Goal: Task Accomplishment & Management: Complete application form

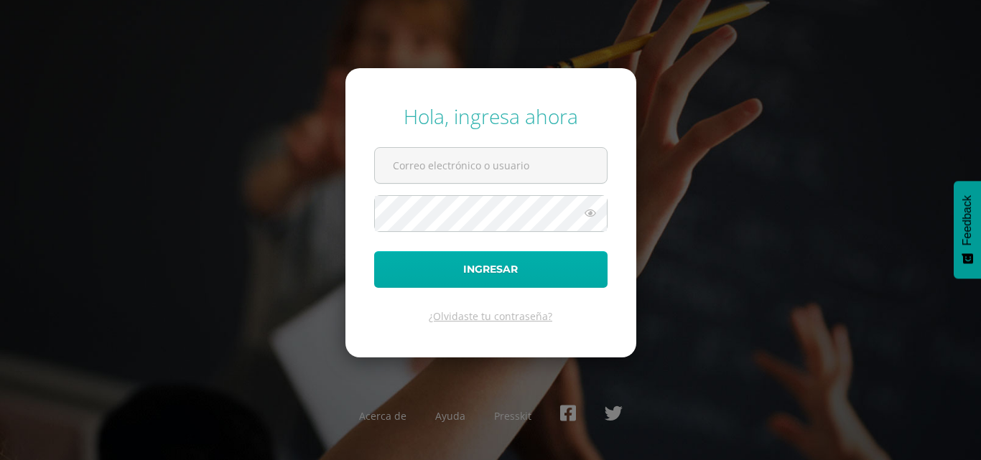
type input "nattalyfranco@insarycristovive.edu.gt"
click at [531, 268] on button "Ingresar" at bounding box center [490, 269] width 233 height 37
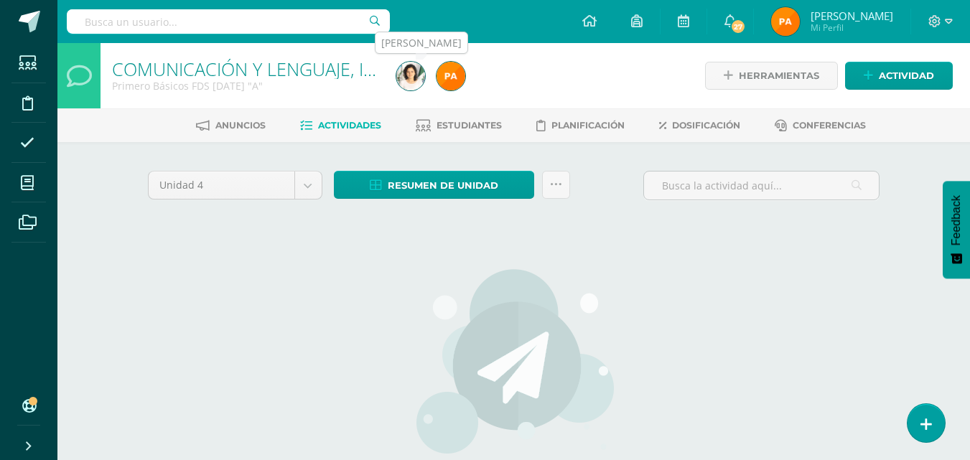
click at [448, 79] on img at bounding box center [451, 76] width 29 height 29
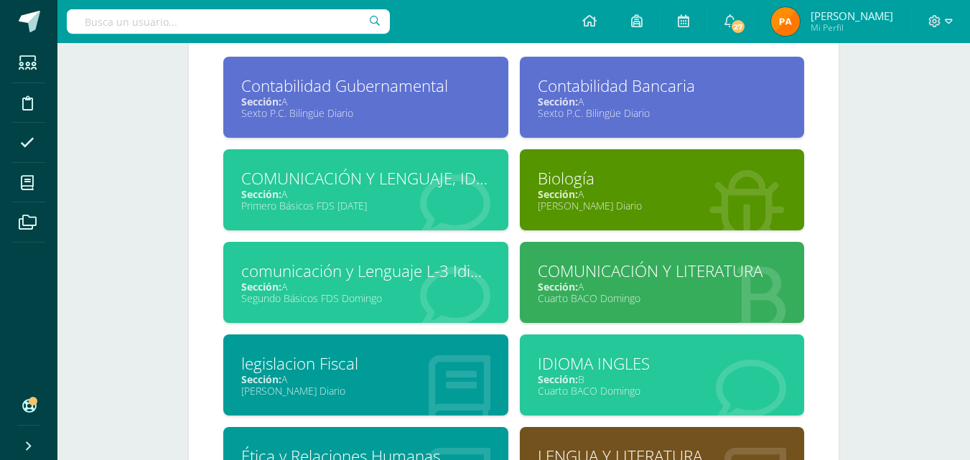
scroll to position [646, 0]
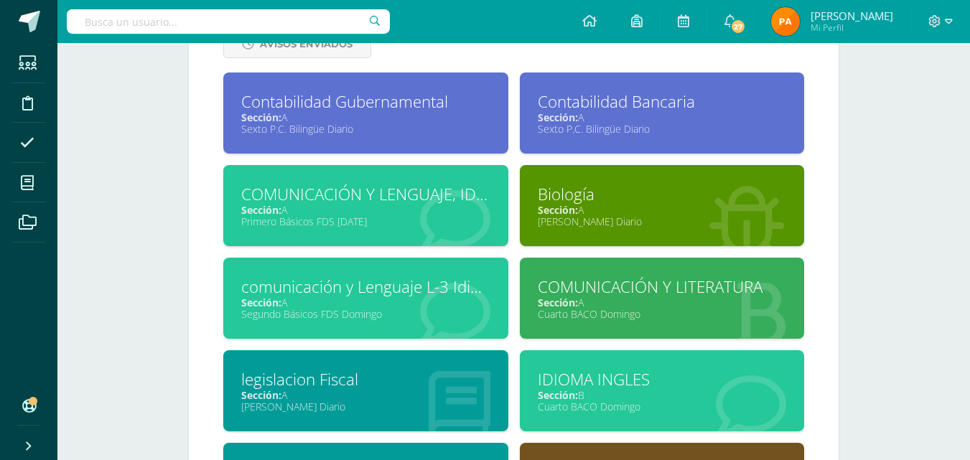
click at [323, 201] on div "COMUNICACIÓN Y LENGUAJE, IDIOMA EXTRANJERO" at bounding box center [365, 194] width 249 height 22
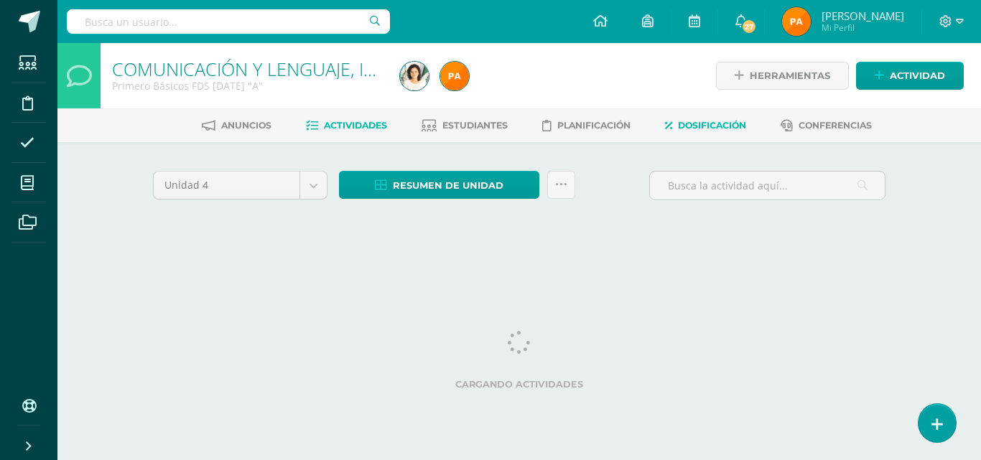
click at [725, 123] on span "Dosificación" at bounding box center [712, 125] width 68 height 11
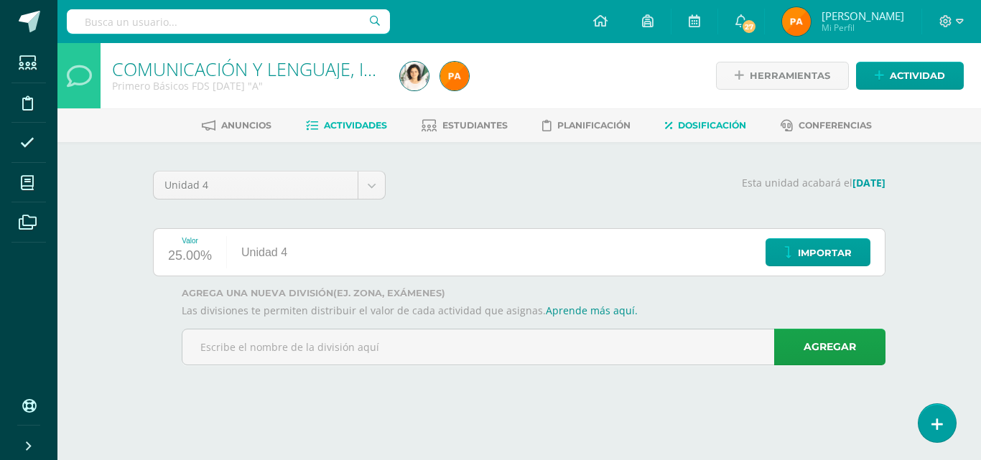
click at [325, 122] on span "Actividades" at bounding box center [355, 125] width 63 height 11
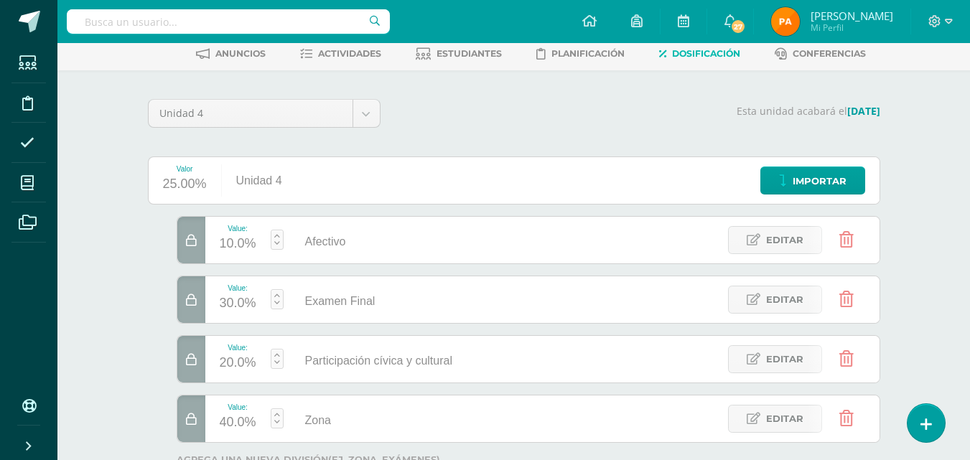
scroll to position [184, 0]
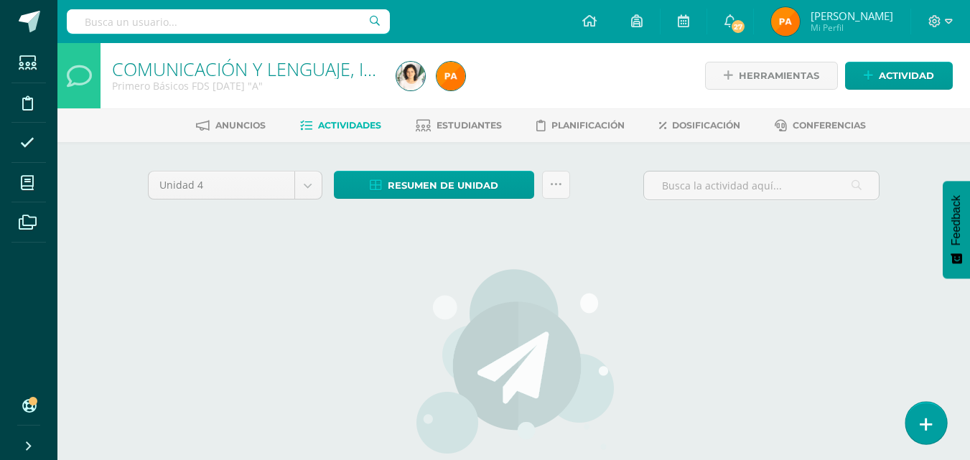
click at [922, 422] on icon at bounding box center [926, 425] width 13 height 17
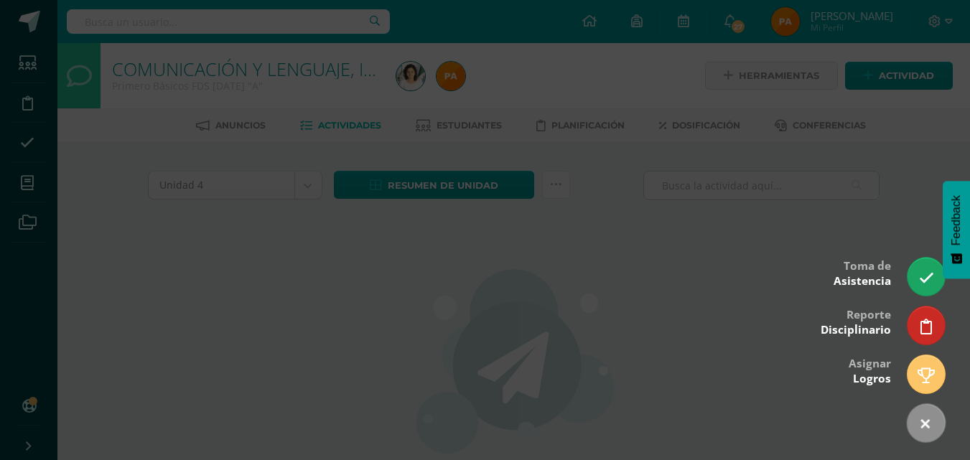
click at [669, 263] on div at bounding box center [485, 230] width 970 height 460
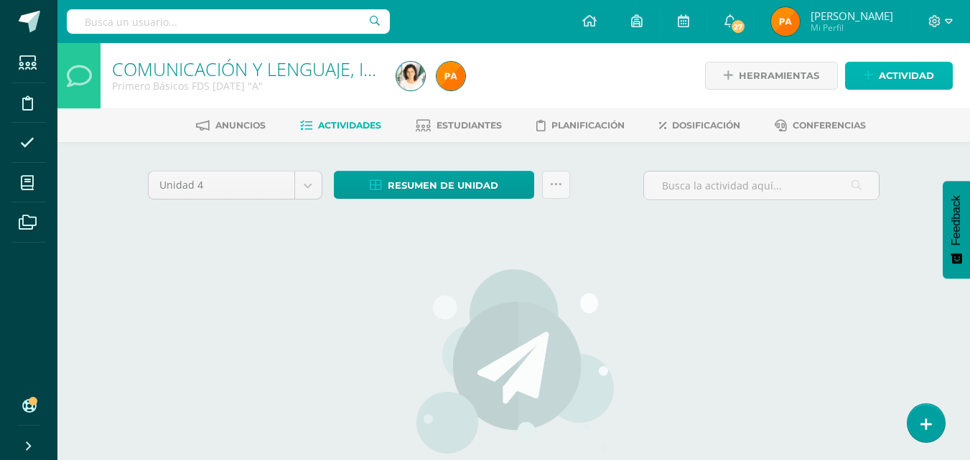
click at [870, 73] on icon at bounding box center [868, 76] width 9 height 12
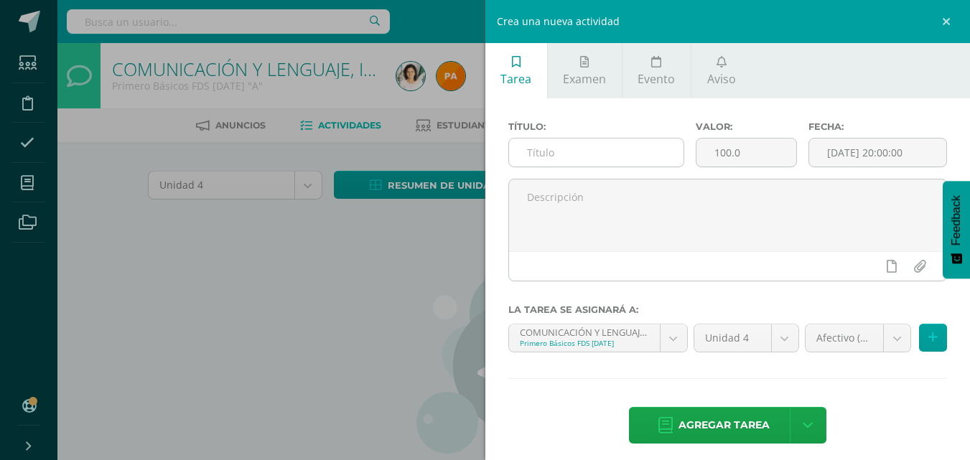
click at [552, 154] on input "text" at bounding box center [596, 153] width 175 height 28
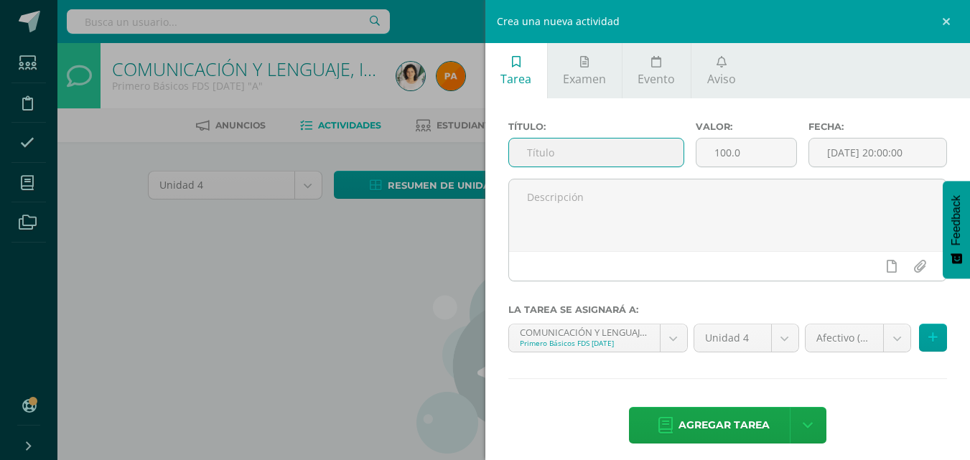
paste input "Exam questions"
type input "Exam questions"
click at [750, 149] on input "100.0" at bounding box center [747, 153] width 100 height 28
type input "1"
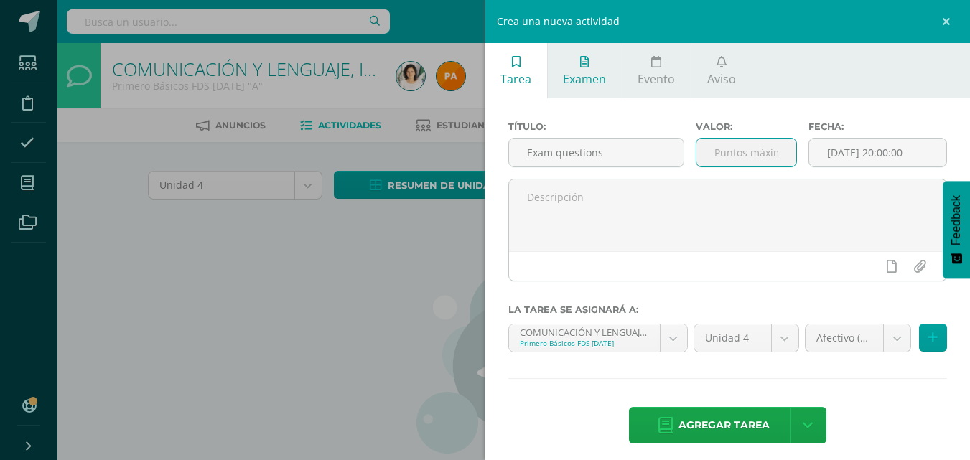
click at [604, 70] on link "Examen" at bounding box center [585, 70] width 74 height 55
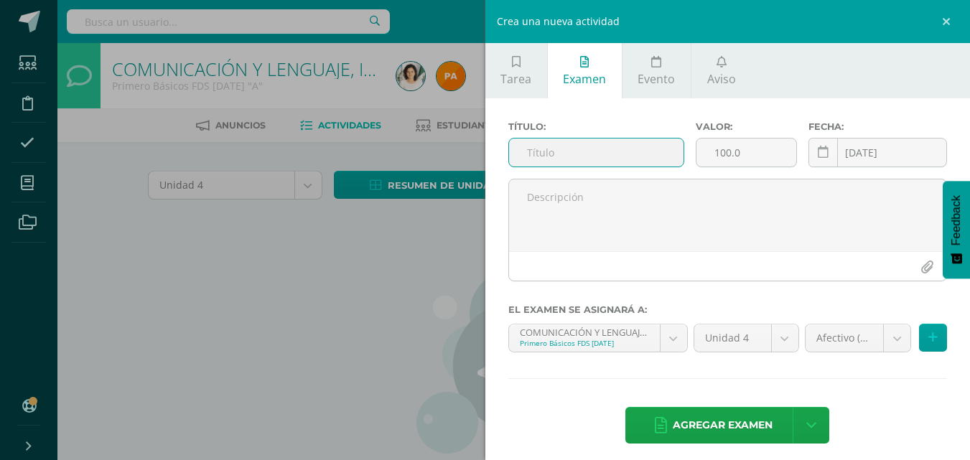
scroll to position [9, 0]
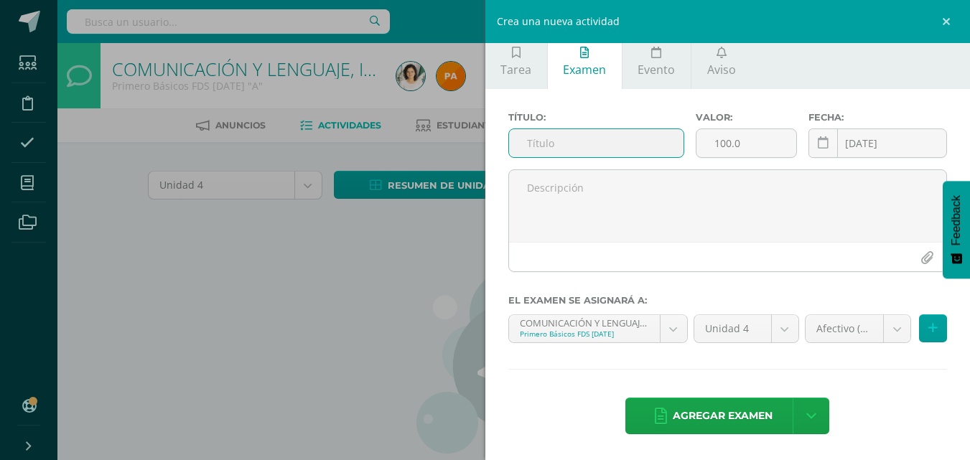
click at [621, 146] on input "text" at bounding box center [596, 143] width 175 height 28
paste input "Exam questions"
type input "Exam questions"
click at [760, 144] on input "100.0" at bounding box center [747, 143] width 100 height 28
type input "1"
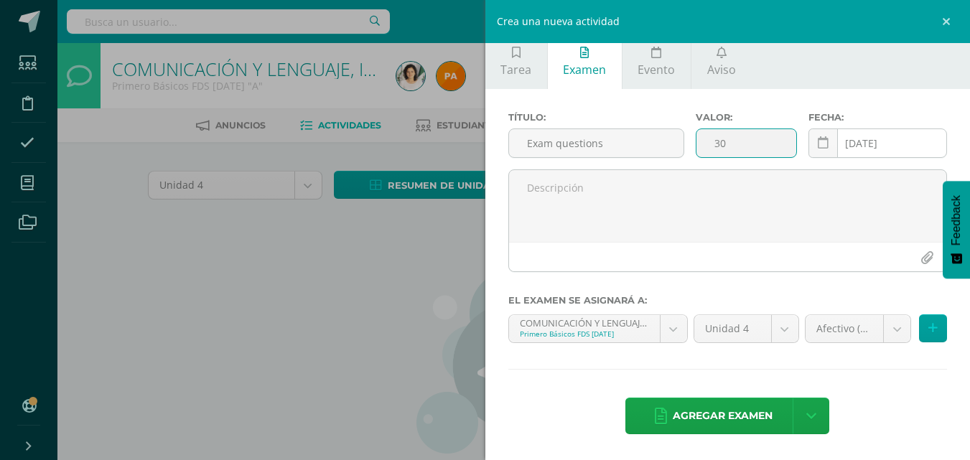
type input "30"
click at [869, 147] on input "[DATE]" at bounding box center [877, 143] width 137 height 28
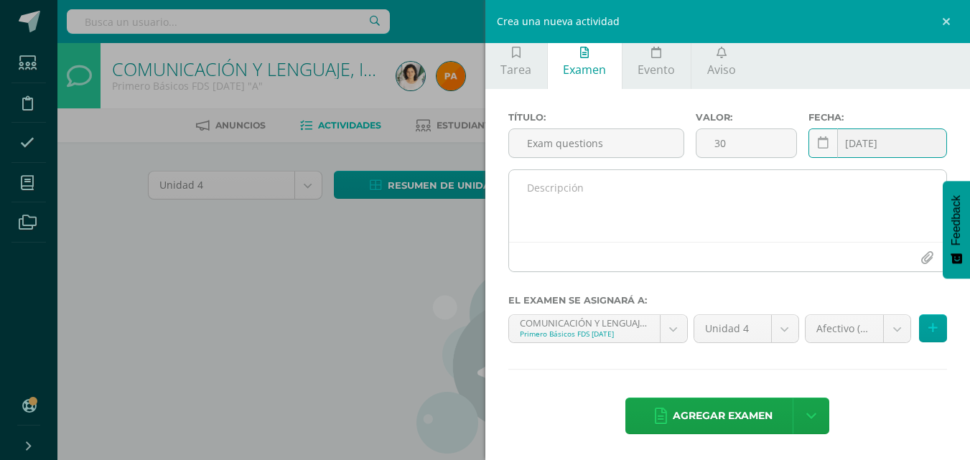
click at [835, 215] on textarea at bounding box center [728, 206] width 438 height 72
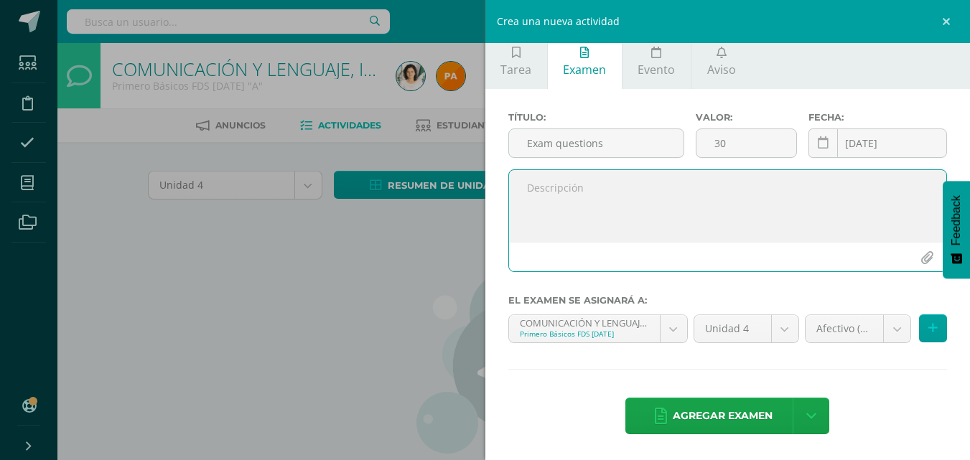
click at [414, 268] on div "Crea una nueva actividad Tarea Examen Evento Aviso Título: Exam questions Valor…" at bounding box center [485, 230] width 970 height 460
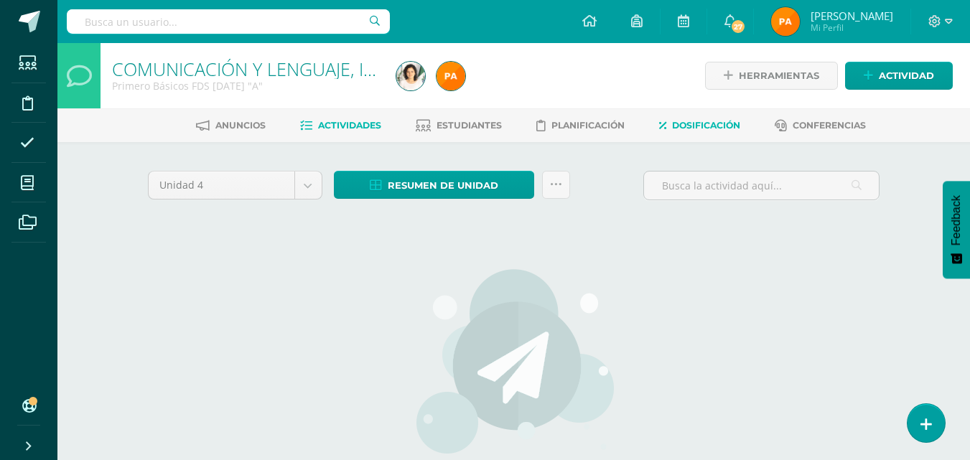
click at [700, 120] on span "Dosificación" at bounding box center [706, 125] width 68 height 11
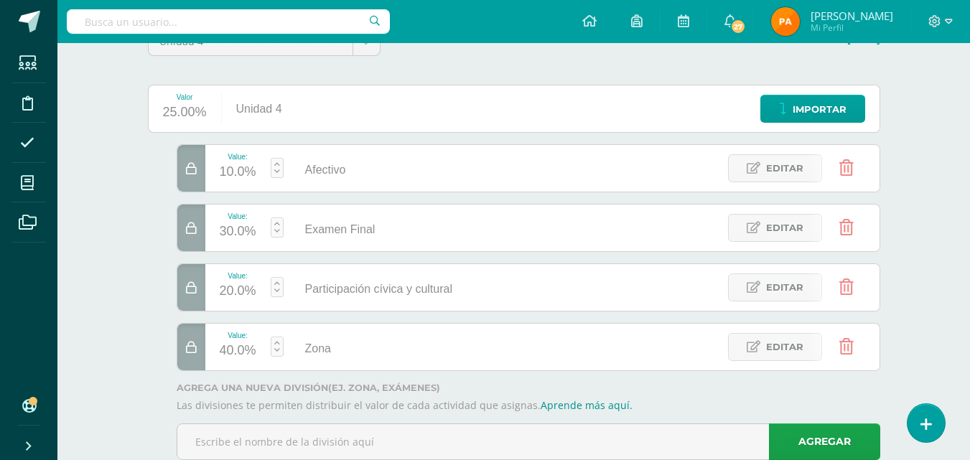
click at [843, 170] on icon at bounding box center [847, 168] width 14 height 16
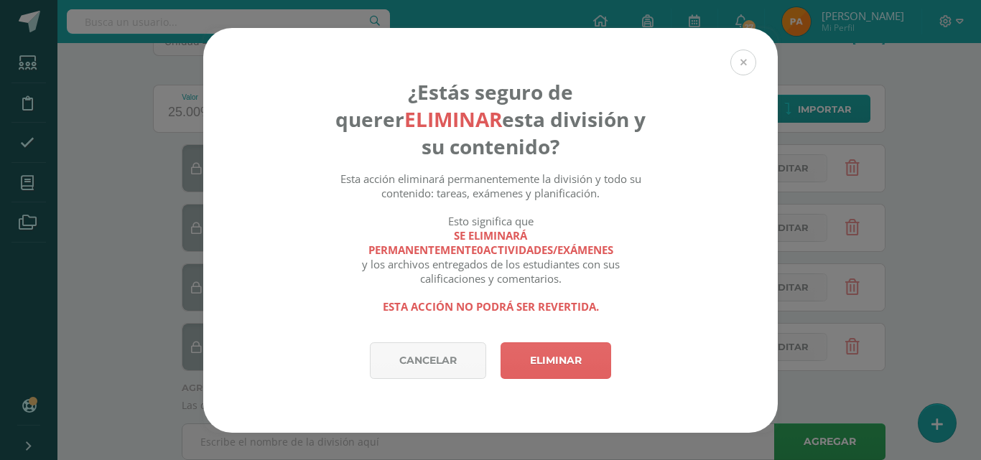
click at [741, 60] on button at bounding box center [743, 63] width 26 height 26
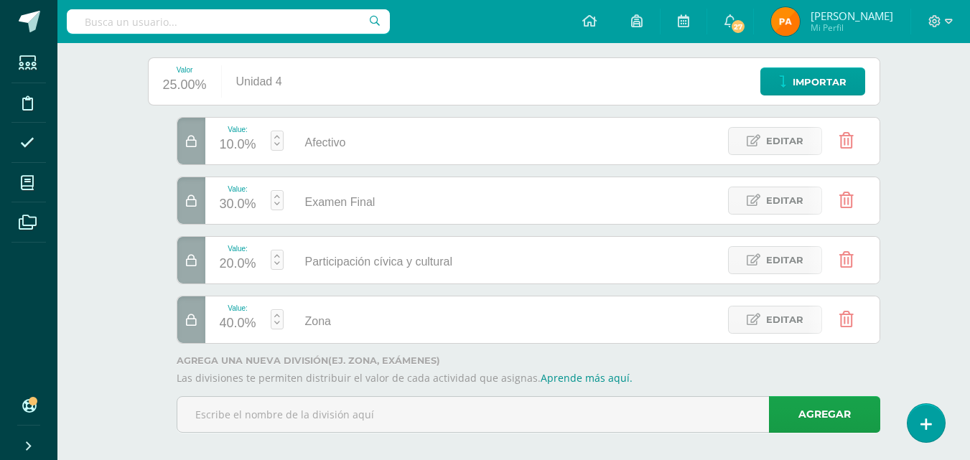
scroll to position [184, 0]
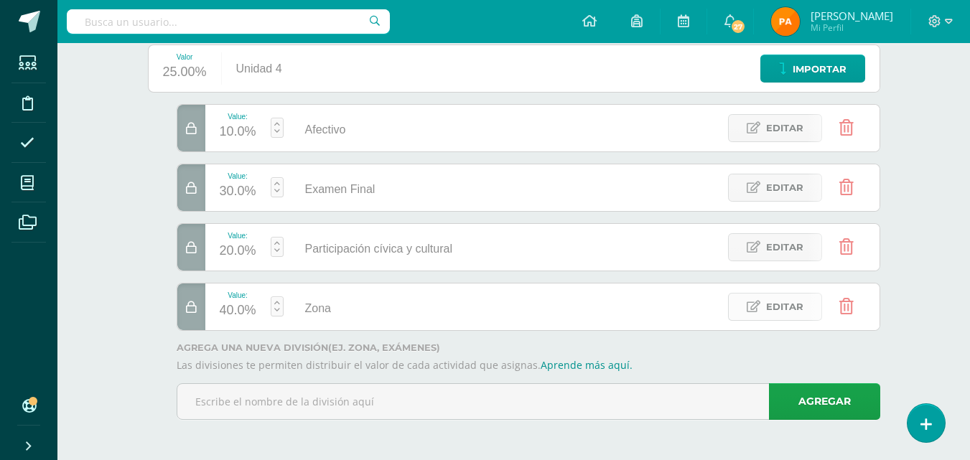
click at [751, 308] on icon at bounding box center [754, 307] width 14 height 12
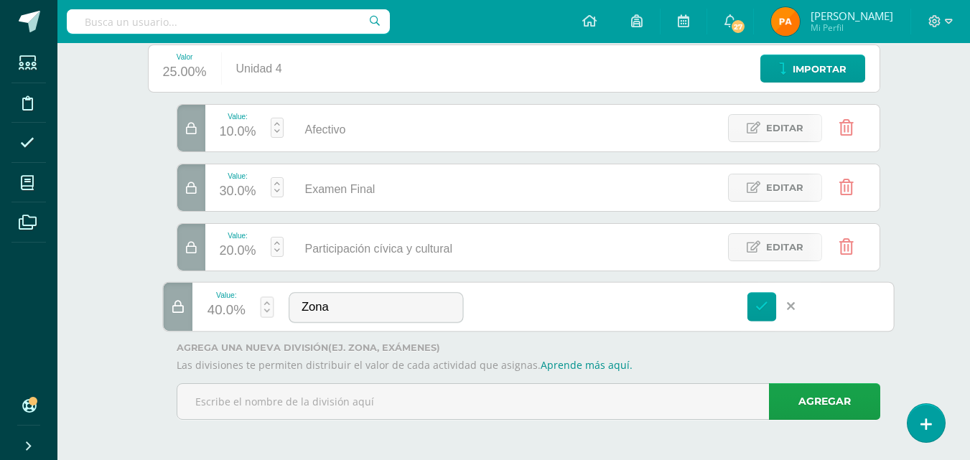
click at [382, 185] on div "Examen Final" at bounding box center [337, 187] width 106 height 47
click at [353, 190] on span "Examen Final" at bounding box center [340, 189] width 70 height 12
click at [776, 192] on span "Editar" at bounding box center [784, 188] width 37 height 27
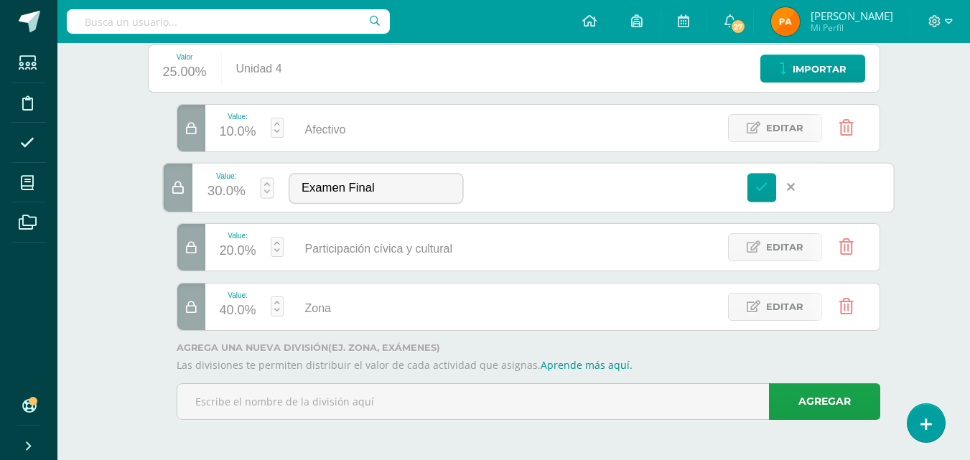
click at [608, 197] on div "Value: 30.0% Examen Final Examen Final Editar" at bounding box center [528, 187] width 732 height 50
click at [690, 189] on div "Value: 30.0% Examen Final Examen Final Editar" at bounding box center [528, 187] width 732 height 50
click at [763, 192] on icon at bounding box center [762, 187] width 13 height 13
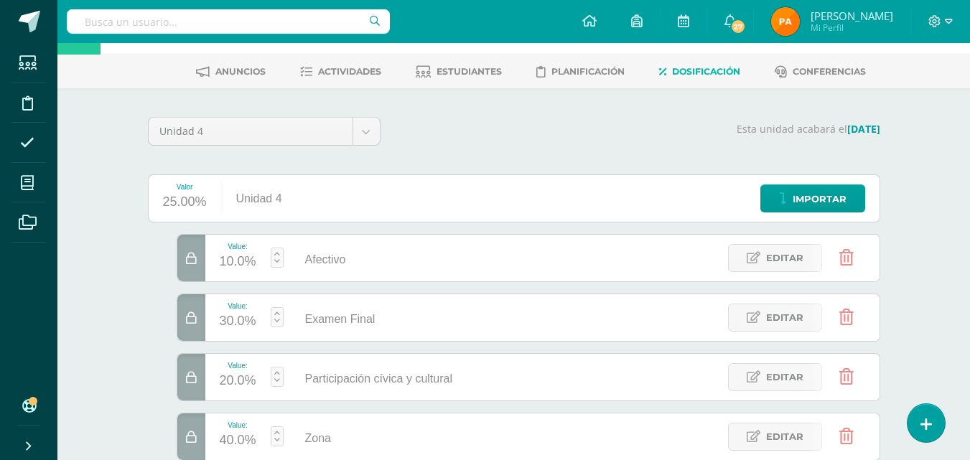
scroll to position [40, 0]
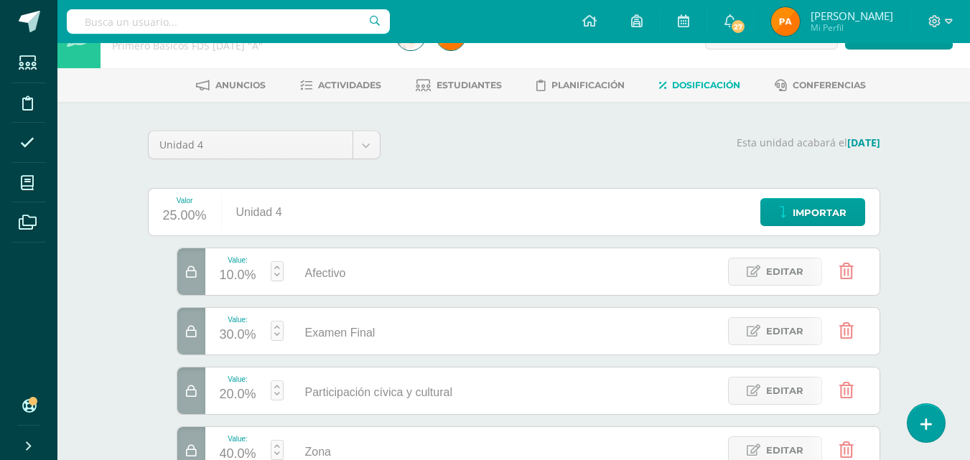
click at [673, 132] on div "Esta unidad acabará el 26/11/2025" at bounding box center [639, 151] width 500 height 40
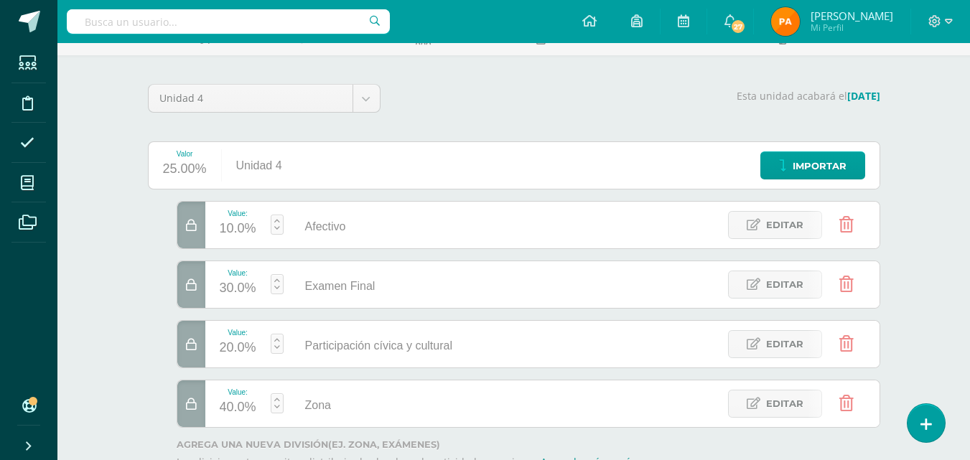
scroll to position [112, 0]
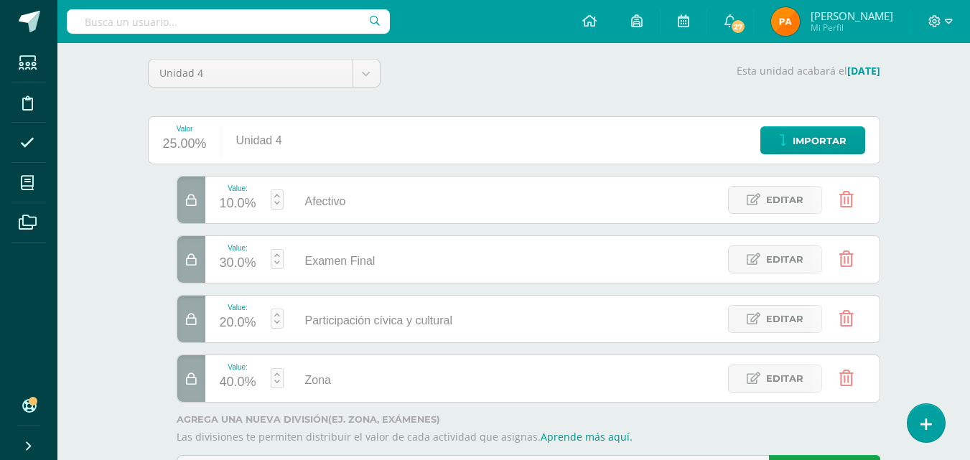
click at [236, 258] on div "30.0%" at bounding box center [238, 263] width 37 height 23
click at [374, 272] on div "Examen Final" at bounding box center [337, 261] width 78 height 47
click at [186, 256] on icon at bounding box center [191, 260] width 11 height 12
click at [770, 262] on span "Editar" at bounding box center [784, 259] width 37 height 27
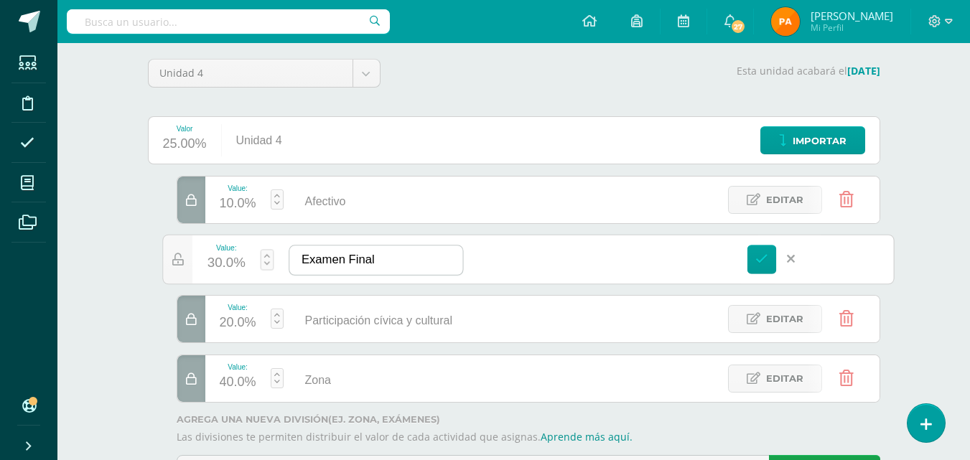
click at [421, 259] on input "Examen Final" at bounding box center [375, 260] width 173 height 29
click at [531, 264] on div "Value: 30.0% Examen Final Examen Final Editar" at bounding box center [528, 259] width 732 height 50
click at [792, 256] on icon at bounding box center [791, 259] width 8 height 13
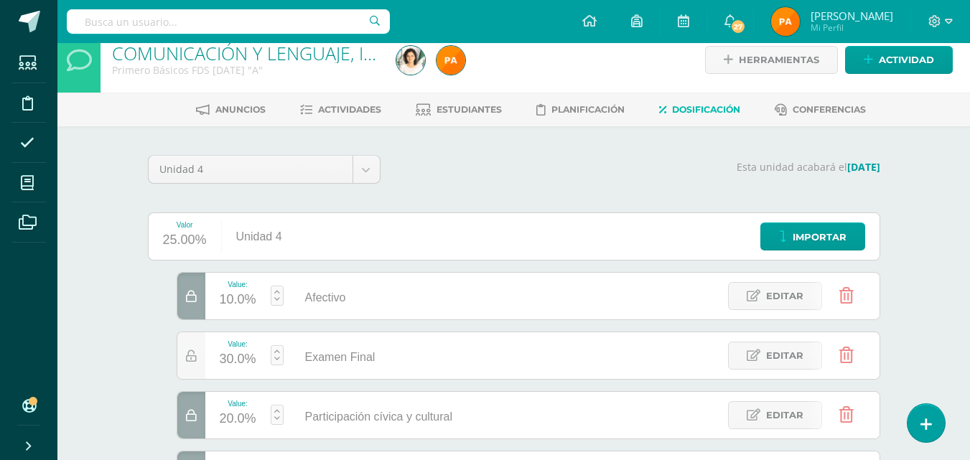
scroll to position [0, 0]
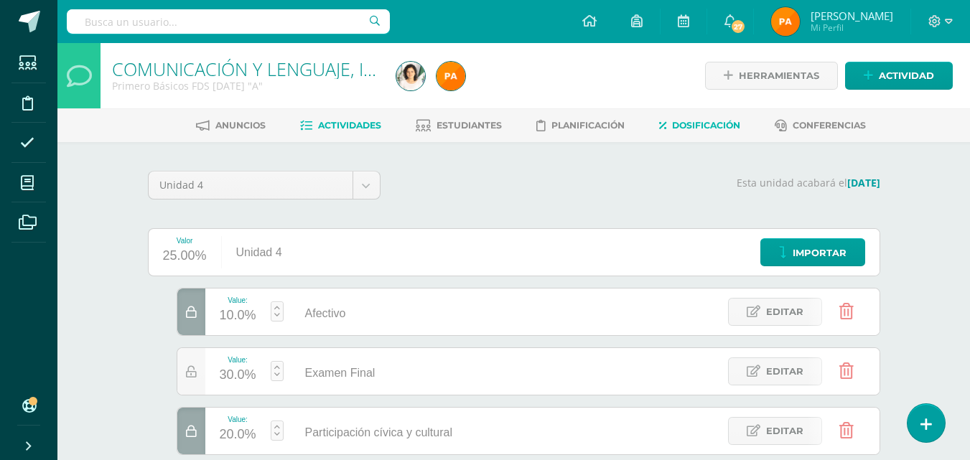
click at [334, 122] on span "Actividades" at bounding box center [349, 125] width 63 height 11
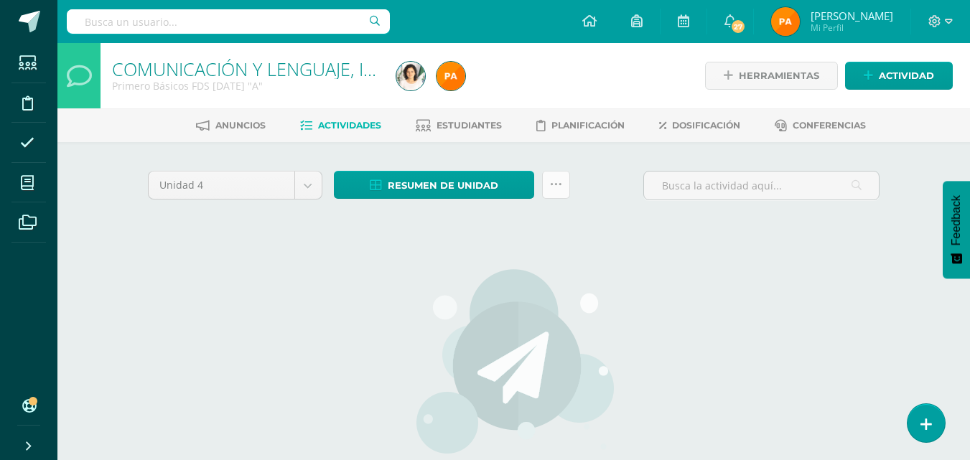
click at [558, 188] on icon at bounding box center [556, 185] width 12 height 12
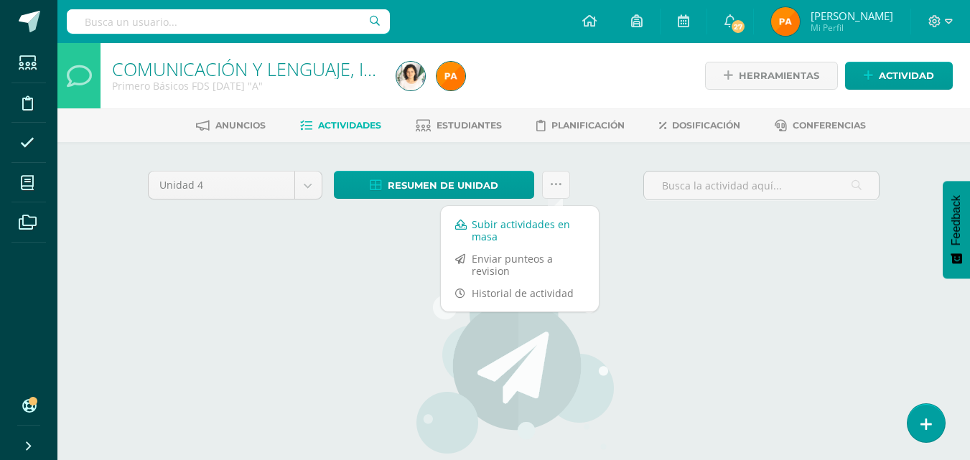
click at [498, 233] on link "Subir actividades en masa" at bounding box center [520, 230] width 158 height 34
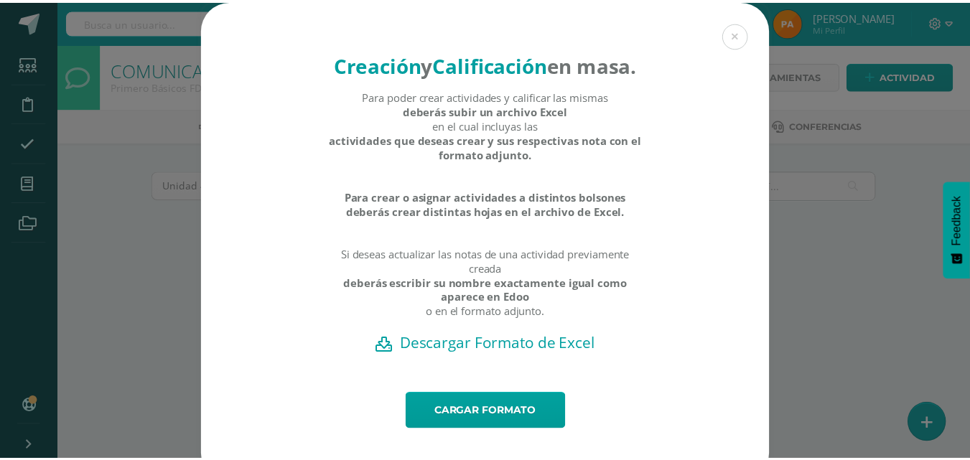
scroll to position [51, 0]
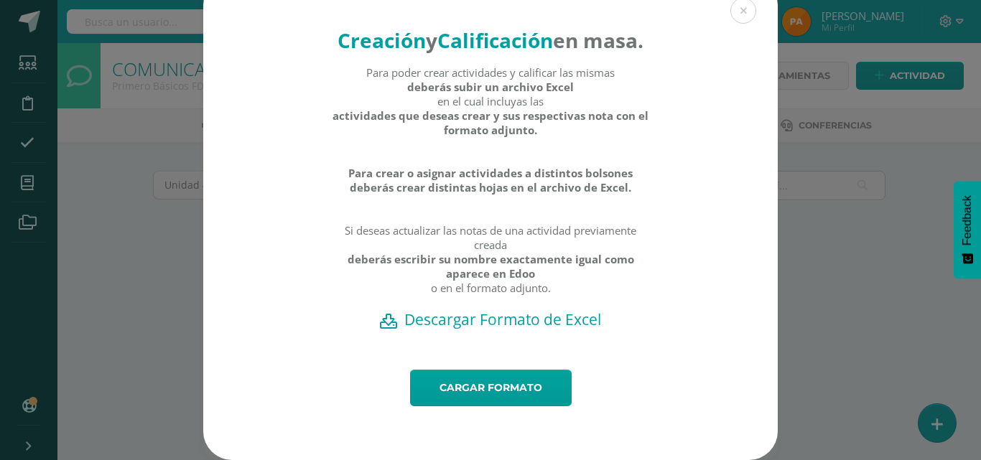
click at [856, 303] on div "Creación y Calificación en masa. Para poder crear actividades y calificar las m…" at bounding box center [491, 218] width 970 height 484
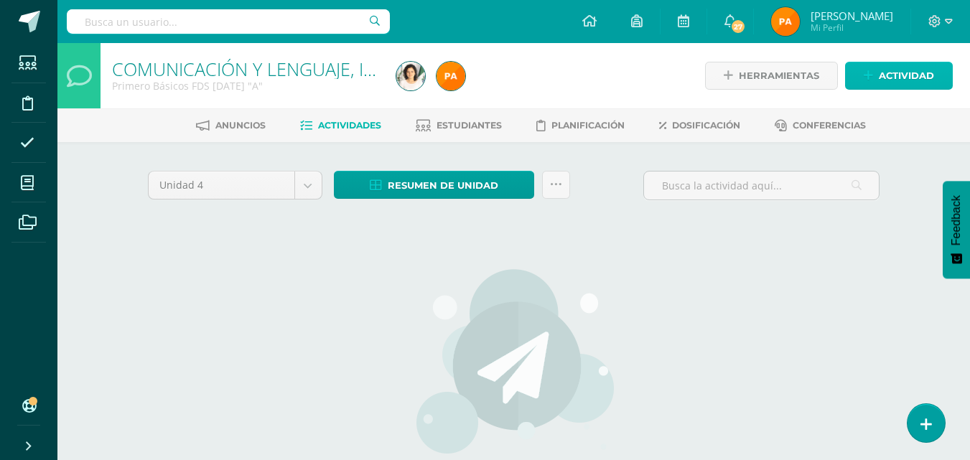
click at [904, 68] on span "Actividad" at bounding box center [906, 75] width 55 height 27
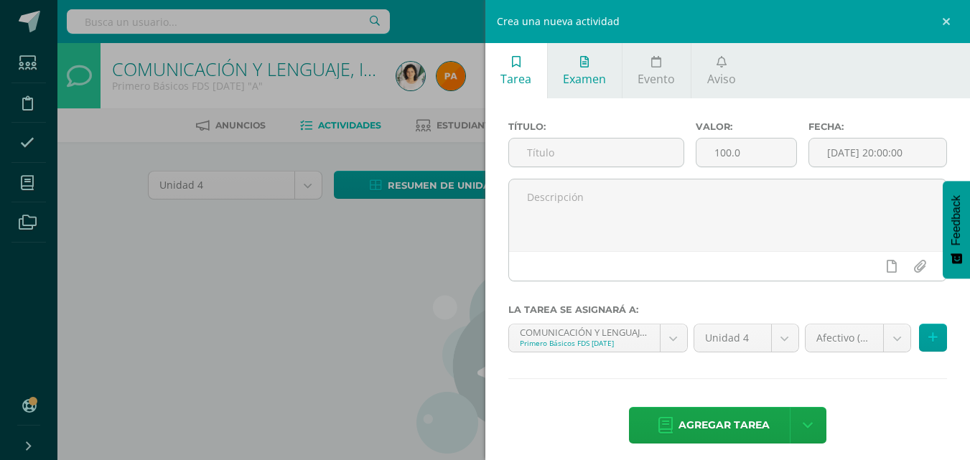
click at [606, 84] on link "Examen" at bounding box center [585, 70] width 74 height 55
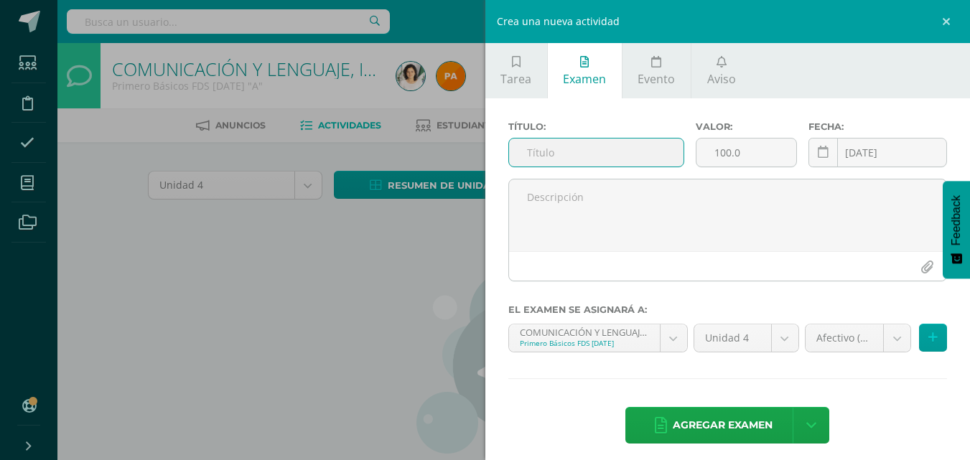
scroll to position [9, 0]
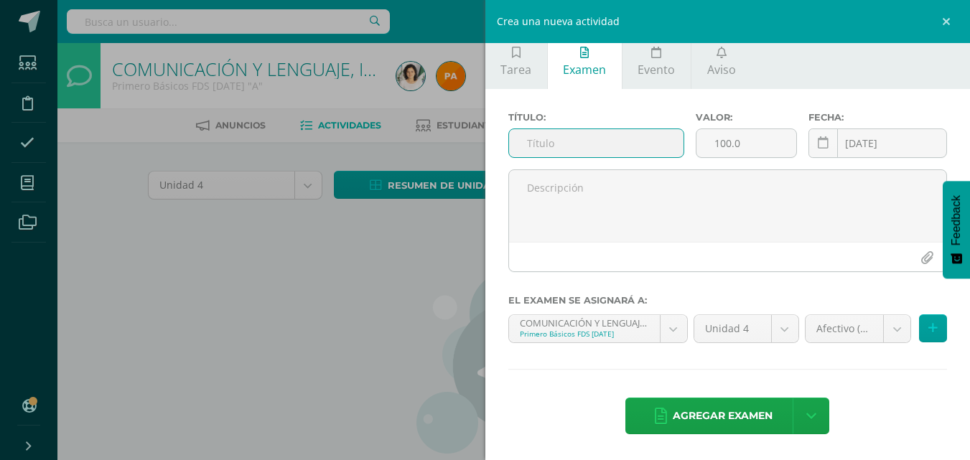
paste input "Exam questions"
type input "Exam questions"
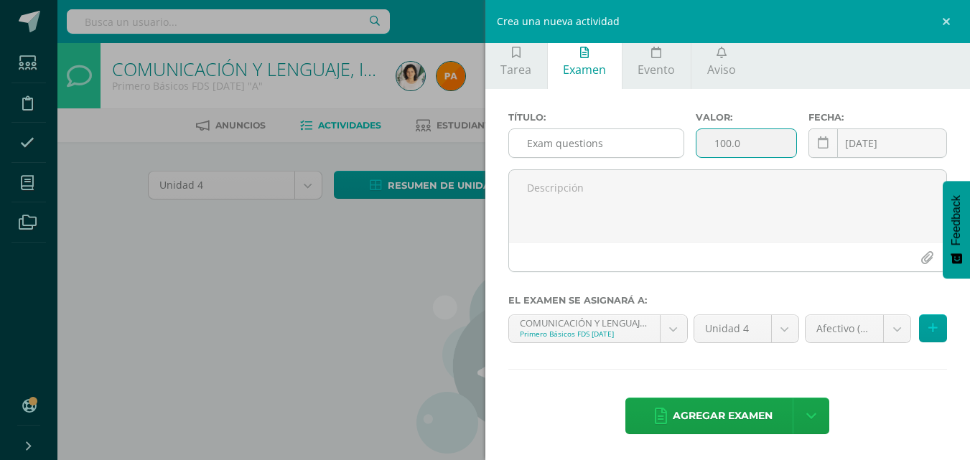
drag, startPoint x: 746, startPoint y: 139, endPoint x: 605, endPoint y: 133, distance: 140.9
click at [606, 133] on div "Título: Exam questions Valor: 100.0 Fecha: 2025-10-14 October, 2025 Mo Tu We Th…" at bounding box center [728, 140] width 451 height 57
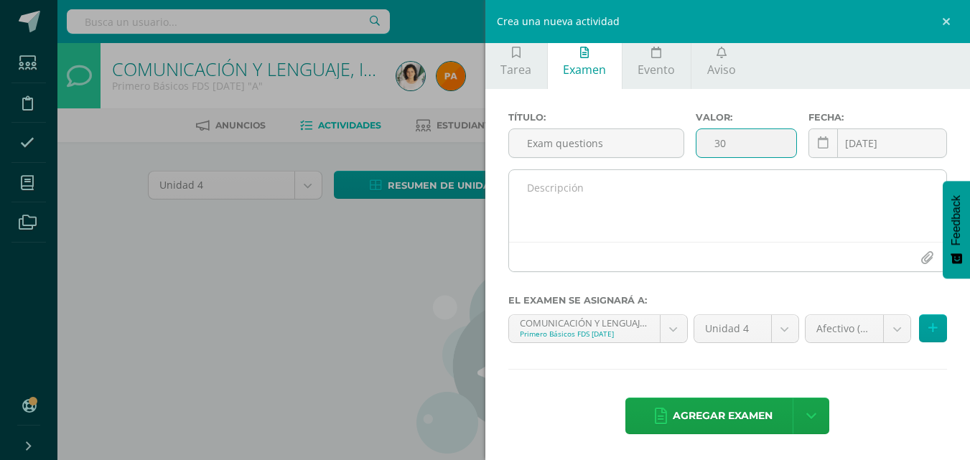
type input "30"
click at [839, 191] on textarea at bounding box center [728, 206] width 438 height 72
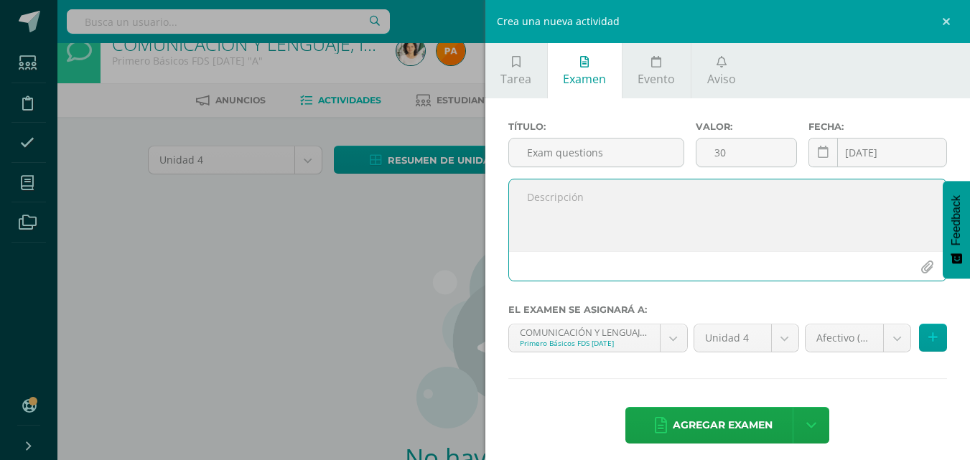
scroll to position [0, 0]
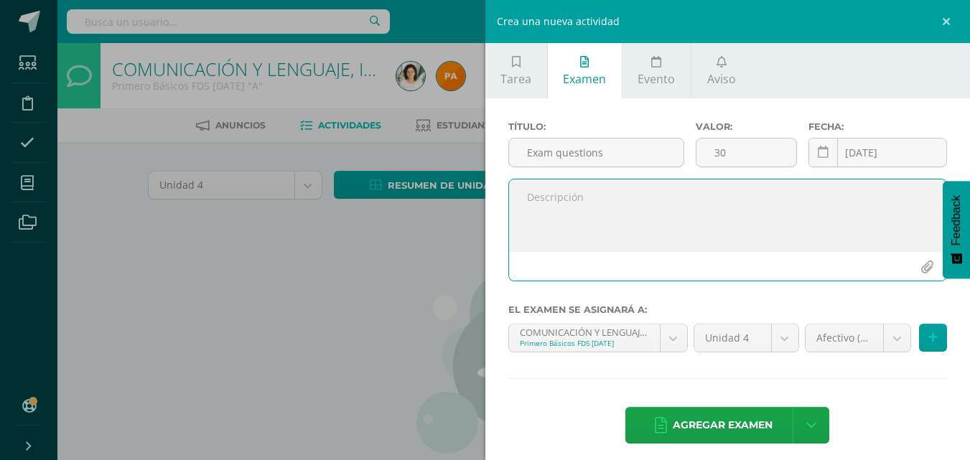
paste textarea "What´s your name? Spell your name How are you today? How old are you? Wich grad…"
click at [526, 190] on textarea "What´s your name? Spell your name How are you today? How old are you? Wich grad…" at bounding box center [728, 216] width 438 height 72
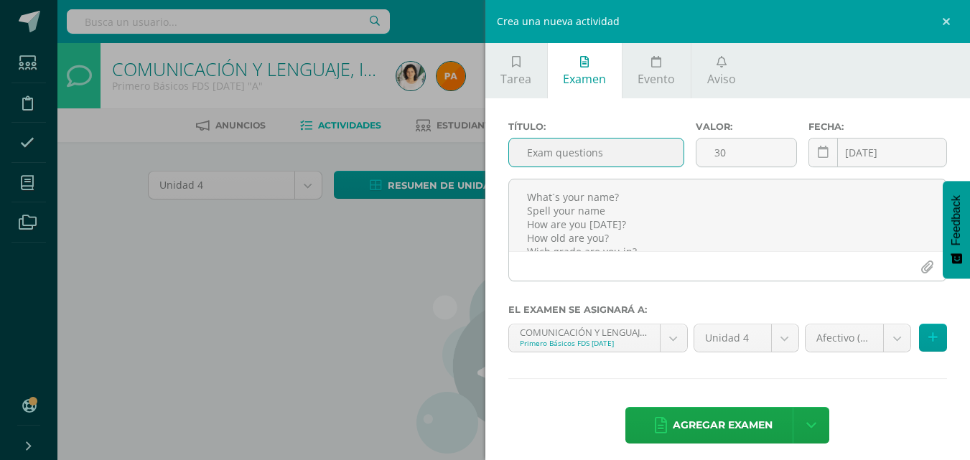
drag, startPoint x: 612, startPoint y: 151, endPoint x: 557, endPoint y: 148, distance: 55.4
click at [557, 148] on input "Exam questions" at bounding box center [596, 153] width 175 height 28
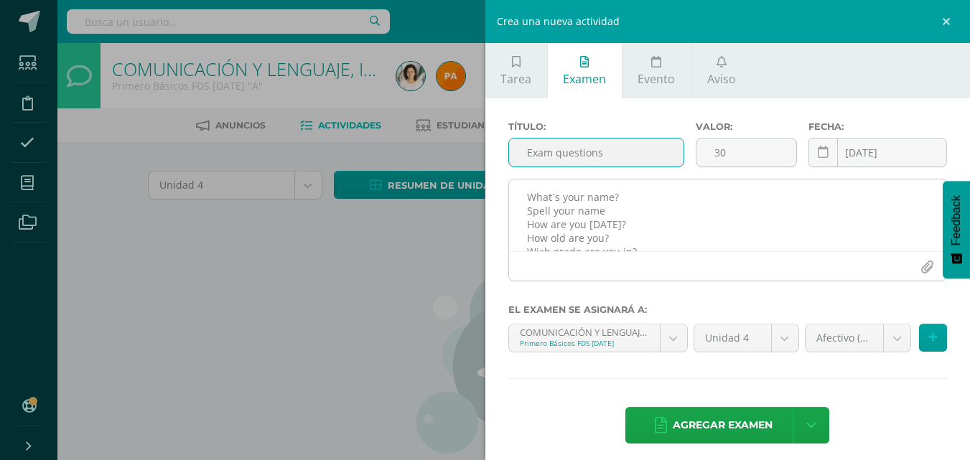
click at [525, 191] on textarea "What´s your name? Spell your name How are you today? How old are you? Wich grad…" at bounding box center [728, 216] width 438 height 72
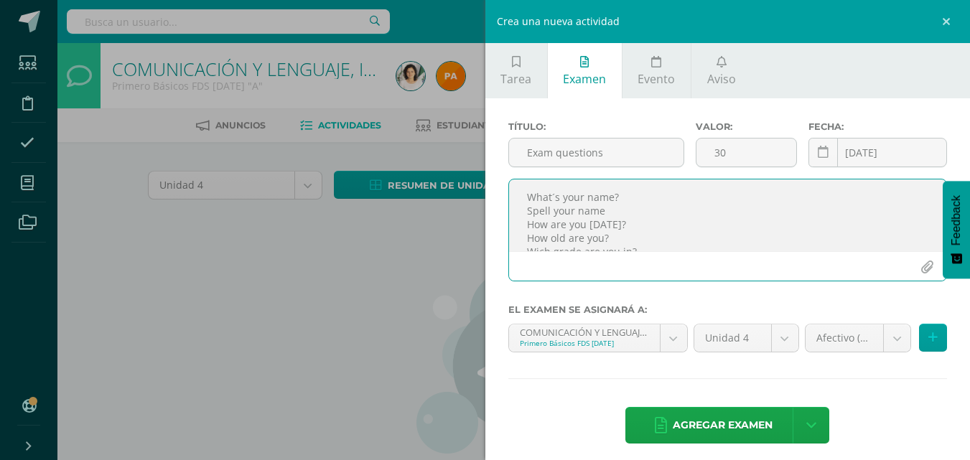
paste textarea "questions"
click at [531, 195] on textarea "questions What´s your name? Spell your name How are you today? How old are you?…" at bounding box center [728, 216] width 438 height 72
drag, startPoint x: 582, startPoint y: 197, endPoint x: 519, endPoint y: 197, distance: 63.2
click at [519, 197] on textarea "Questions: What´s your name? Spell your name How are you today? How old are you…" at bounding box center [728, 216] width 438 height 72
type textarea "Questions: What´s your name? Spell your name How are you today? How old are you…"
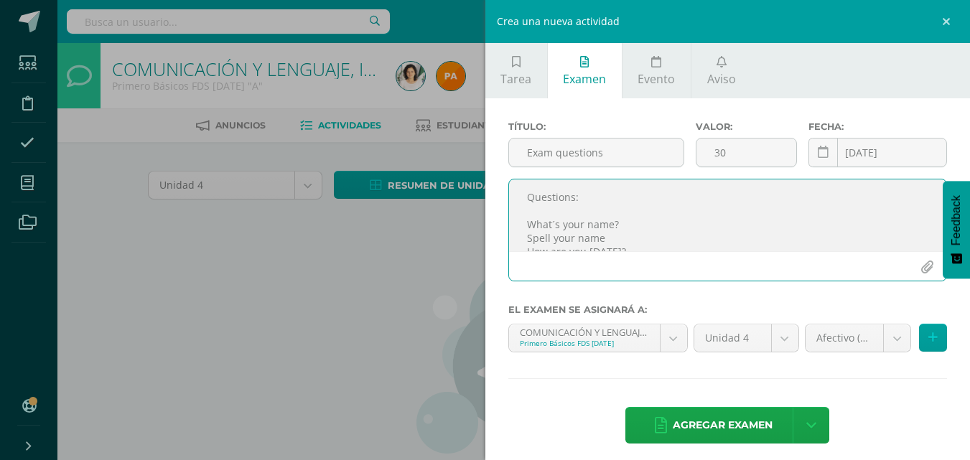
click at [640, 228] on textarea "Questions: What´s your name? Spell your name How are you today? How old are you…" at bounding box center [728, 216] width 438 height 72
click at [883, 336] on body "Estudiantes Disciplina Asistencia Mis cursos Archivos Soporte Ayuda Reportar un…" at bounding box center [485, 308] width 970 height 617
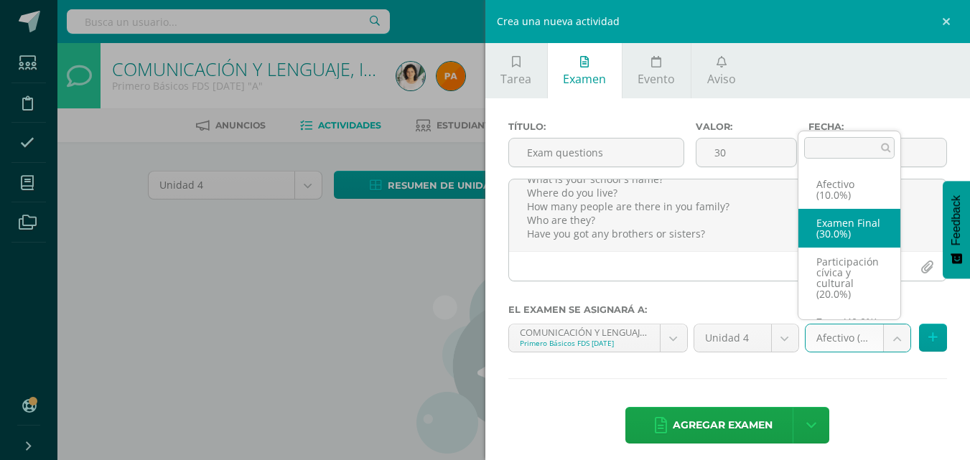
select select "72247"
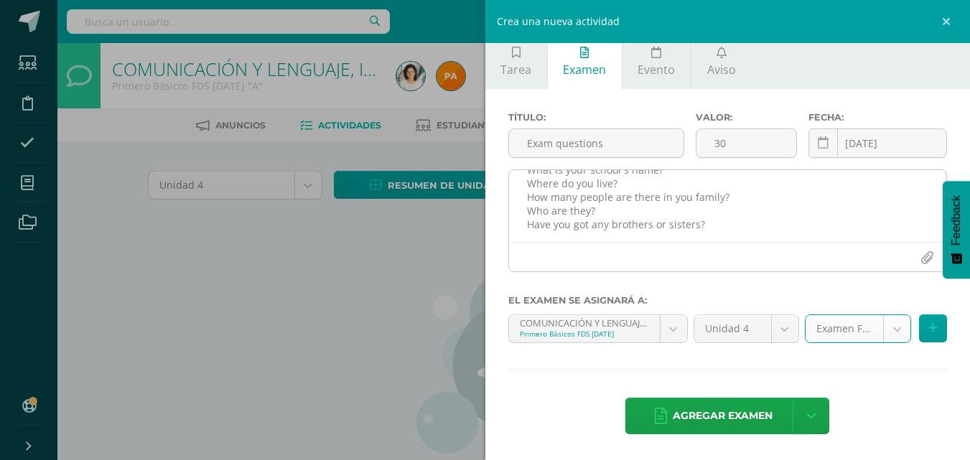
scroll to position [0, 0]
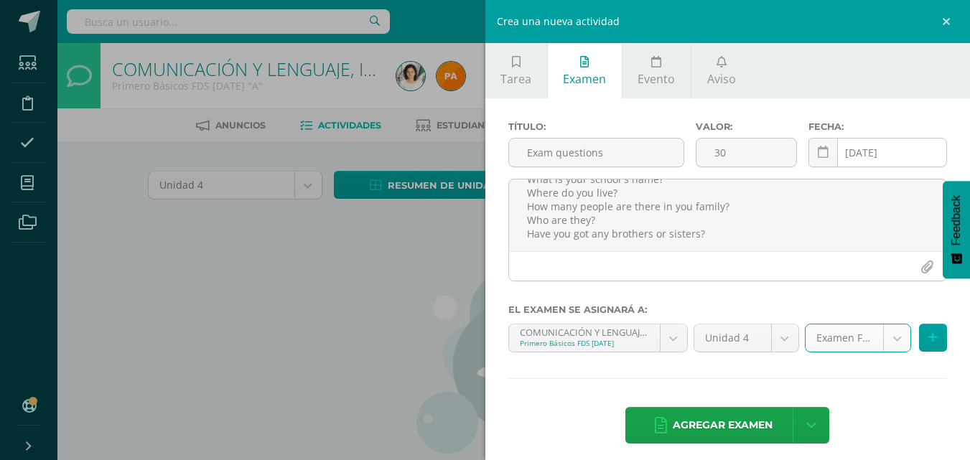
click at [886, 157] on input "[DATE]" at bounding box center [877, 153] width 137 height 28
click at [663, 335] on body "Estudiantes Disciplina Asistencia Mis cursos Archivos Soporte Ayuda Reportar un…" at bounding box center [485, 308] width 970 height 617
click at [877, 292] on body "Estudiantes Disciplina Asistencia Mis cursos Archivos Soporte Ayuda Reportar un…" at bounding box center [485, 308] width 970 height 617
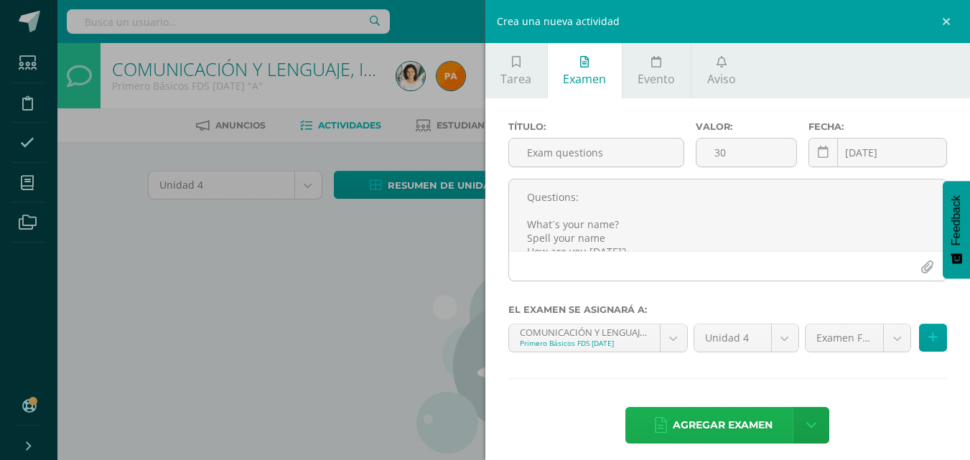
click at [679, 417] on span "Agregar examen" at bounding box center [723, 425] width 100 height 35
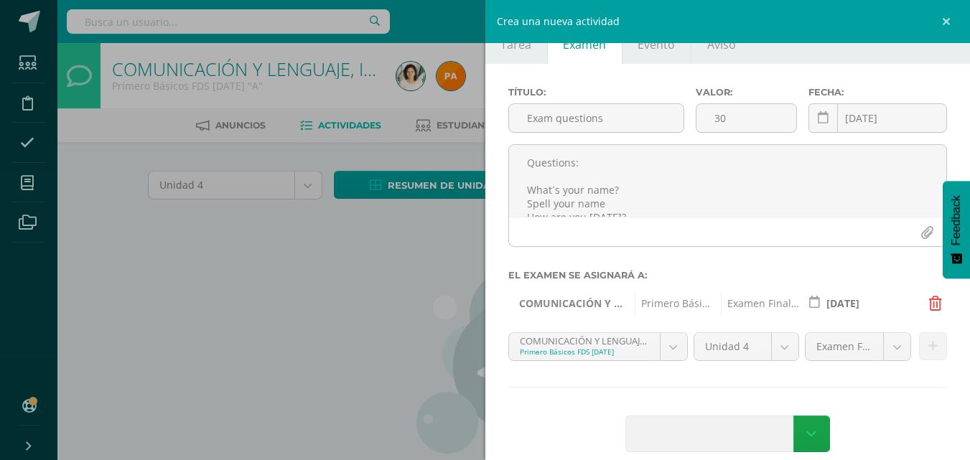
scroll to position [52, 0]
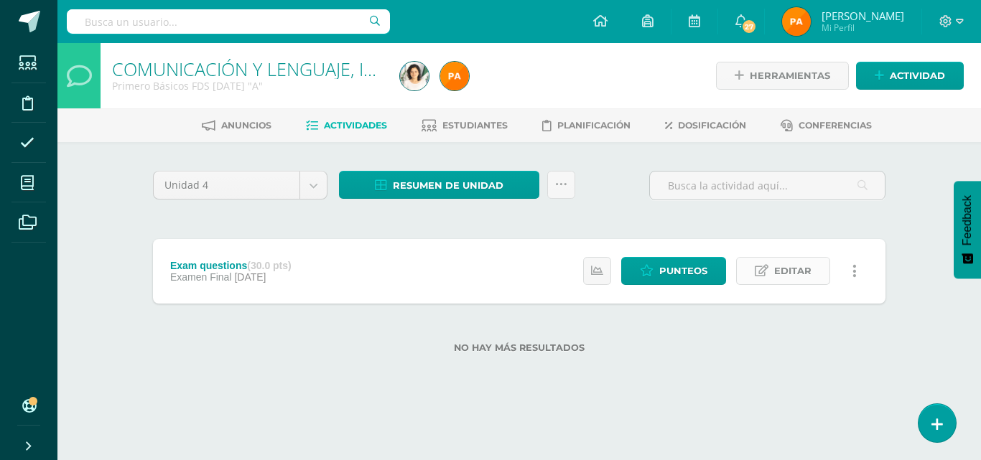
click at [784, 274] on span "Editar" at bounding box center [792, 271] width 37 height 27
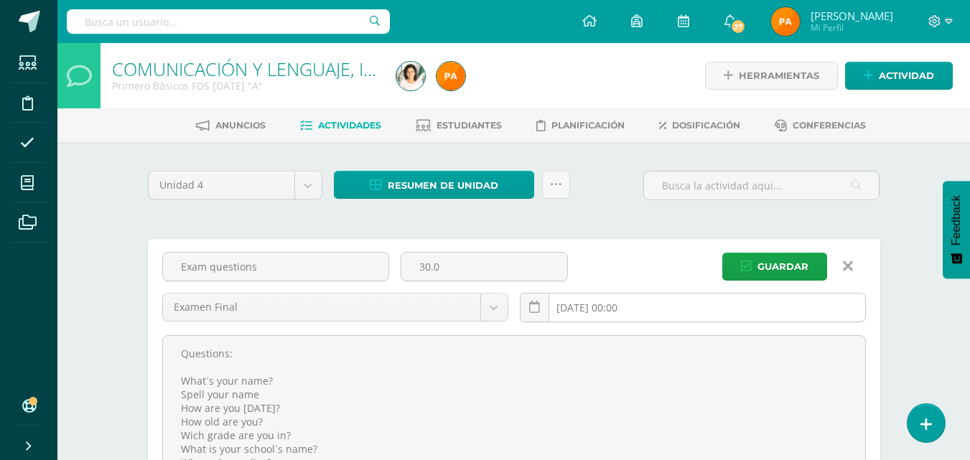
click at [641, 308] on input "[DATE] 00:00" at bounding box center [693, 308] width 345 height 28
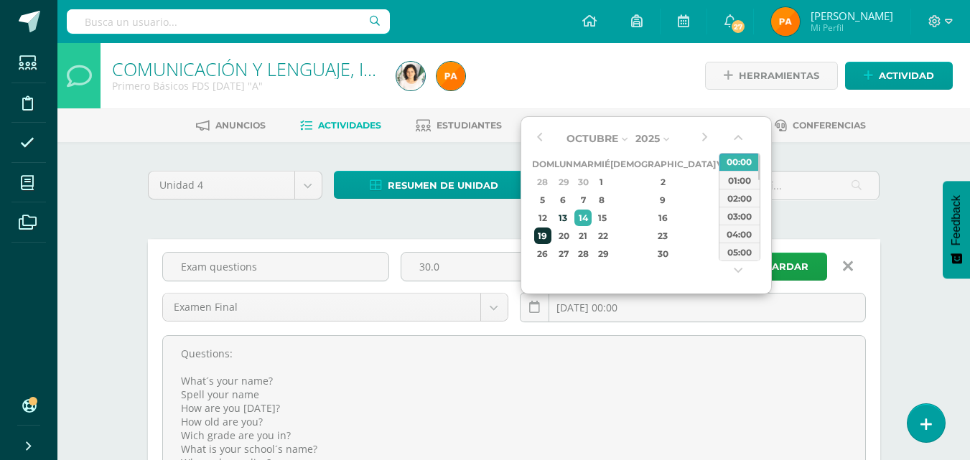
click at [545, 238] on div "19" at bounding box center [543, 236] width 18 height 17
click at [738, 185] on div "01:00" at bounding box center [740, 180] width 40 height 18
type input "[DATE] 01:00"
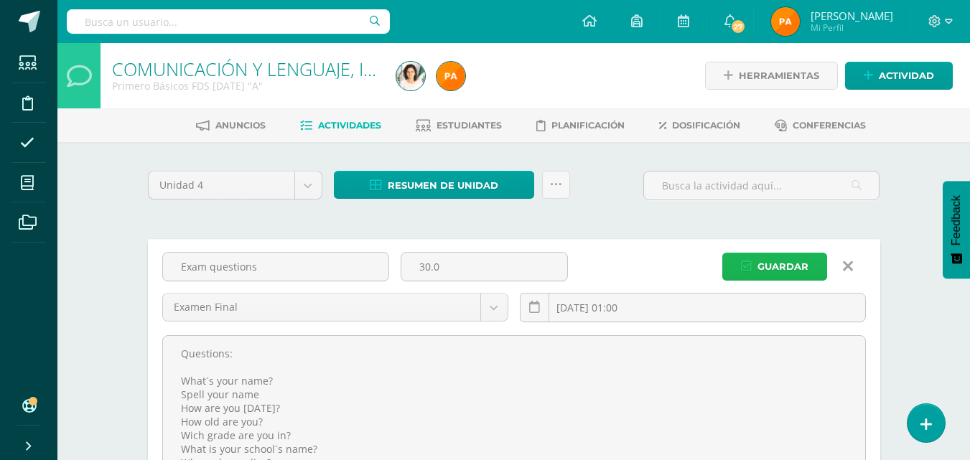
click at [760, 264] on span "Guardar" at bounding box center [783, 267] width 51 height 27
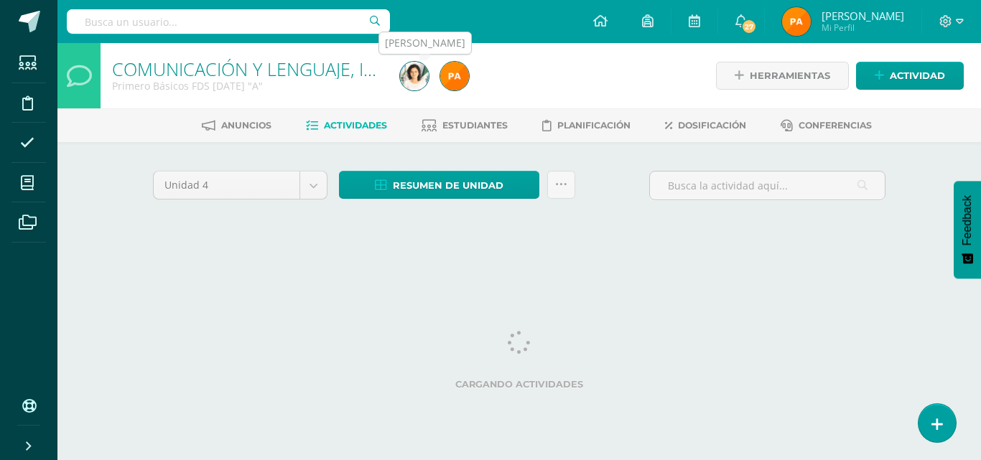
click at [451, 73] on img at bounding box center [454, 76] width 29 height 29
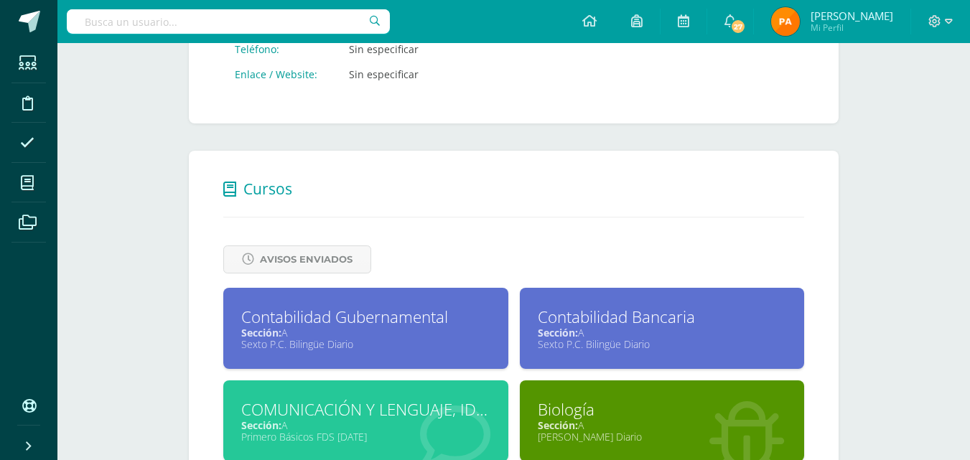
scroll to position [718, 0]
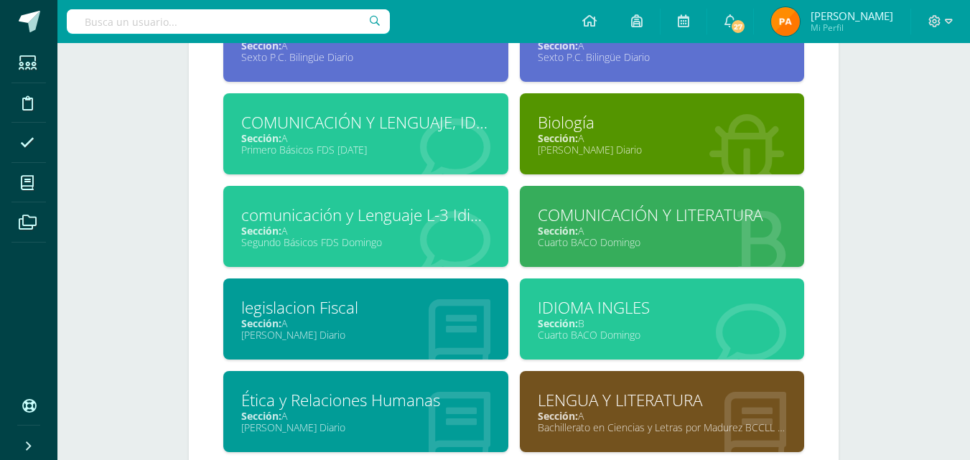
click at [321, 237] on div "Segundo Básicos FDS Domingo" at bounding box center [365, 243] width 249 height 14
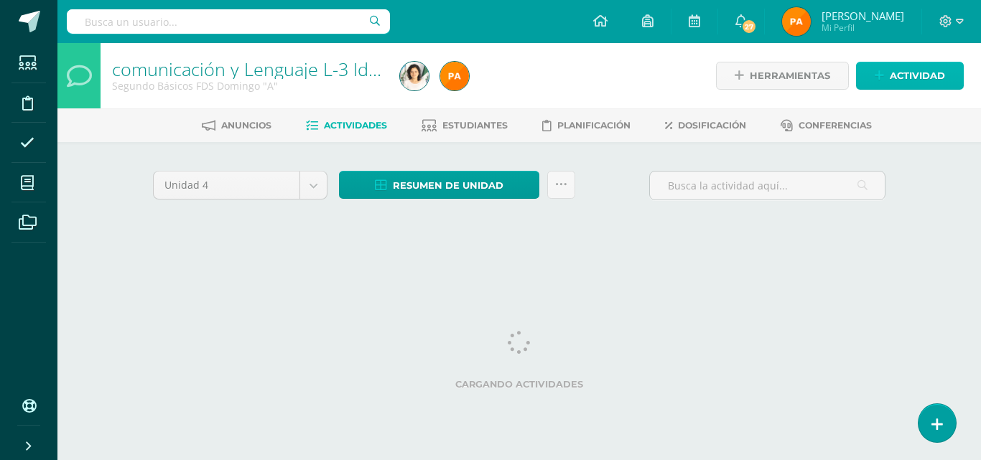
click at [914, 81] on span "Actividad" at bounding box center [917, 75] width 55 height 27
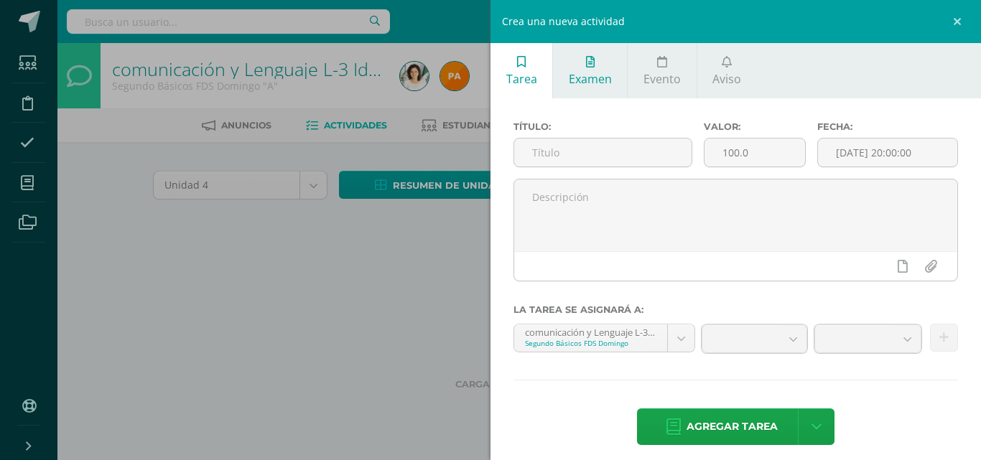
click at [556, 153] on input "text" at bounding box center [602, 153] width 177 height 28
click at [590, 75] on span "Examen" at bounding box center [590, 79] width 43 height 16
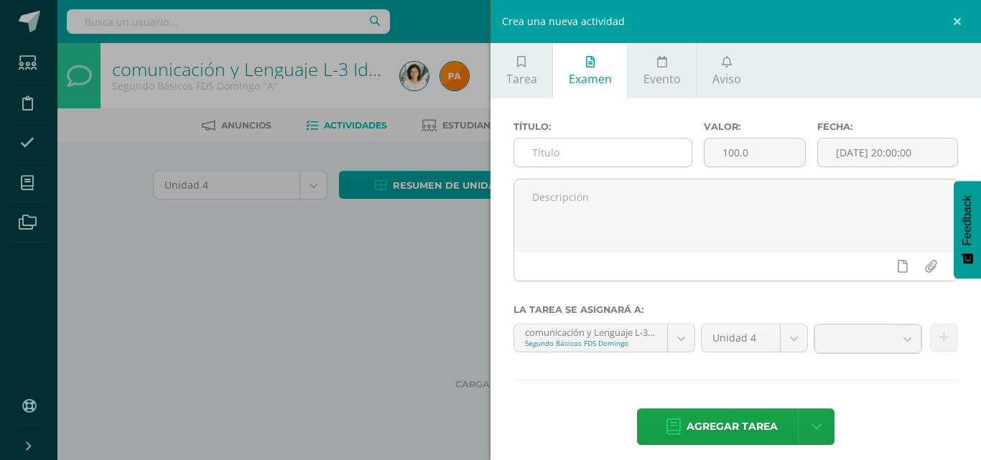
click at [579, 154] on input "text" at bounding box center [602, 153] width 177 height 28
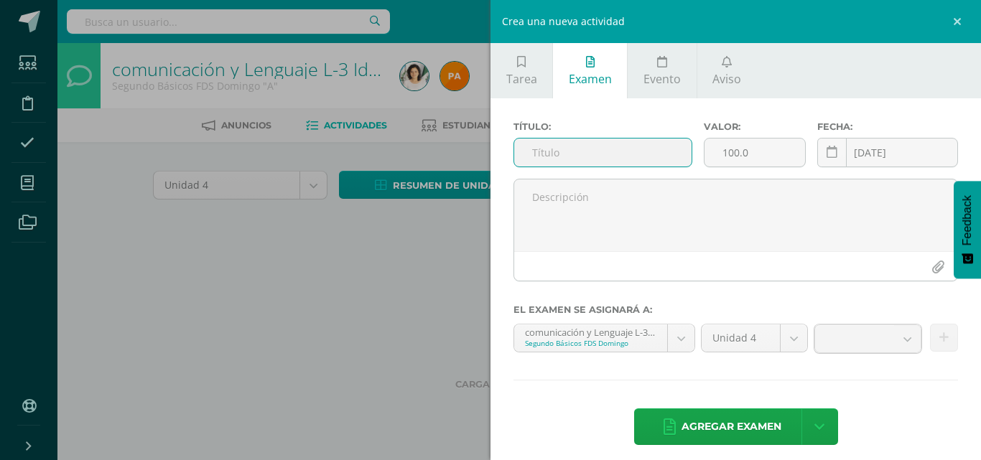
paste input "Exam questions"
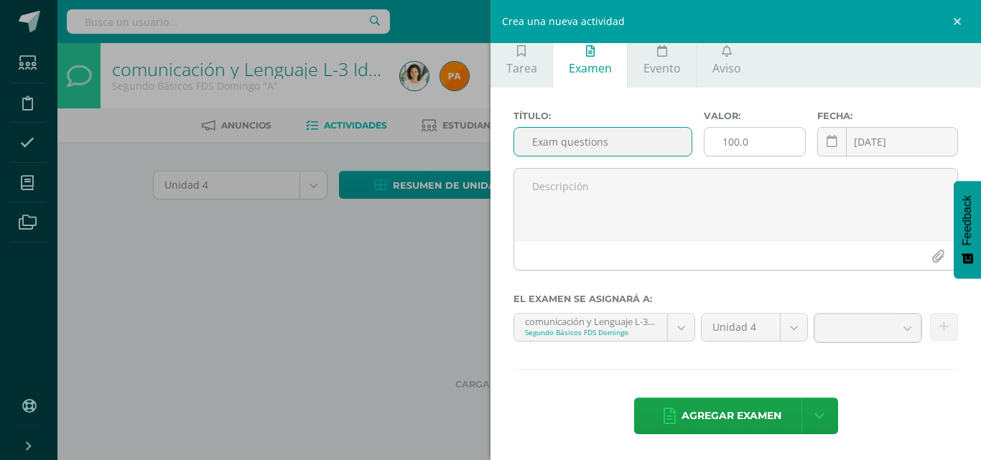
type input "Exam questions"
click at [746, 142] on input "100.0" at bounding box center [755, 142] width 101 height 28
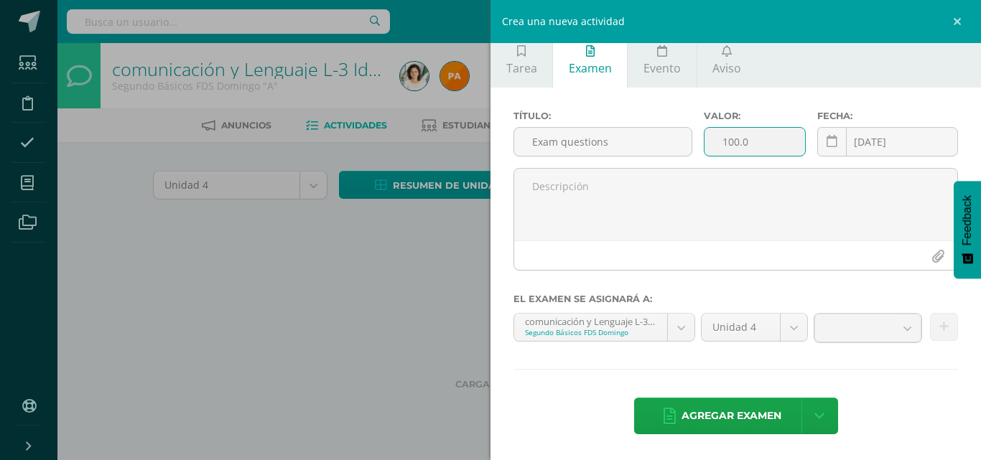
drag, startPoint x: 746, startPoint y: 142, endPoint x: 717, endPoint y: 143, distance: 28.8
click at [717, 143] on input "100.0" at bounding box center [755, 142] width 101 height 28
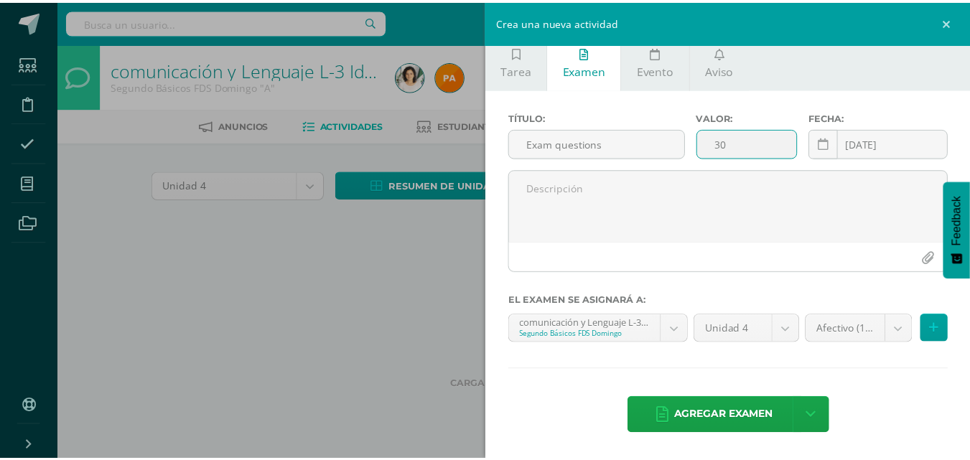
scroll to position [9, 0]
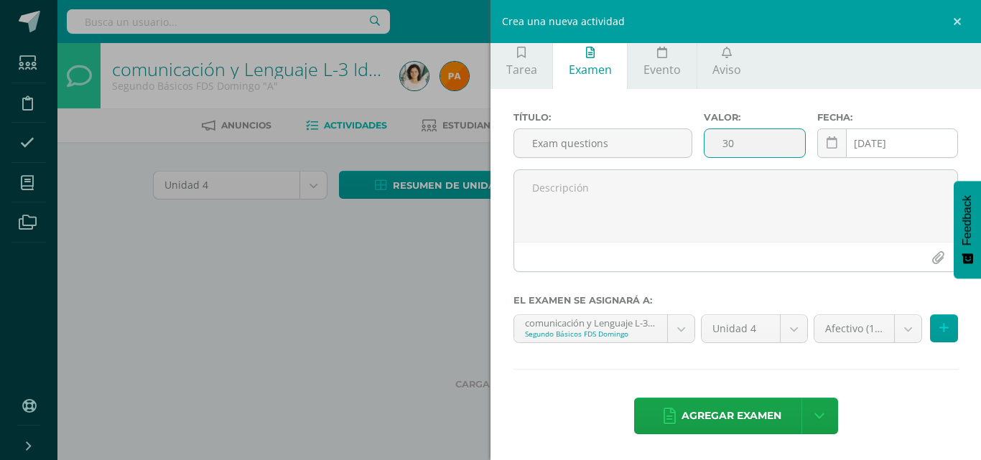
type input "30"
click at [896, 147] on input "[DATE]" at bounding box center [887, 143] width 139 height 28
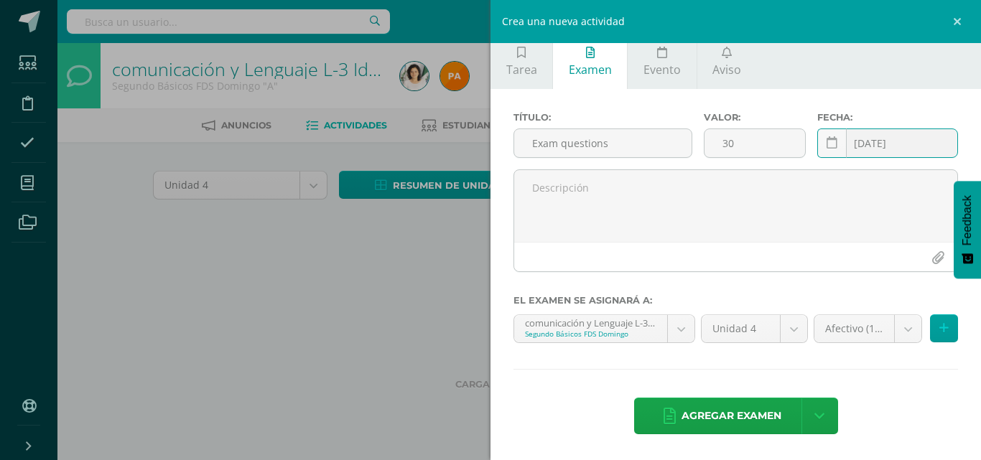
click at [901, 144] on input "[DATE]" at bounding box center [887, 143] width 139 height 28
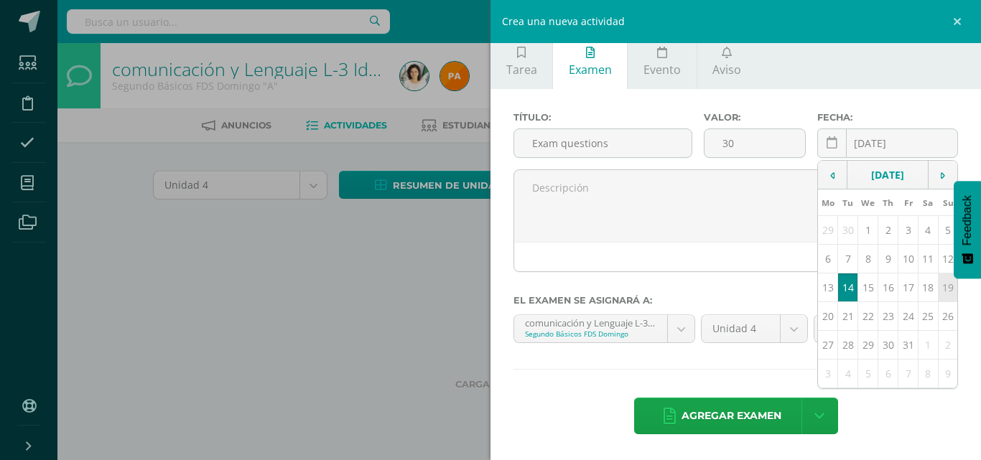
click at [938, 287] on td "19" at bounding box center [948, 288] width 20 height 29
type input "2025-10-19"
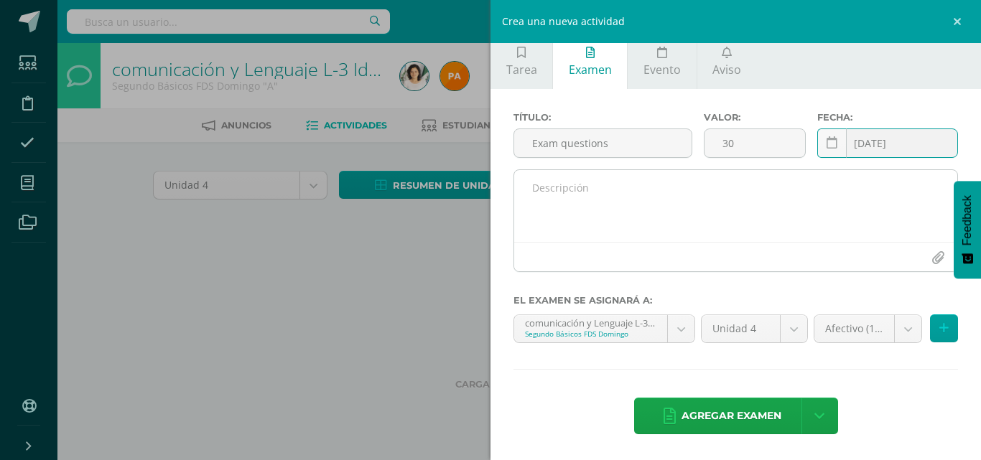
click at [631, 205] on textarea at bounding box center [735, 206] width 443 height 72
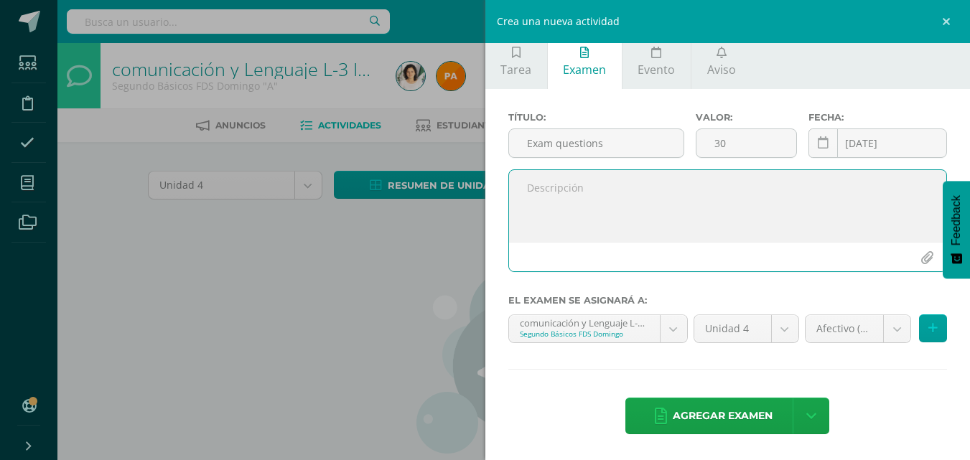
paste textarea "Questions: What´s your name? Spell your name How are you today? How old are you…"
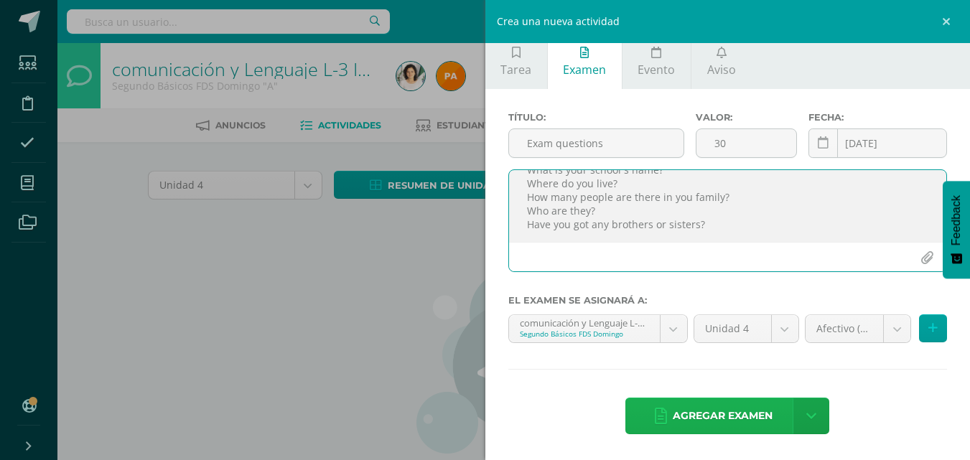
type textarea "Questions: What´s your name? Spell your name How are you today? How old are you…"
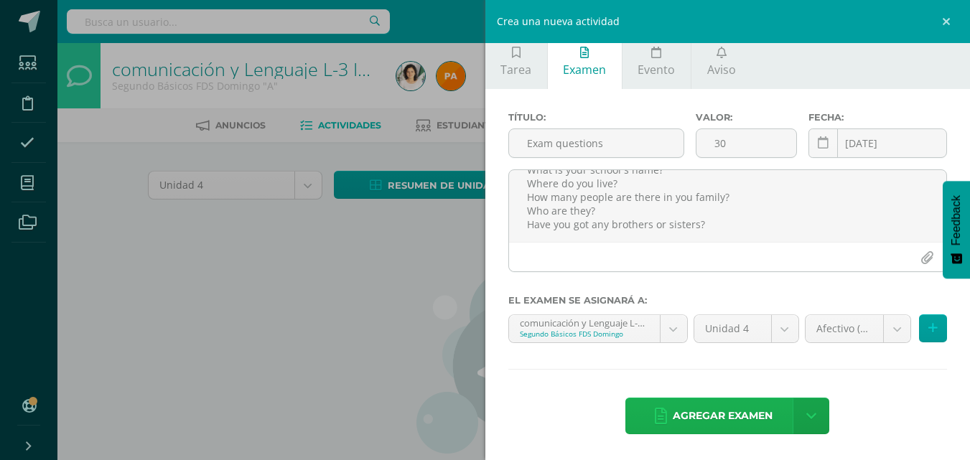
click at [697, 412] on span "Agregar examen" at bounding box center [723, 416] width 100 height 35
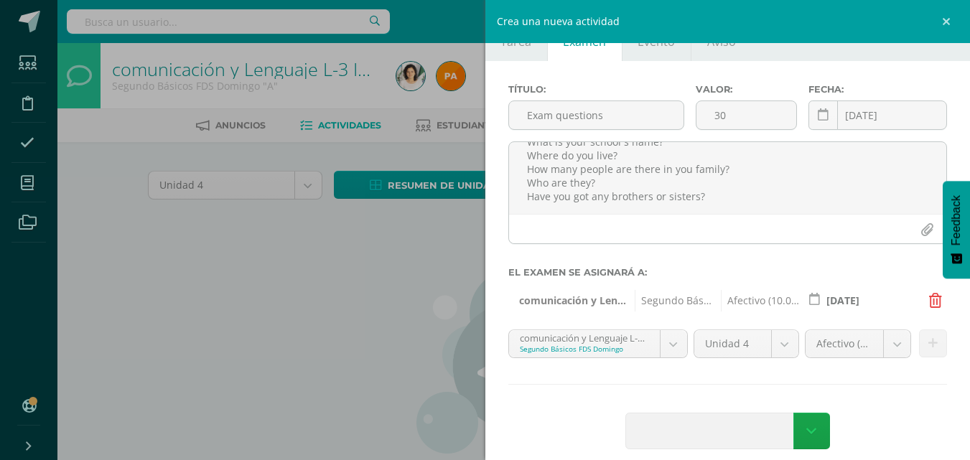
scroll to position [52, 0]
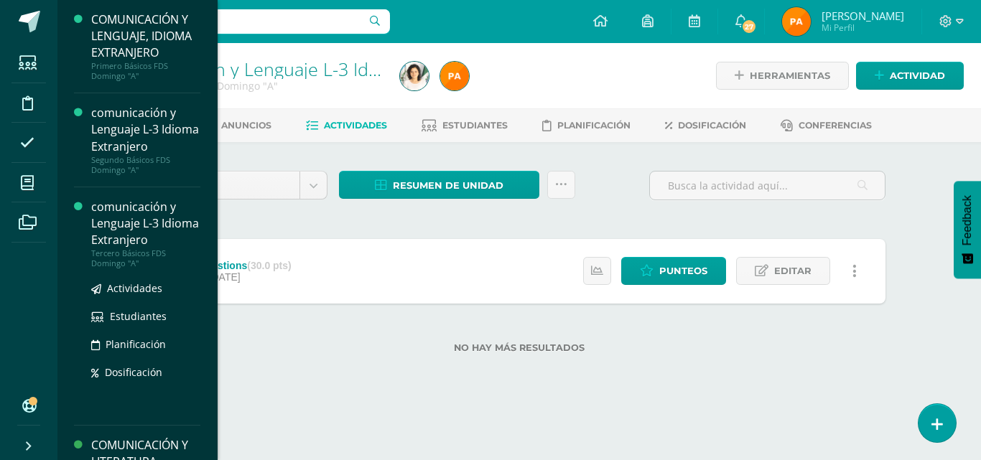
click at [123, 238] on div "comunicación y Lenguaje L-3 Idioma Extranjero" at bounding box center [145, 224] width 109 height 50
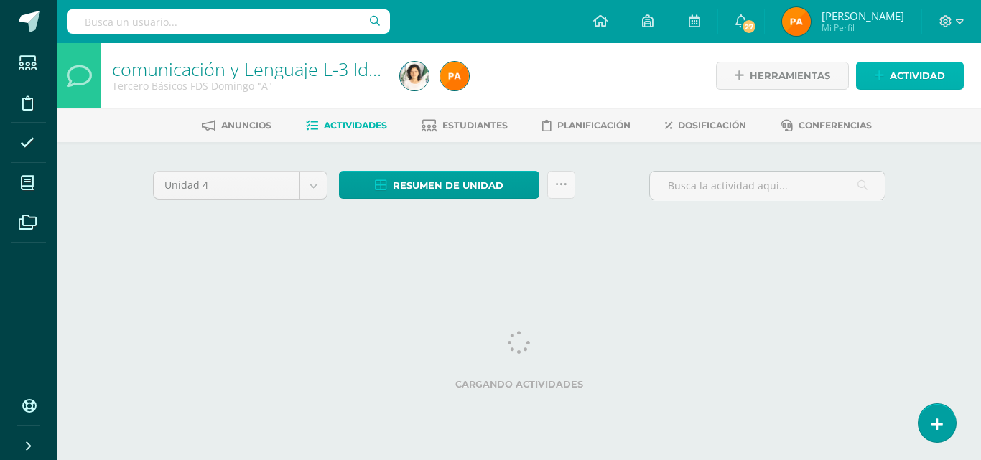
click at [907, 78] on span "Actividad" at bounding box center [917, 75] width 55 height 27
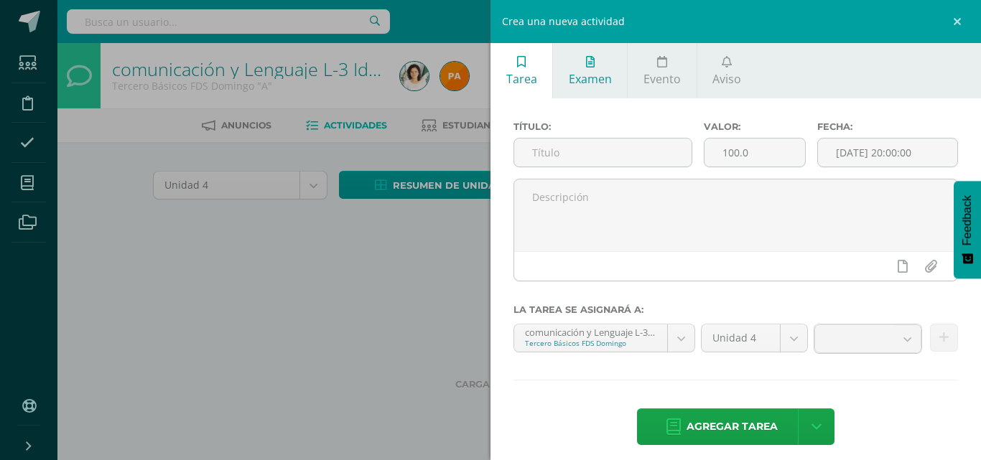
click at [572, 82] on span "Examen" at bounding box center [590, 79] width 43 height 16
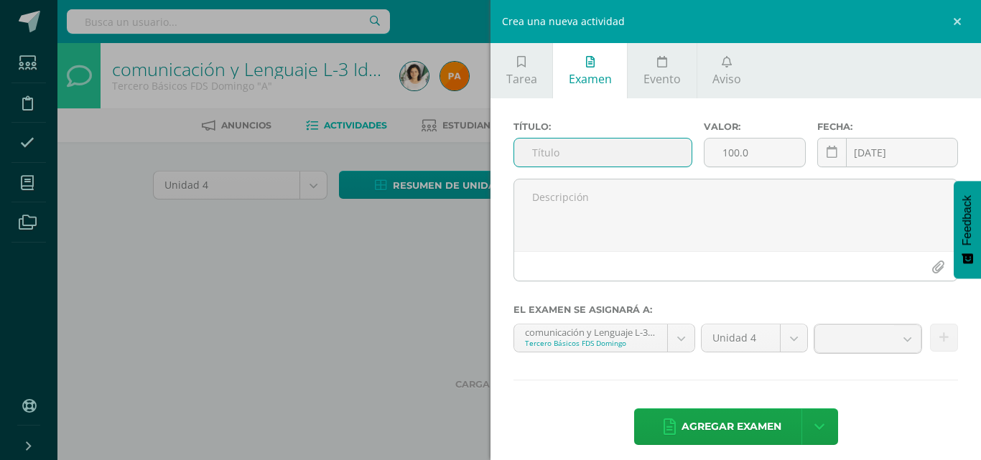
click at [576, 144] on input "text" at bounding box center [602, 153] width 177 height 28
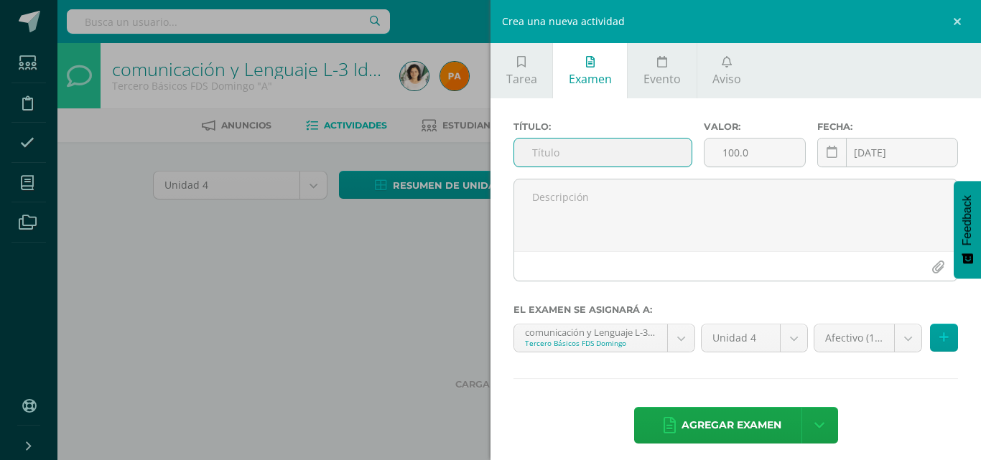
paste input "Exam questions"
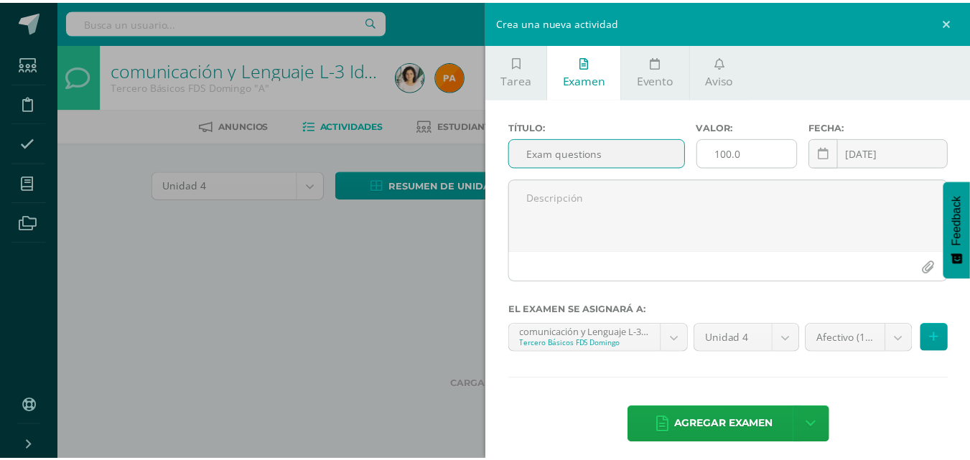
scroll to position [9, 0]
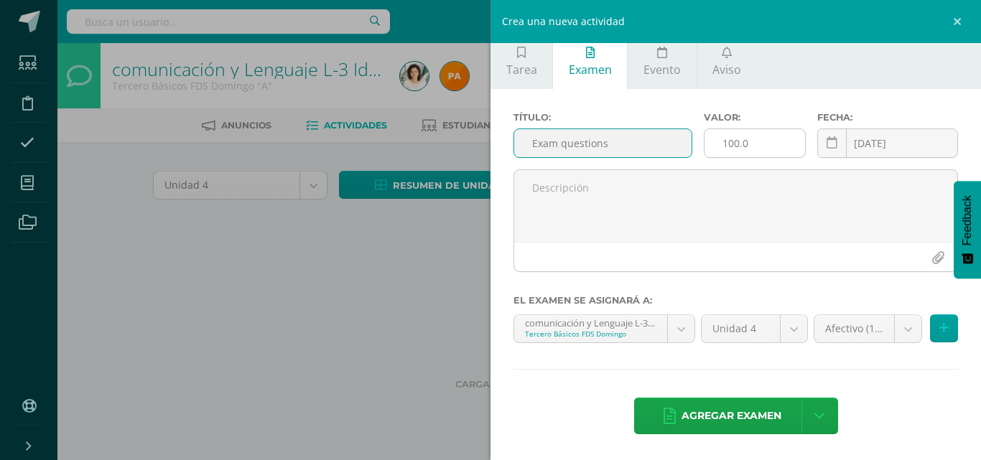
type input "Exam questions"
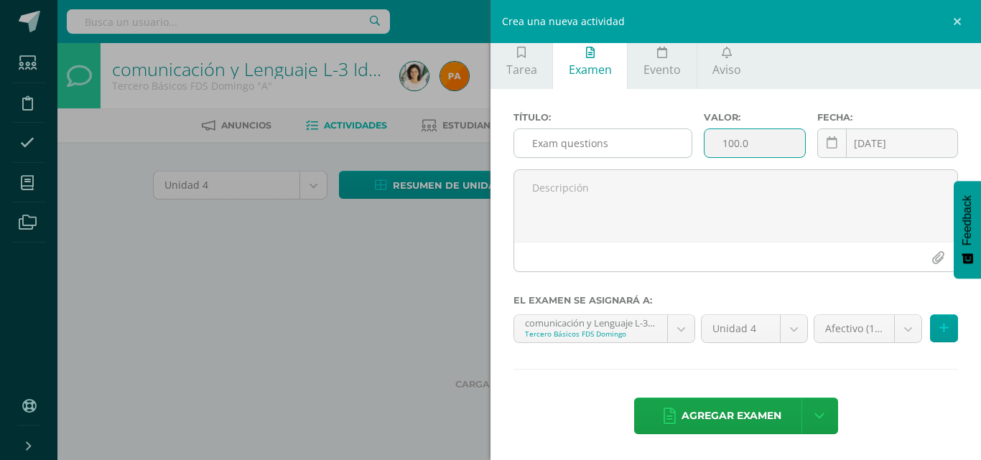
drag, startPoint x: 753, startPoint y: 141, endPoint x: 668, endPoint y: 142, distance: 85.5
click at [668, 142] on div "Título: Exam questions Valor: 100.0 Fecha: 2025-10-14 October, 2025 Mo Tu We Th…" at bounding box center [736, 140] width 456 height 57
type input "30"
click at [904, 139] on input "[DATE]" at bounding box center [887, 143] width 139 height 28
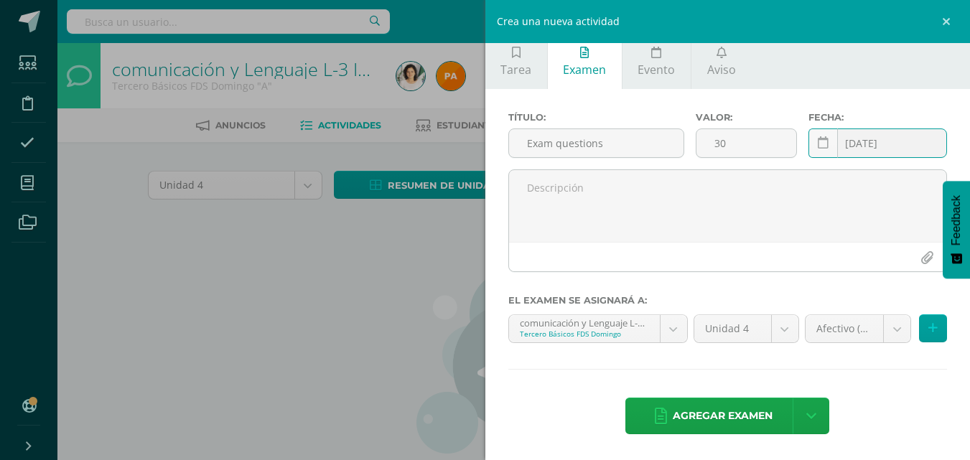
click at [873, 144] on input "[DATE]" at bounding box center [877, 143] width 137 height 28
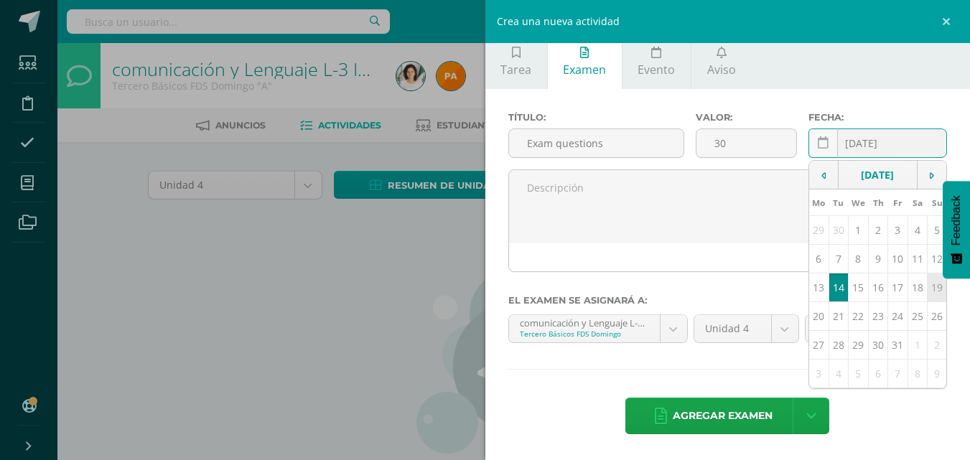
click at [928, 290] on td "19" at bounding box center [936, 288] width 19 height 29
type input "2025-10-19"
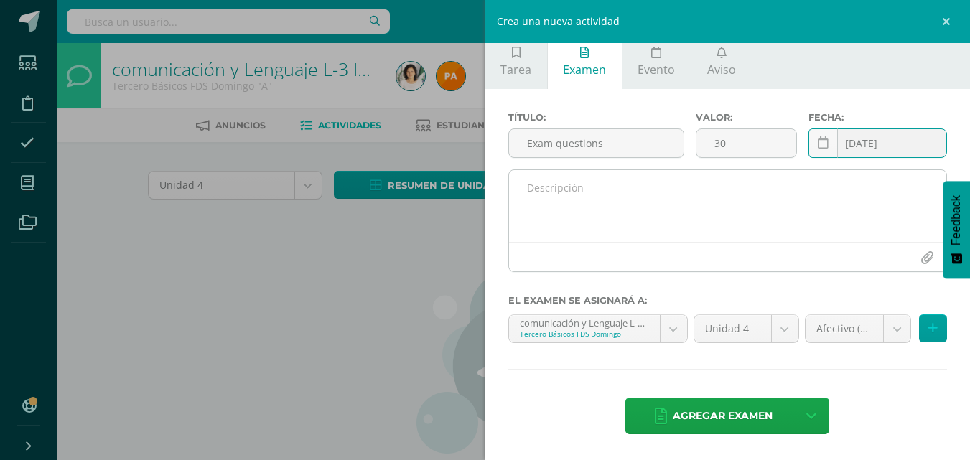
click at [653, 215] on textarea at bounding box center [728, 206] width 438 height 72
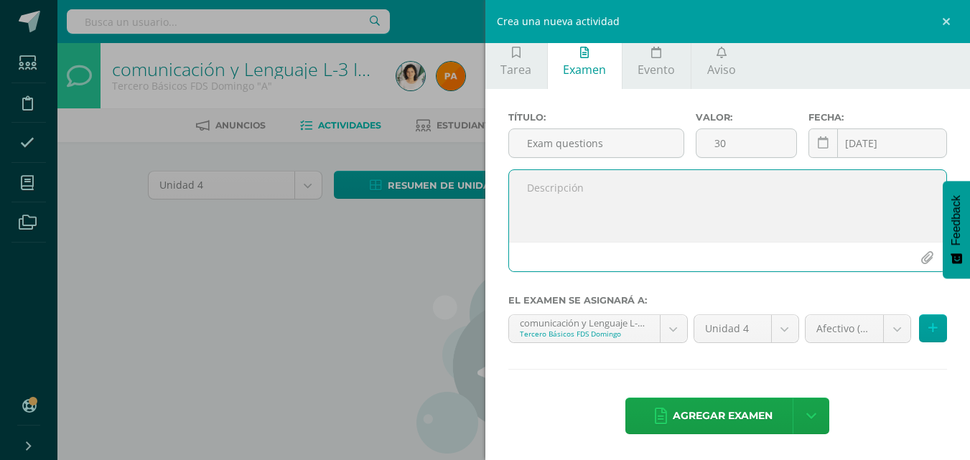
paste textarea "Questions: What´s your name? Spell your name How are you today? How old are you…"
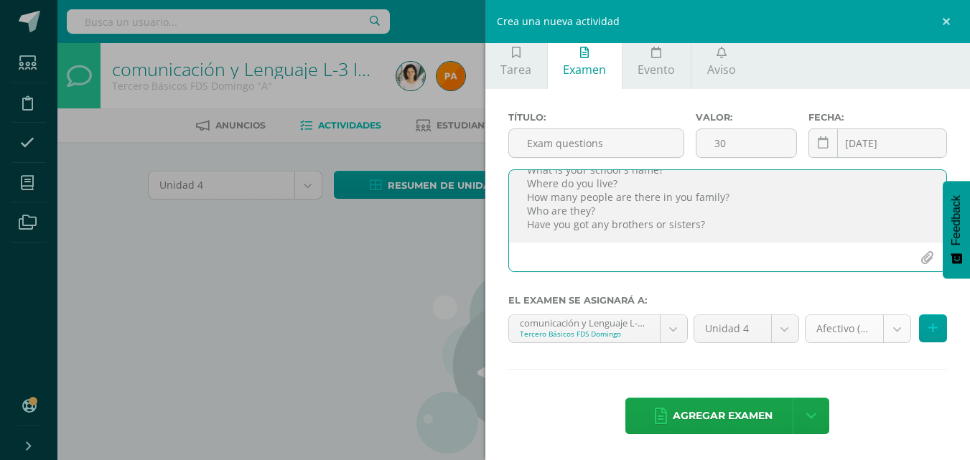
type textarea "Questions: What´s your name? Spell your name How are you today? How old are you…"
click at [889, 328] on body "Estudiantes Disciplina Asistencia Mis cursos Archivos Soporte Ayuda Reportar un…" at bounding box center [485, 308] width 970 height 617
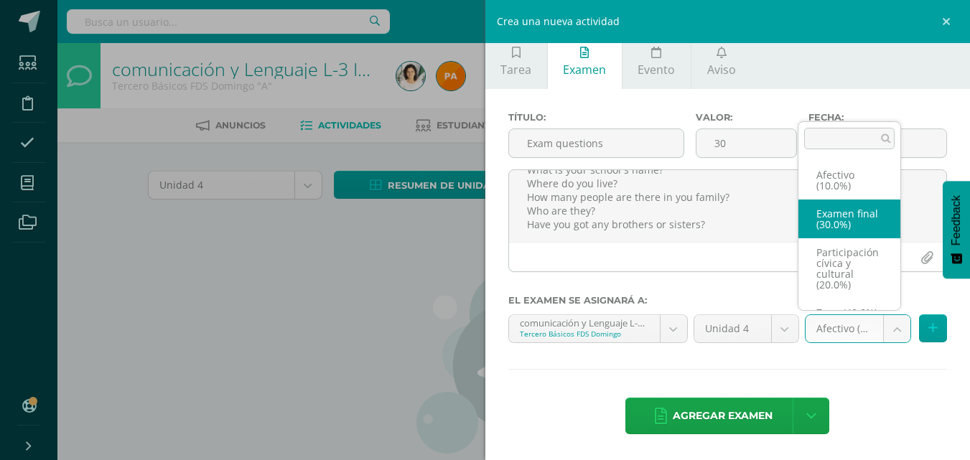
select select "74657"
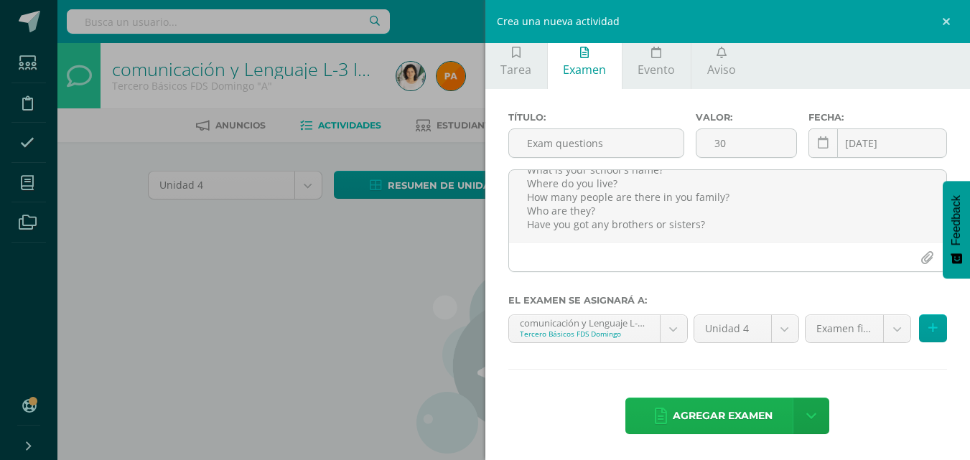
click at [694, 417] on span "Agregar examen" at bounding box center [723, 416] width 100 height 35
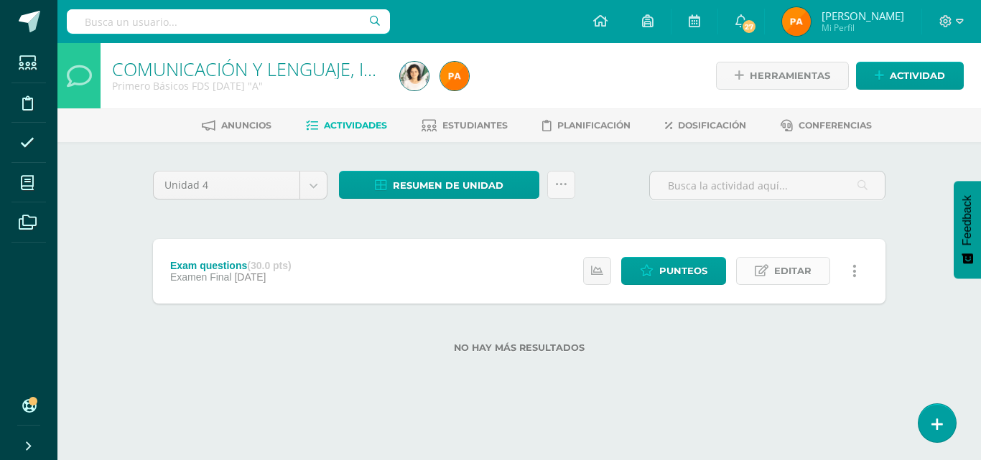
click at [779, 273] on span "Editar" at bounding box center [792, 271] width 37 height 27
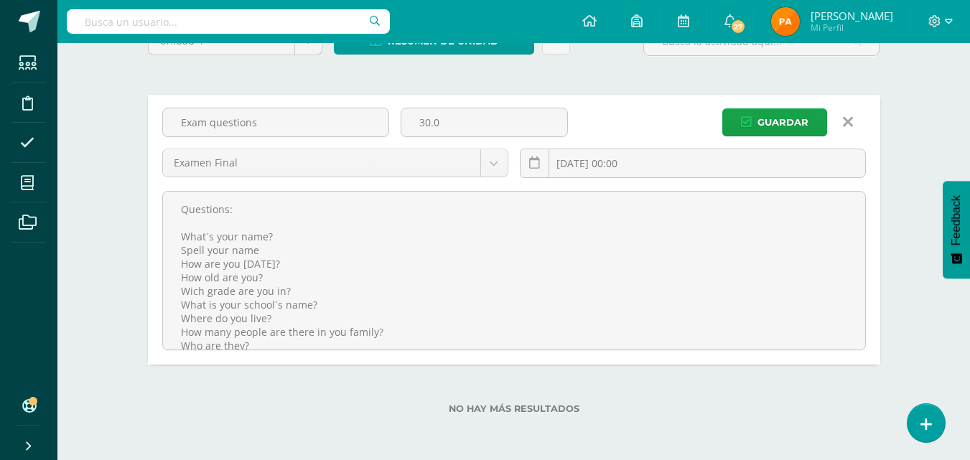
click at [850, 121] on icon at bounding box center [848, 122] width 10 height 16
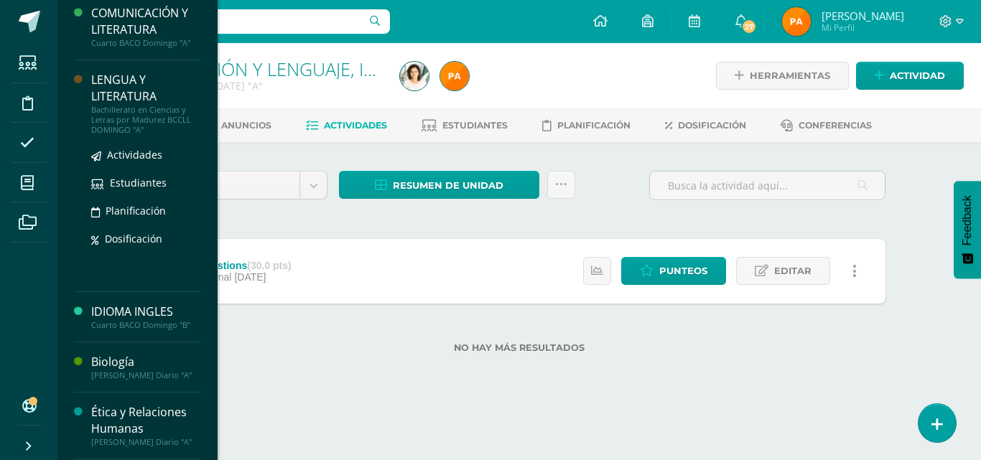
scroll to position [359, 0]
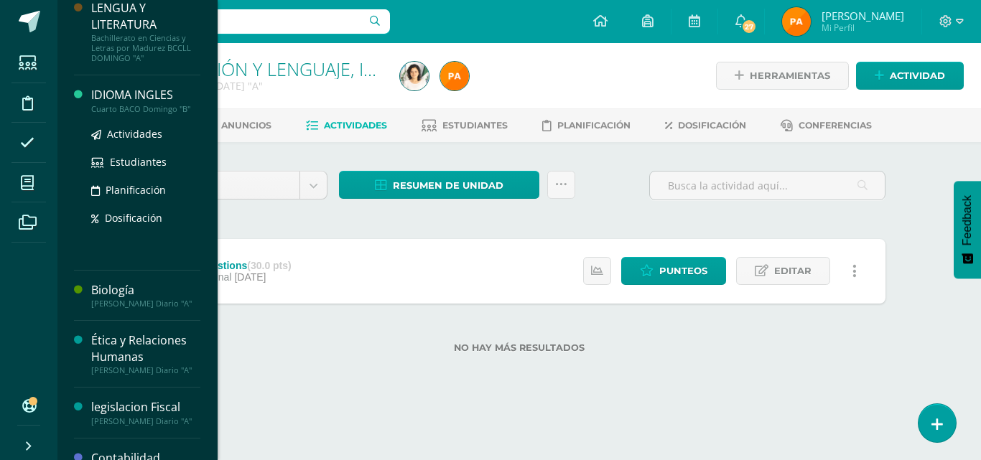
click at [125, 99] on div "IDIOMA INGLES" at bounding box center [145, 95] width 109 height 17
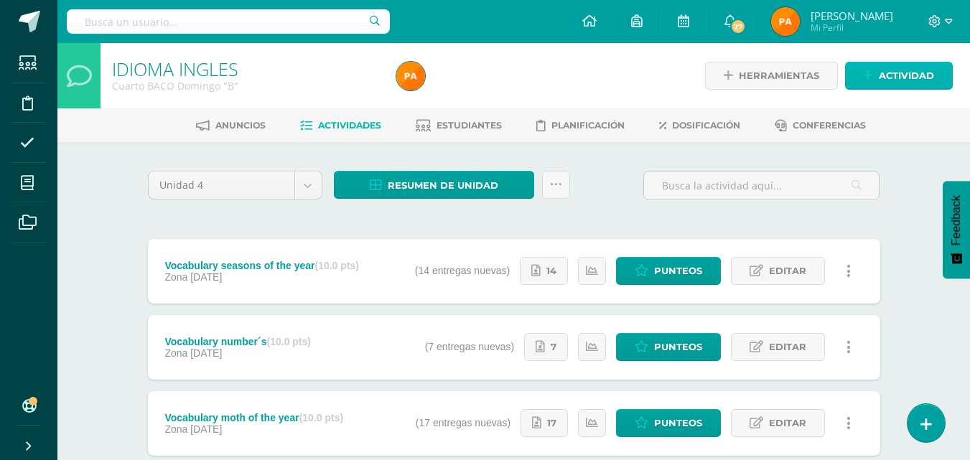
click at [886, 73] on span "Actividad" at bounding box center [906, 75] width 55 height 27
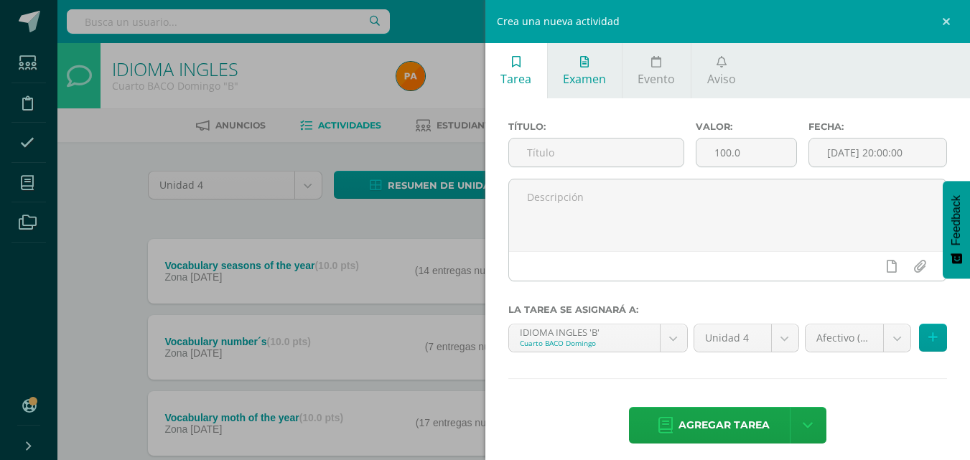
click at [611, 83] on link "Examen" at bounding box center [585, 70] width 74 height 55
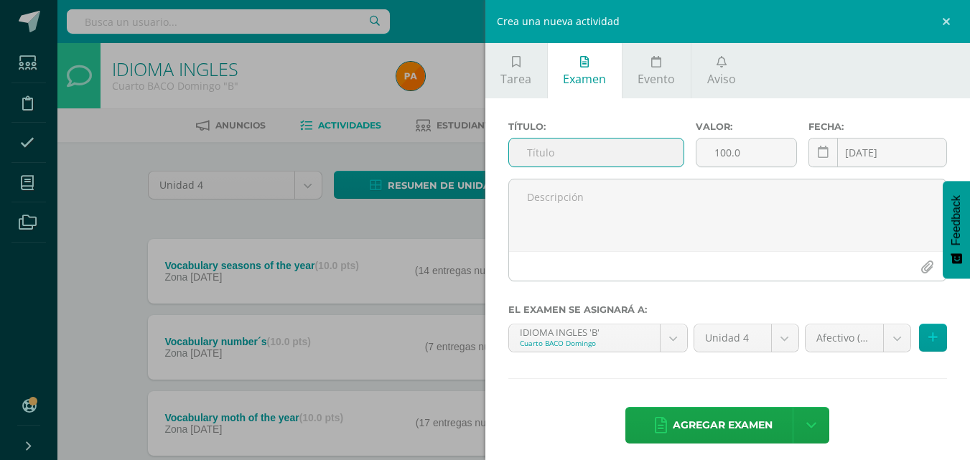
scroll to position [9, 0]
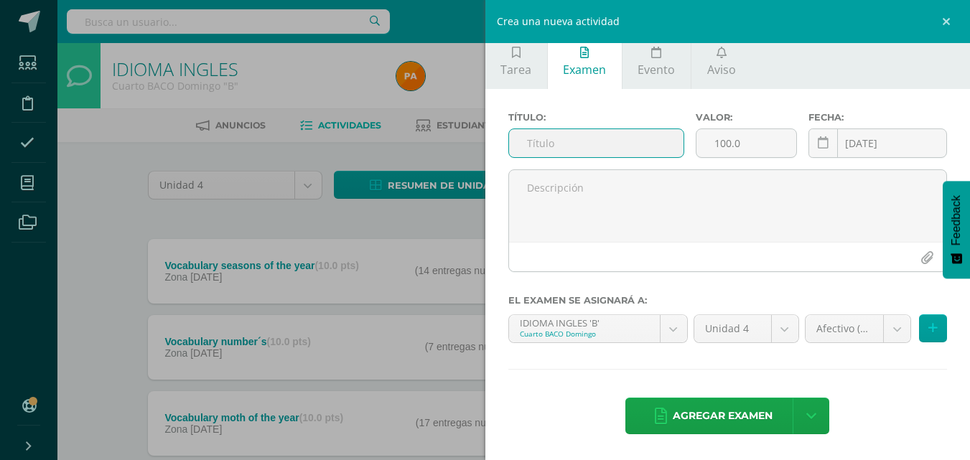
paste input "Exam questions"
type input "Exam questions"
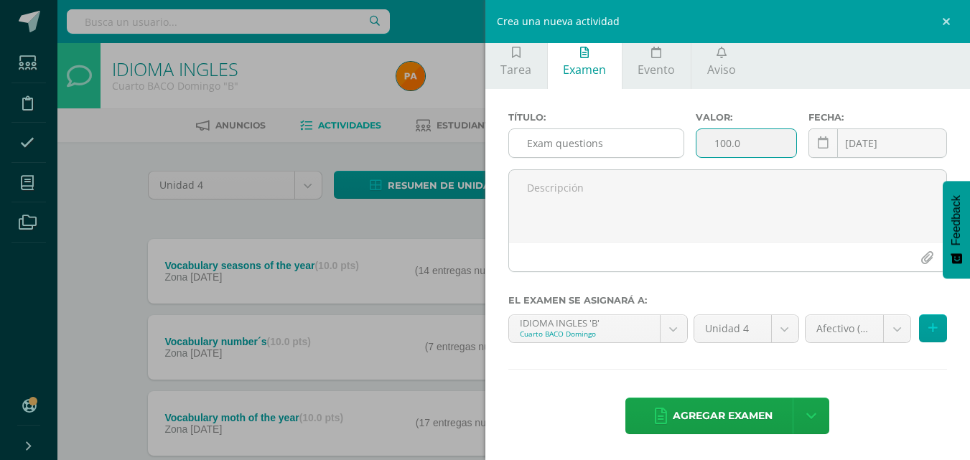
drag, startPoint x: 750, startPoint y: 145, endPoint x: 607, endPoint y: 139, distance: 143.1
click at [607, 139] on div "Título: Exam questions Valor: 100.0 Fecha: 2025-10-14 October, 2025 Mo Tu We Th…" at bounding box center [728, 140] width 451 height 57
type input "30"
click at [872, 146] on input "[DATE]" at bounding box center [877, 143] width 137 height 28
click at [894, 144] on input "[DATE]" at bounding box center [877, 143] width 137 height 28
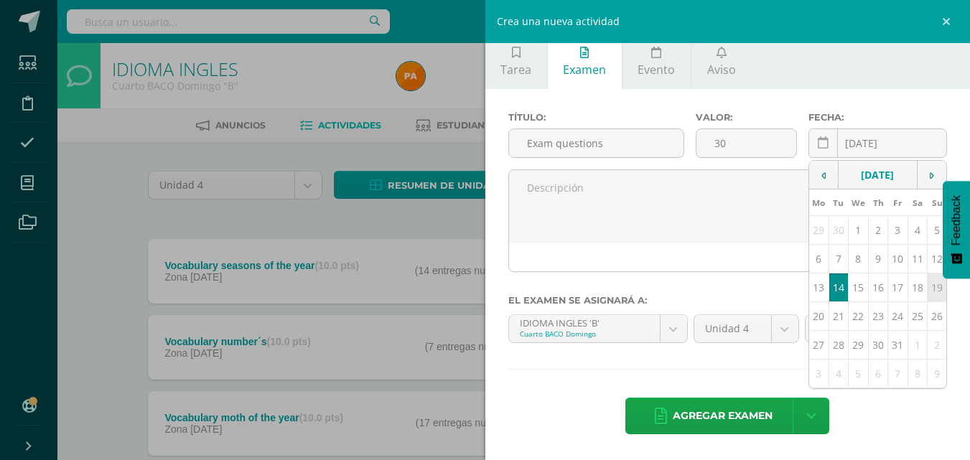
click at [927, 289] on td "19" at bounding box center [936, 288] width 19 height 29
type input "2025-10-19"
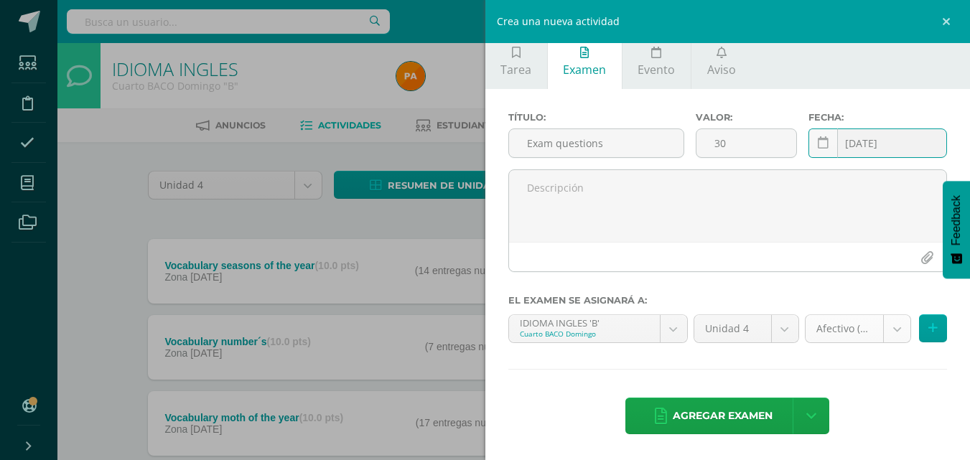
click at [884, 333] on body "Estudiantes Disciplina Asistencia Mis cursos Archivos Soporte Ayuda Reportar un…" at bounding box center [485, 352] width 970 height 704
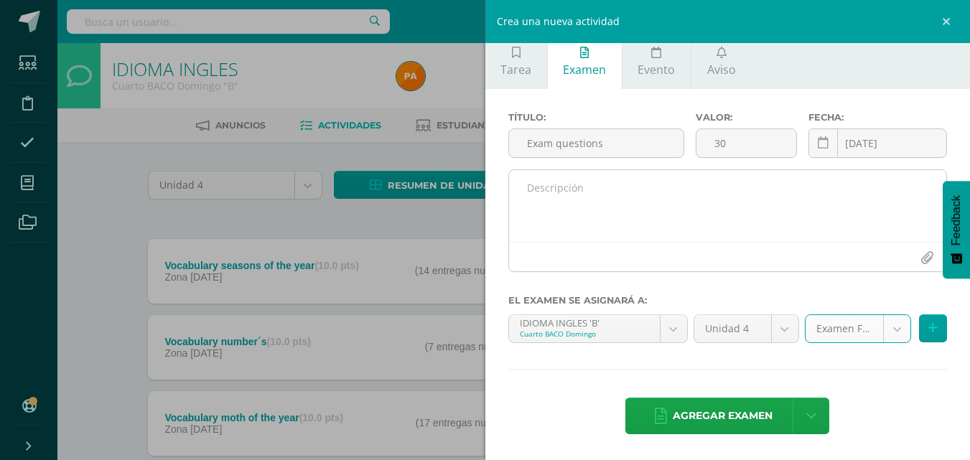
select select "72597"
click at [616, 204] on textarea at bounding box center [728, 206] width 438 height 72
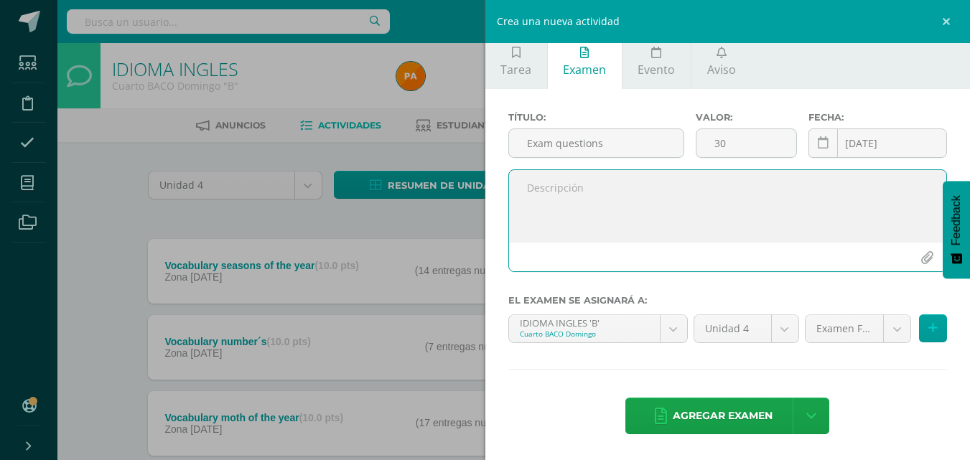
paste textarea "Questions: What´s your name? Spell your name How are you today? How old are you…"
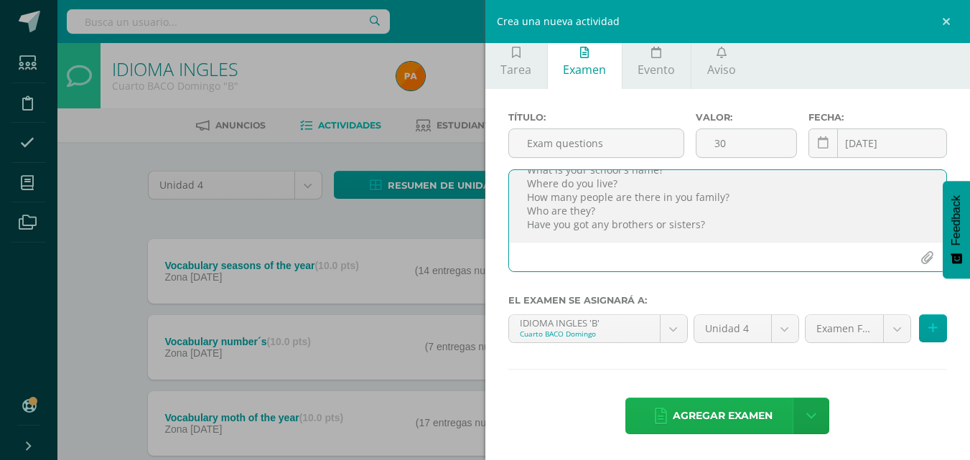
type textarea "Questions: What´s your name? Spell your name How are you today? How old are you…"
click at [714, 416] on span "Agregar examen" at bounding box center [723, 416] width 100 height 35
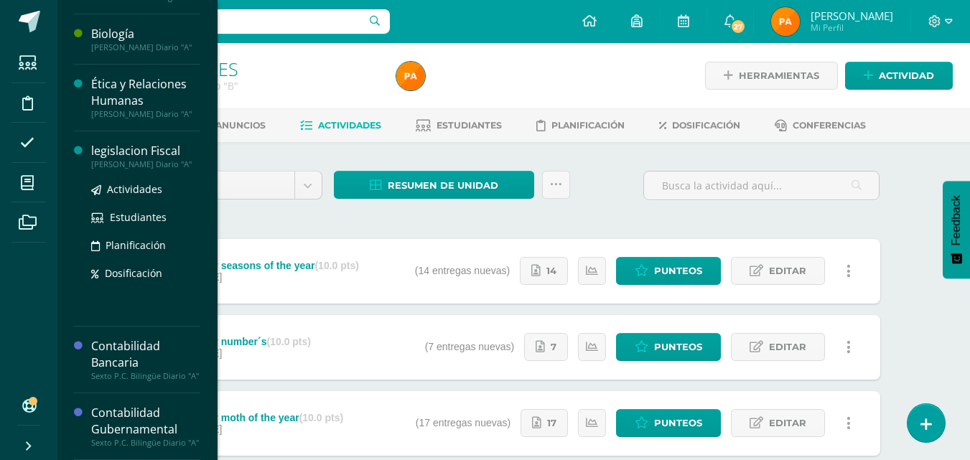
scroll to position [501, 0]
click at [142, 143] on div "legislacion Fiscal" at bounding box center [145, 151] width 109 height 17
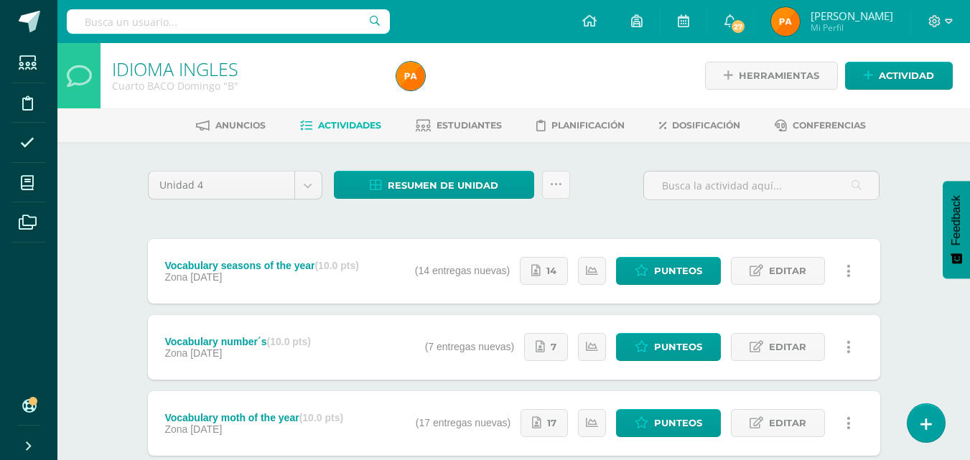
scroll to position [356, 0]
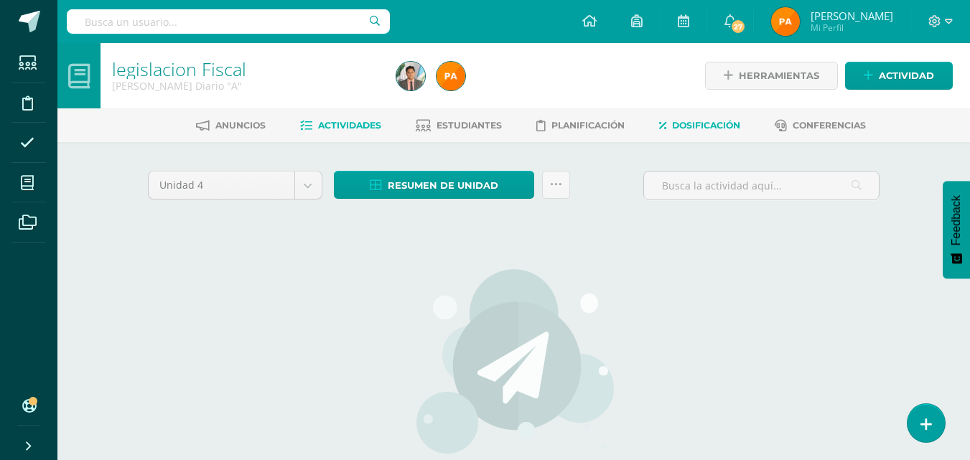
click at [706, 129] on span "Dosificación" at bounding box center [706, 125] width 68 height 11
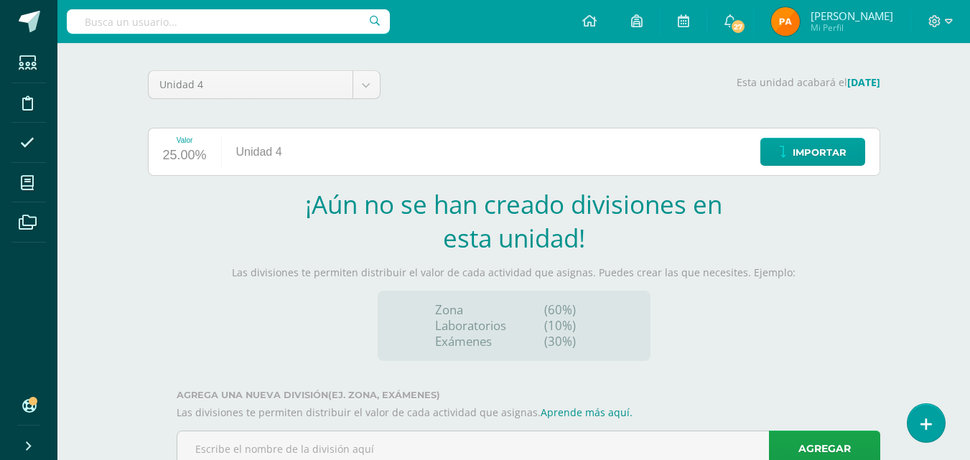
scroll to position [76, 0]
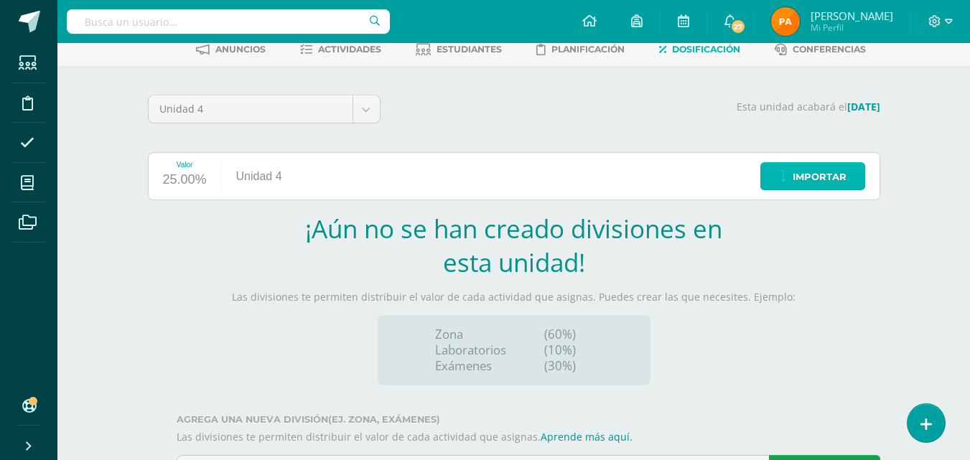
click at [836, 175] on span "Importar" at bounding box center [820, 177] width 54 height 27
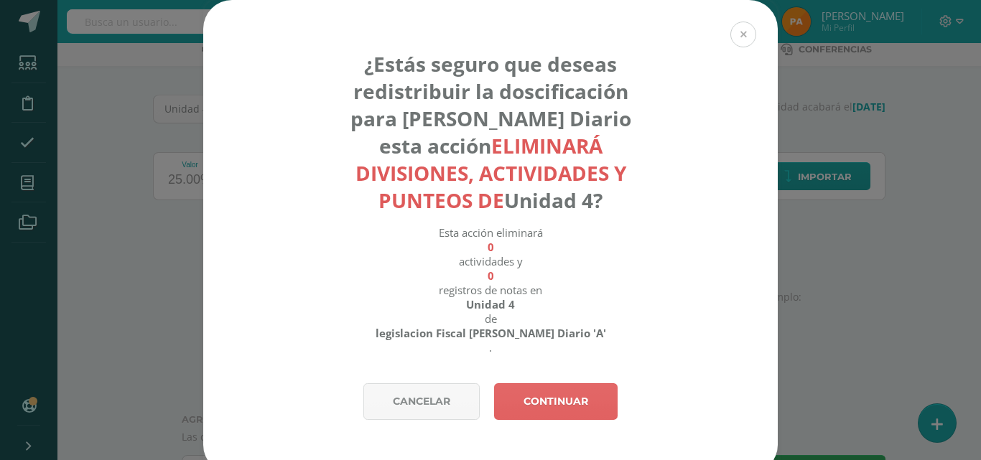
click at [735, 34] on button at bounding box center [743, 35] width 26 height 26
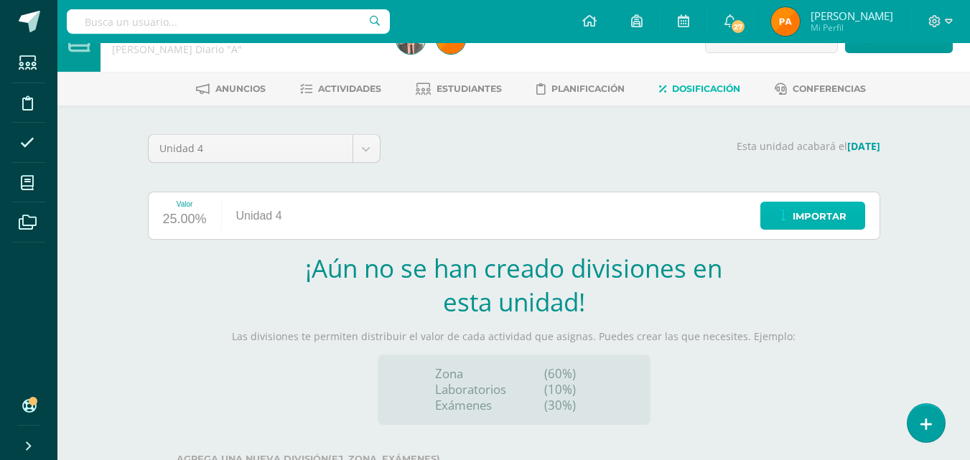
scroll to position [0, 0]
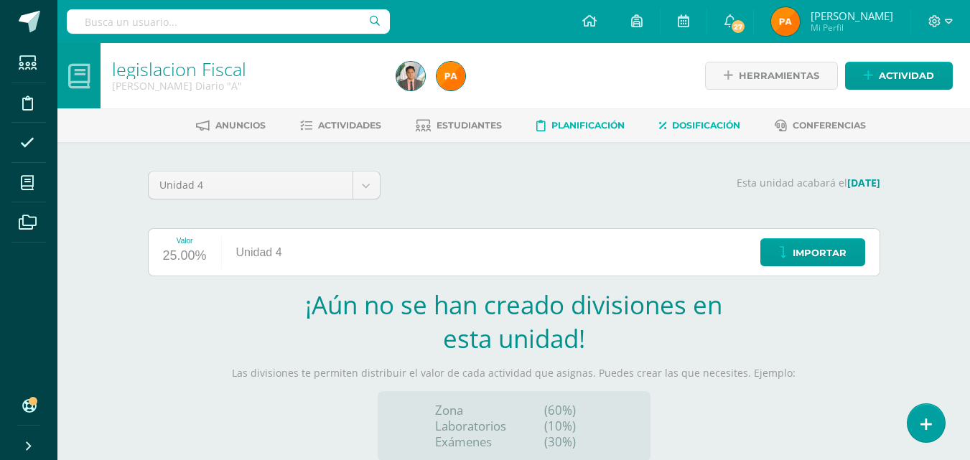
click at [578, 125] on span "Planificación" at bounding box center [588, 125] width 73 height 11
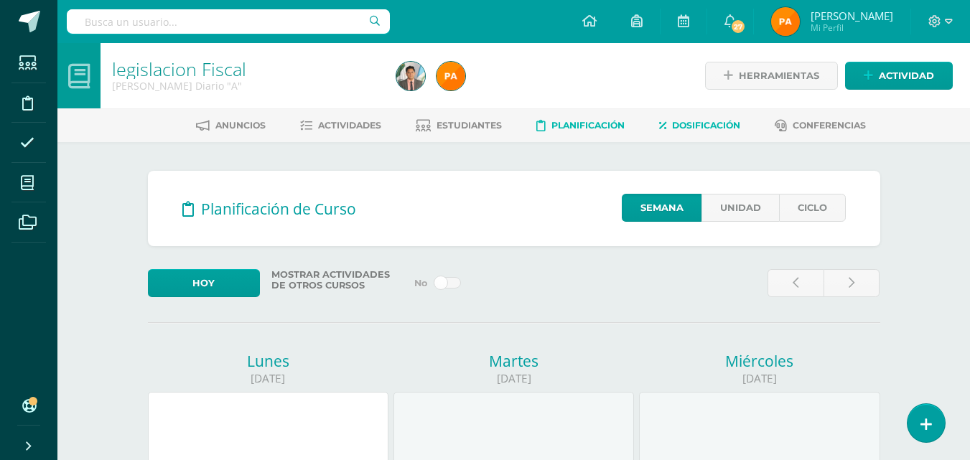
click at [715, 124] on span "Dosificación" at bounding box center [706, 125] width 68 height 11
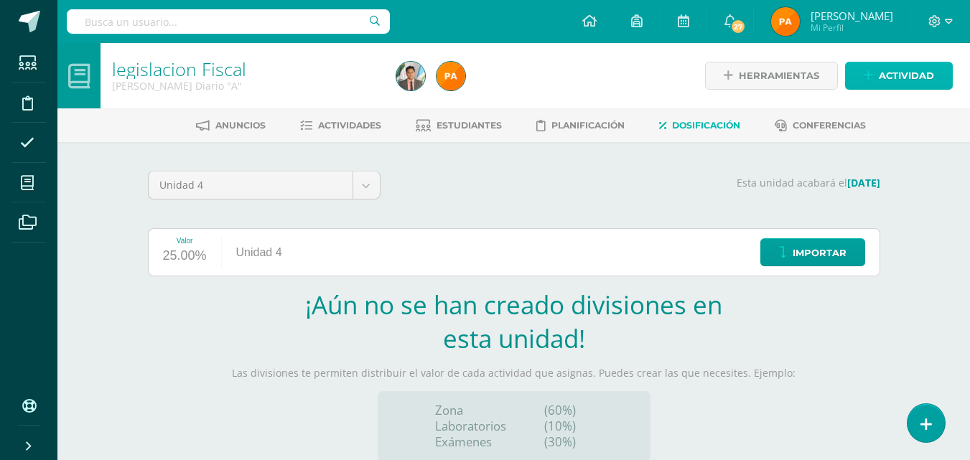
click at [896, 73] on span "Actividad" at bounding box center [906, 75] width 55 height 27
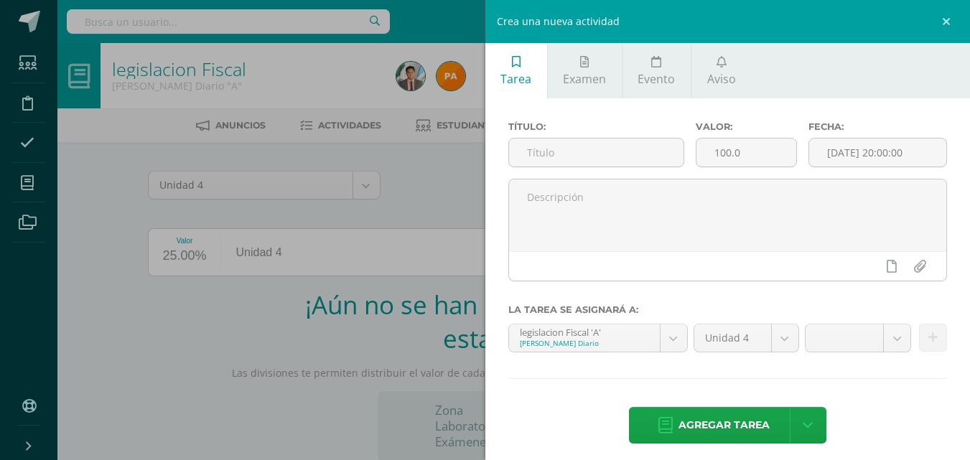
click at [412, 233] on div "Crea una nueva actividad Tarea Examen Evento Aviso Título: Valor: 100.0 Fecha: …" at bounding box center [485, 230] width 970 height 460
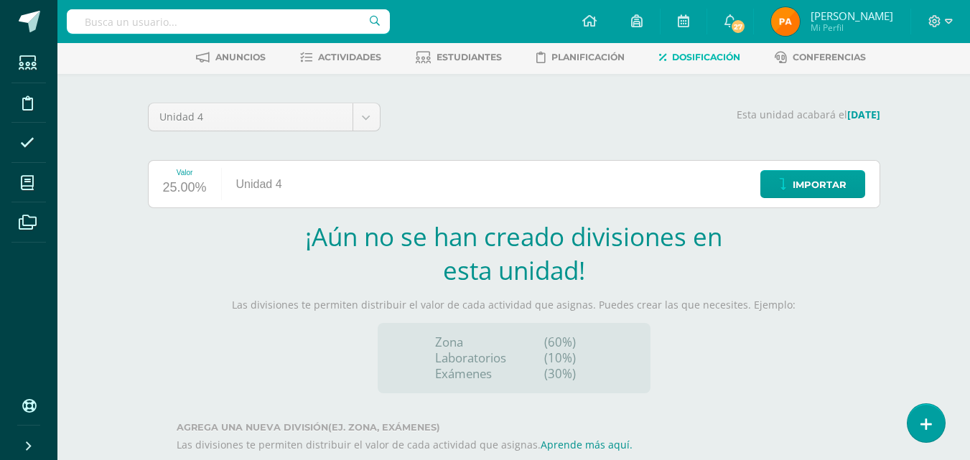
scroll to position [144, 0]
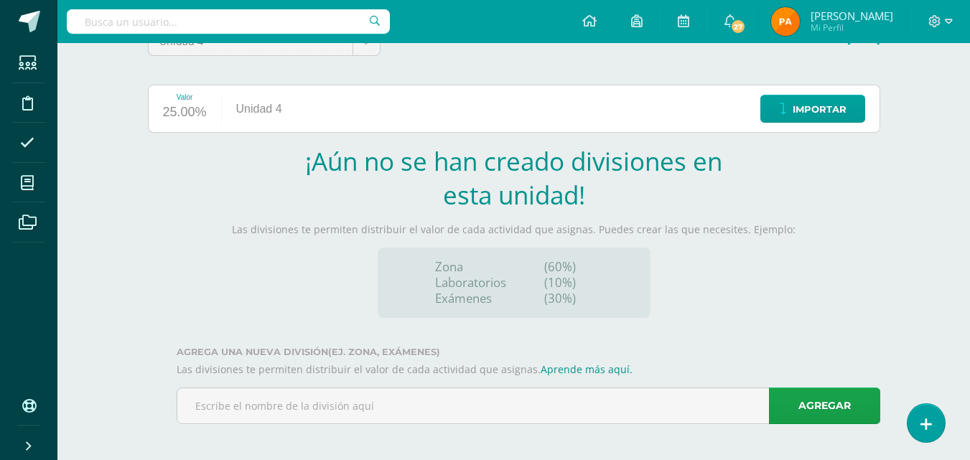
click at [527, 288] on div "Zona Laboratorios Exámenes" at bounding box center [484, 282] width 109 height 47
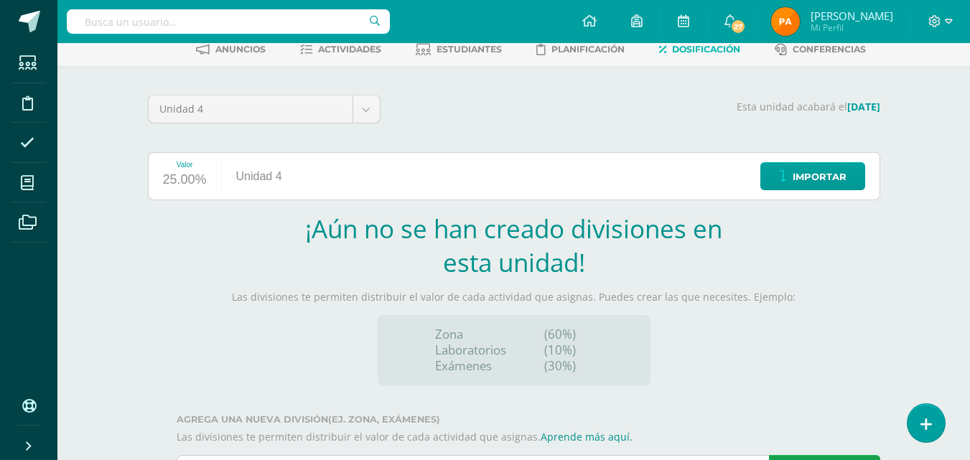
scroll to position [148, 0]
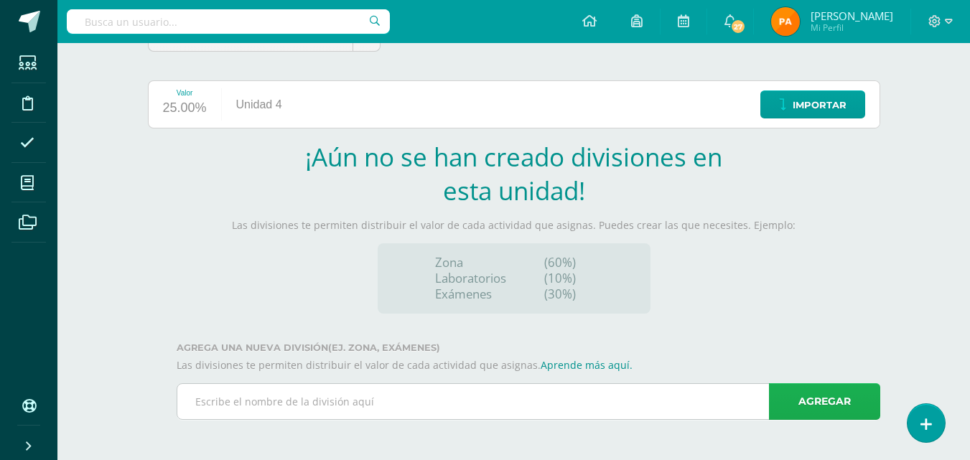
click at [822, 410] on link "Agregar" at bounding box center [824, 402] width 111 height 37
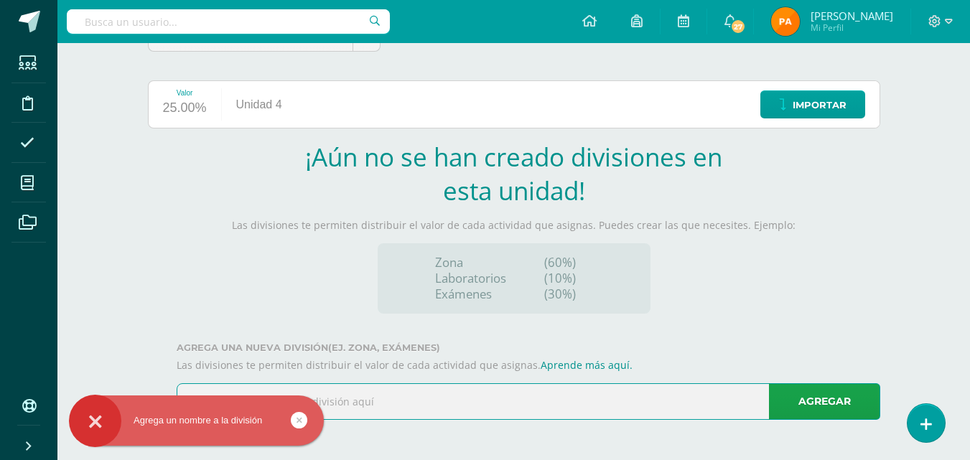
click at [447, 399] on input "text" at bounding box center [528, 401] width 702 height 35
type input "Actitudinal"
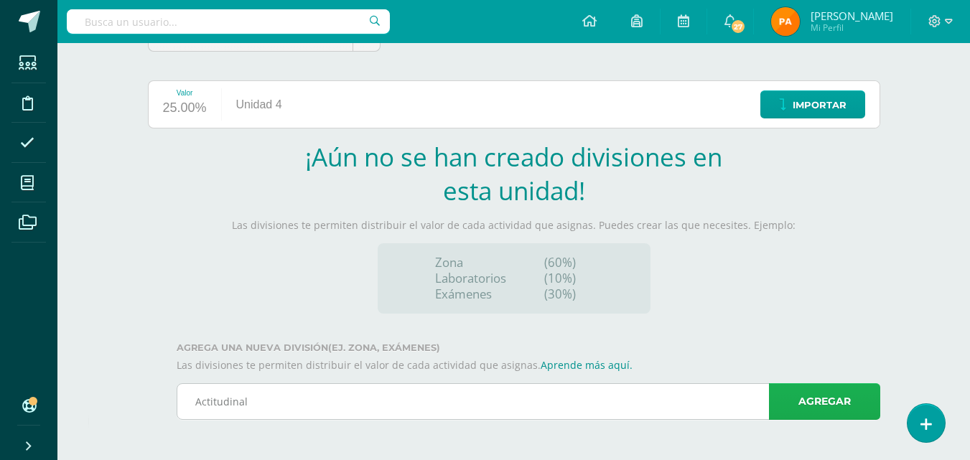
click at [838, 399] on link "Agregar" at bounding box center [824, 402] width 111 height 37
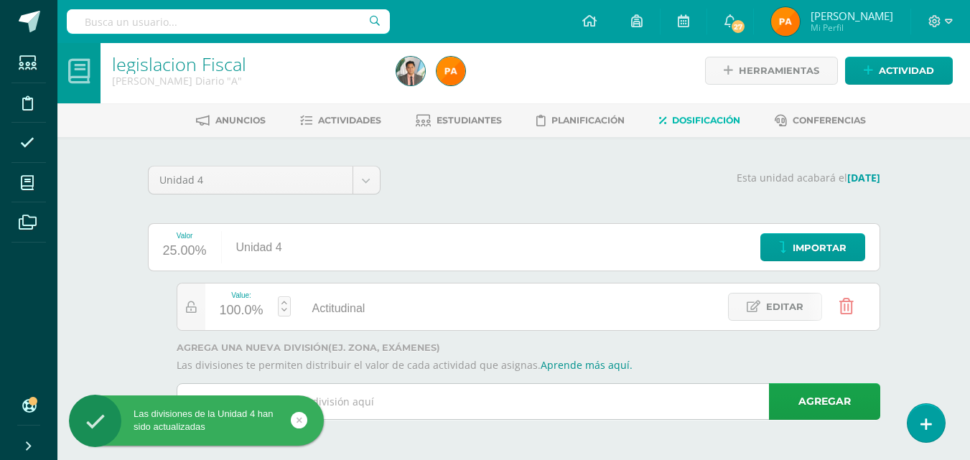
click at [495, 398] on input "text" at bounding box center [528, 401] width 702 height 35
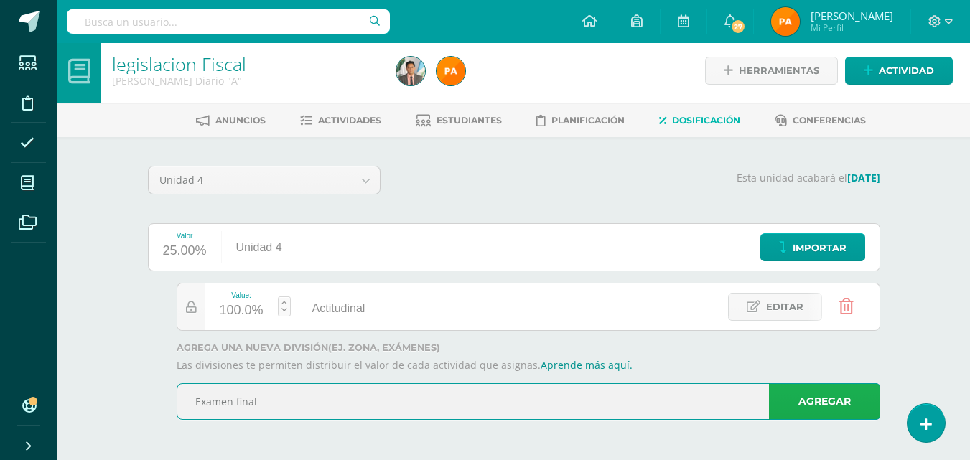
type input "Examen final"
click at [822, 399] on link "Agregar" at bounding box center [824, 402] width 111 height 37
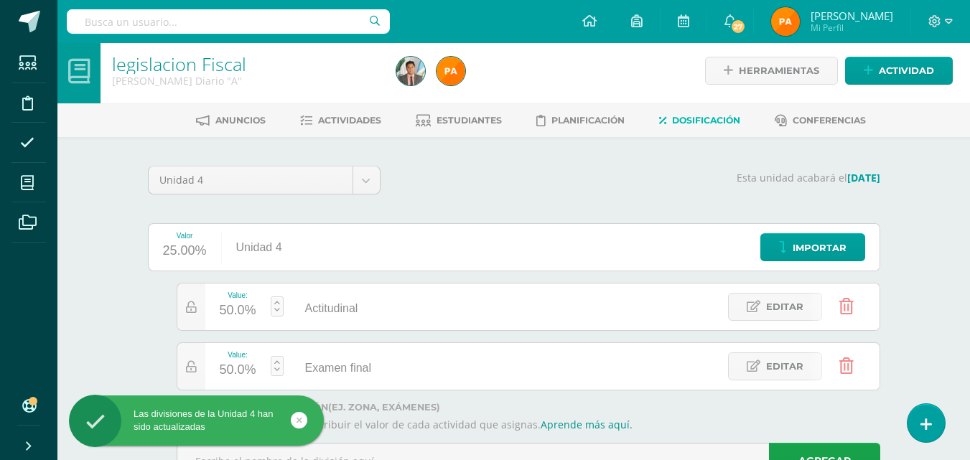
scroll to position [65, 0]
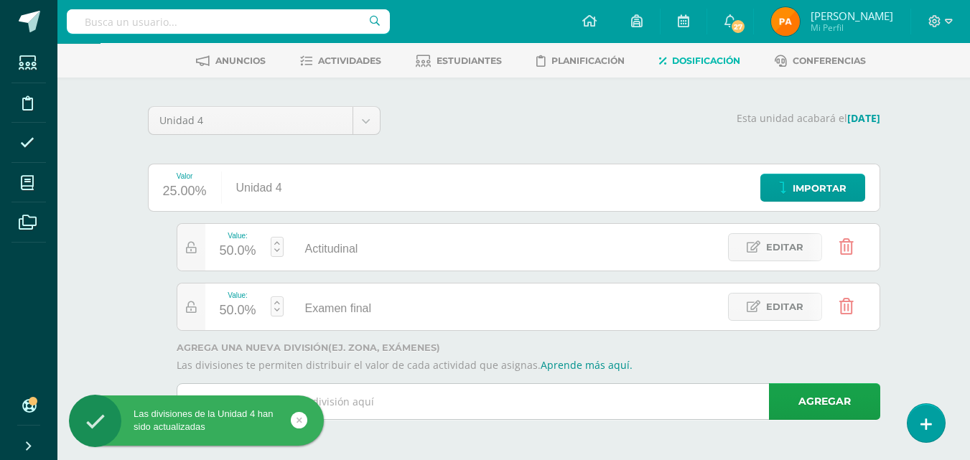
click at [428, 403] on input "text" at bounding box center [528, 401] width 702 height 35
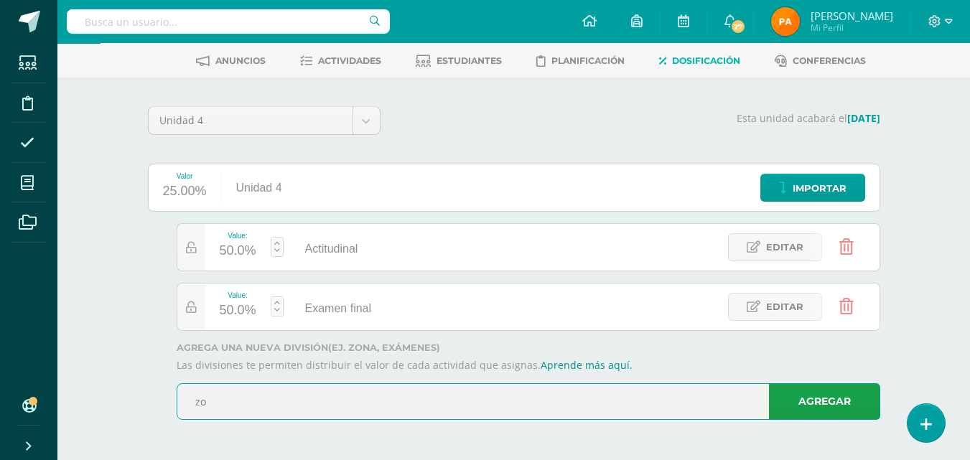
type input "z"
type input "Zona"
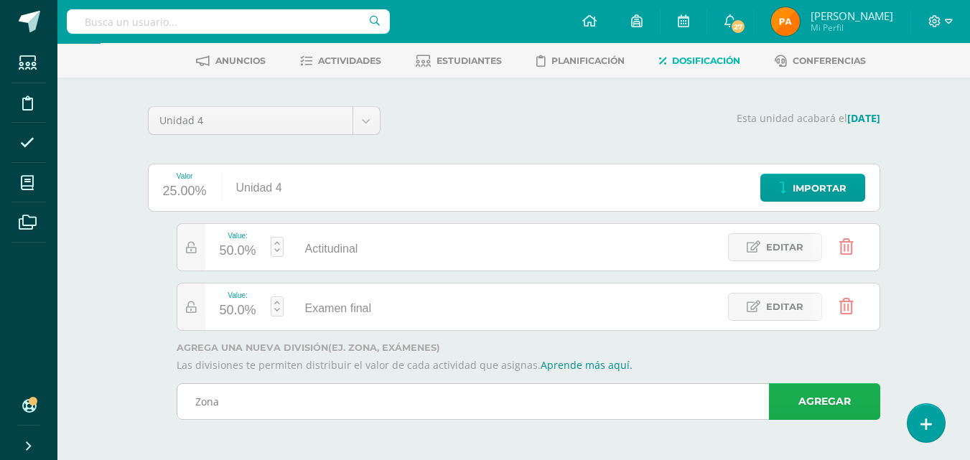
click at [807, 402] on link "Agregar" at bounding box center [824, 402] width 111 height 37
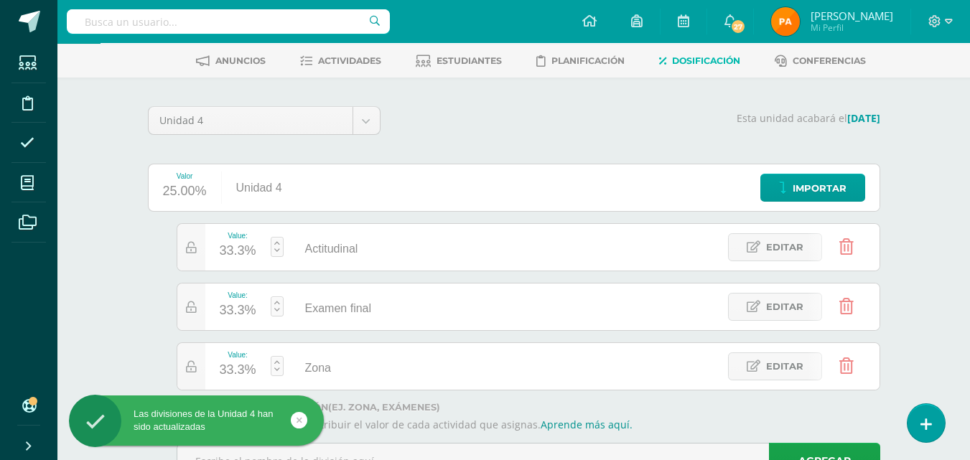
scroll to position [124, 0]
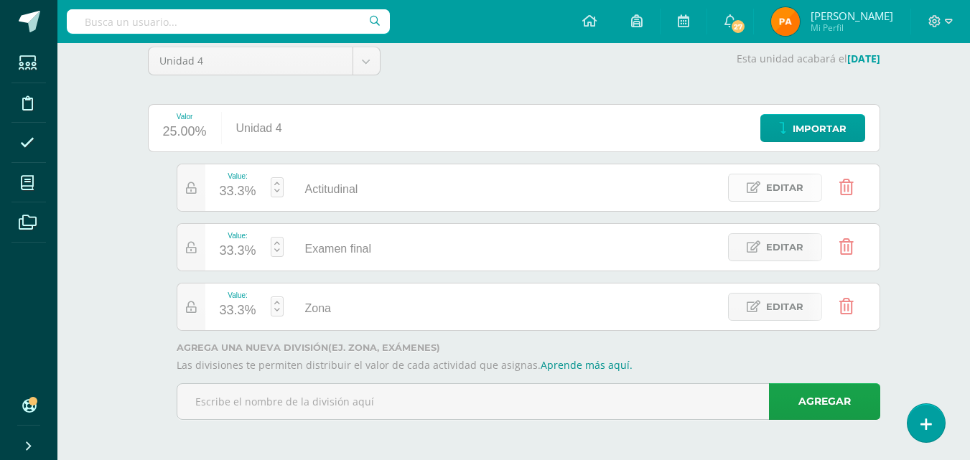
click at [770, 187] on span "Editar" at bounding box center [784, 188] width 37 height 27
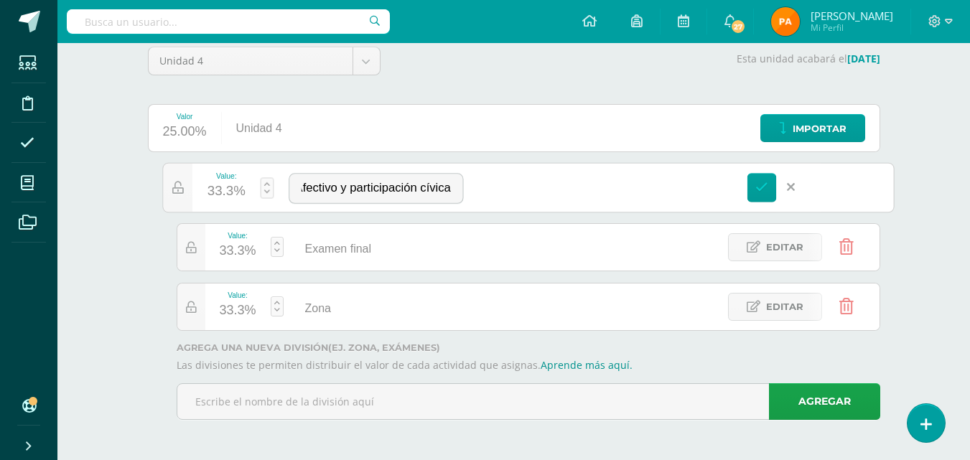
scroll to position [0, 10]
type input "Afectivo y participación cívica"
click at [765, 191] on icon at bounding box center [762, 187] width 13 height 13
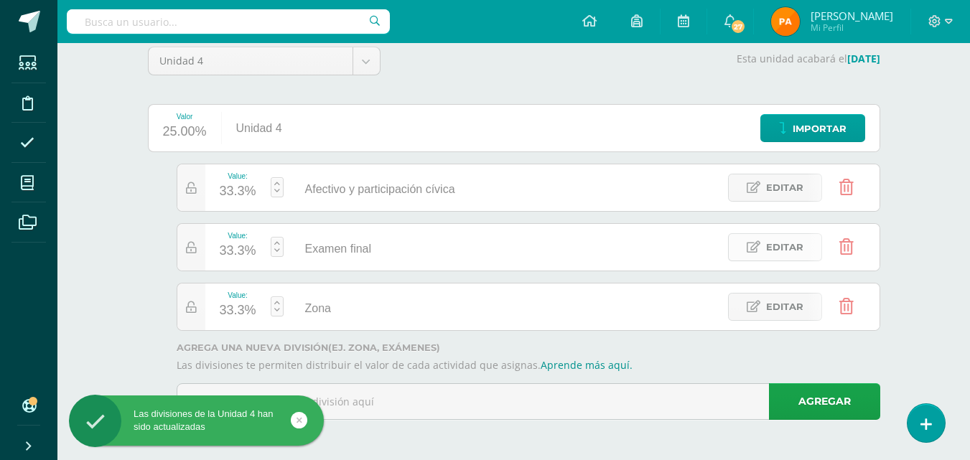
click at [769, 237] on span "Editar" at bounding box center [784, 247] width 37 height 27
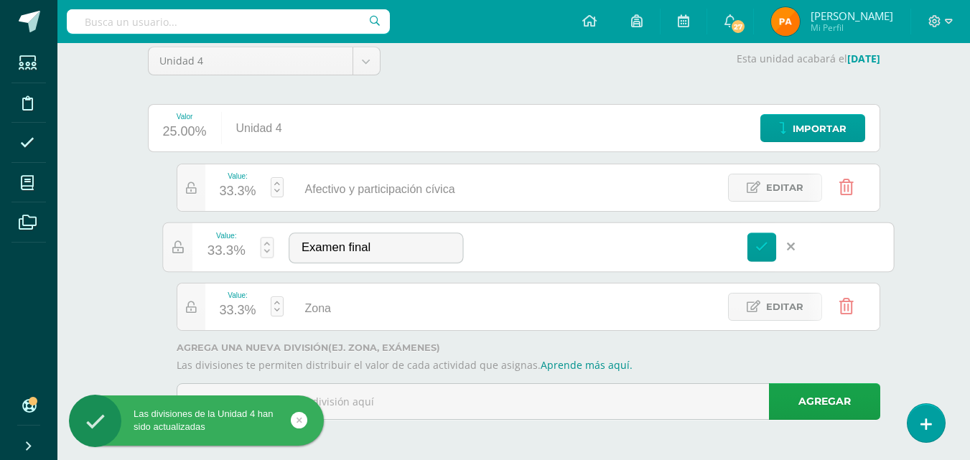
click at [268, 251] on link at bounding box center [267, 247] width 14 height 21
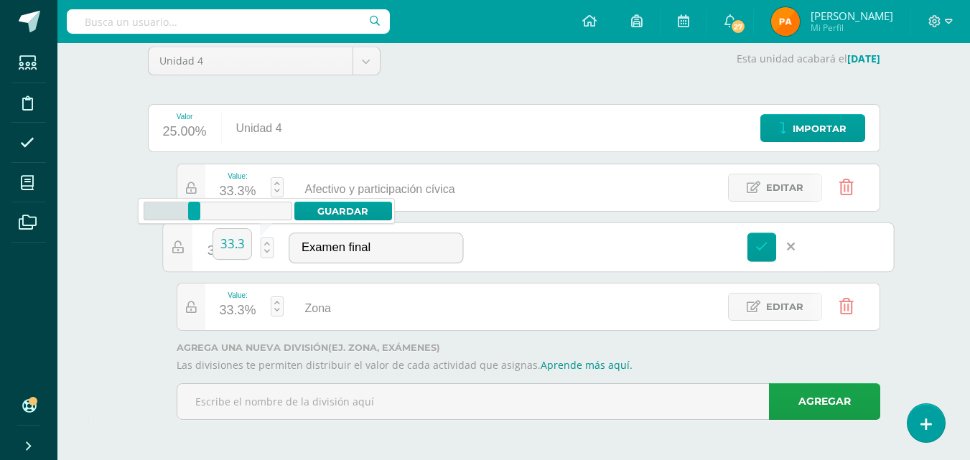
click at [268, 251] on link at bounding box center [267, 247] width 14 height 21
click at [226, 212] on icon at bounding box center [217, 211] width 108 height 19
drag, startPoint x: 223, startPoint y: 210, endPoint x: 180, endPoint y: 213, distance: 44.0
click at [180, 213] on div at bounding box center [179, 211] width 12 height 19
click at [231, 241] on input "22.2" at bounding box center [232, 244] width 38 height 30
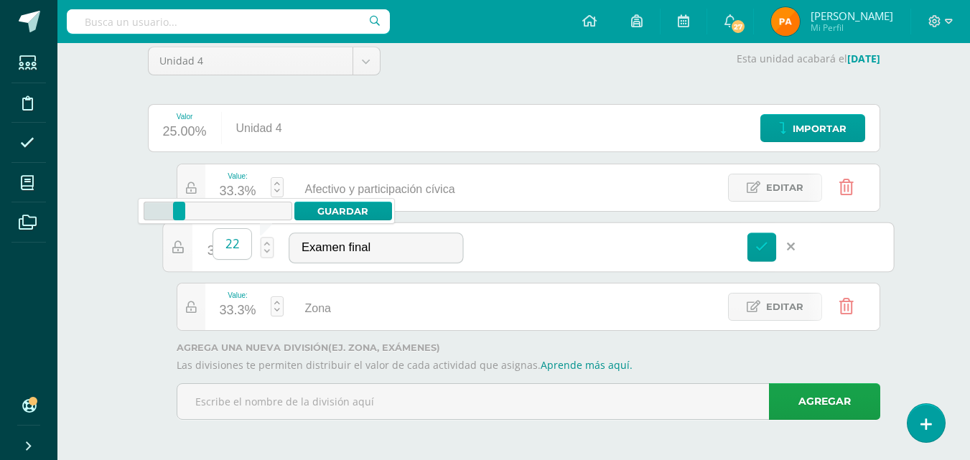
type input "2"
type input "30"
click at [338, 205] on link "Guardar" at bounding box center [343, 211] width 98 height 19
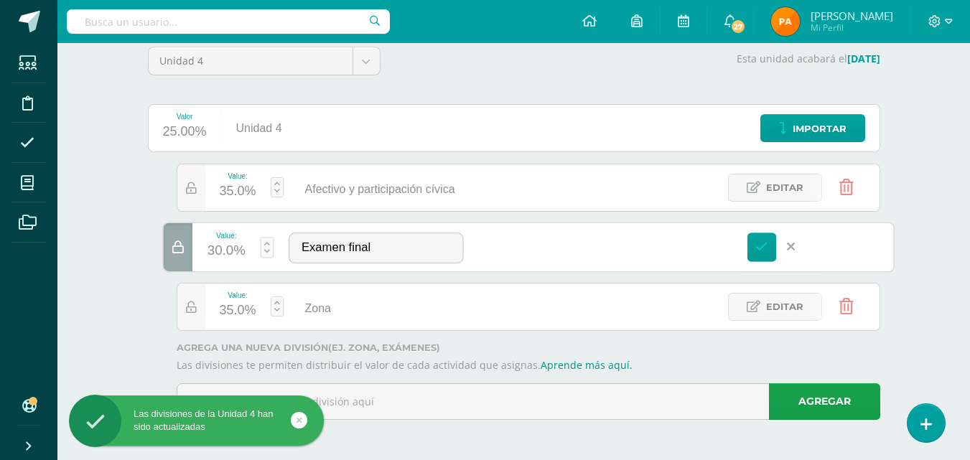
click at [233, 189] on div "35.0%" at bounding box center [238, 191] width 37 height 23
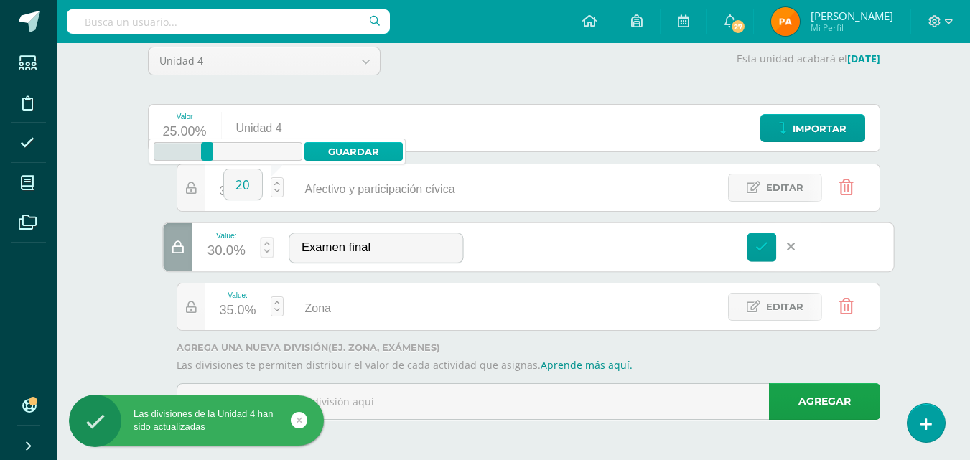
click at [381, 151] on link "Guardar" at bounding box center [354, 151] width 98 height 19
type input "20"
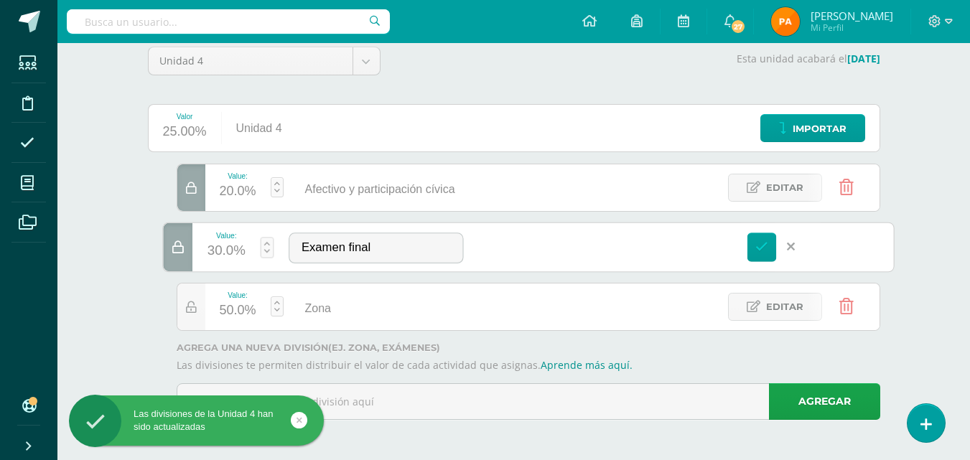
click at [225, 311] on div "50.0%" at bounding box center [238, 311] width 37 height 23
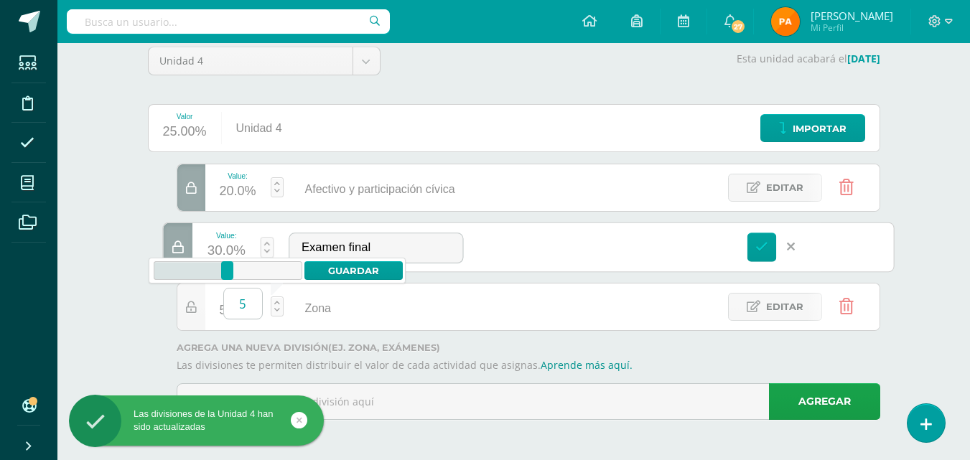
type input "50"
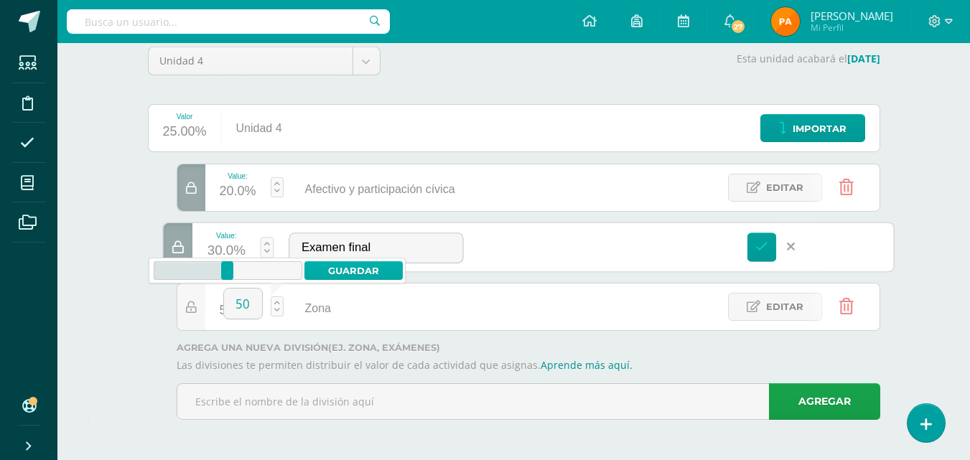
click at [324, 269] on link "Guardar" at bounding box center [354, 270] width 98 height 19
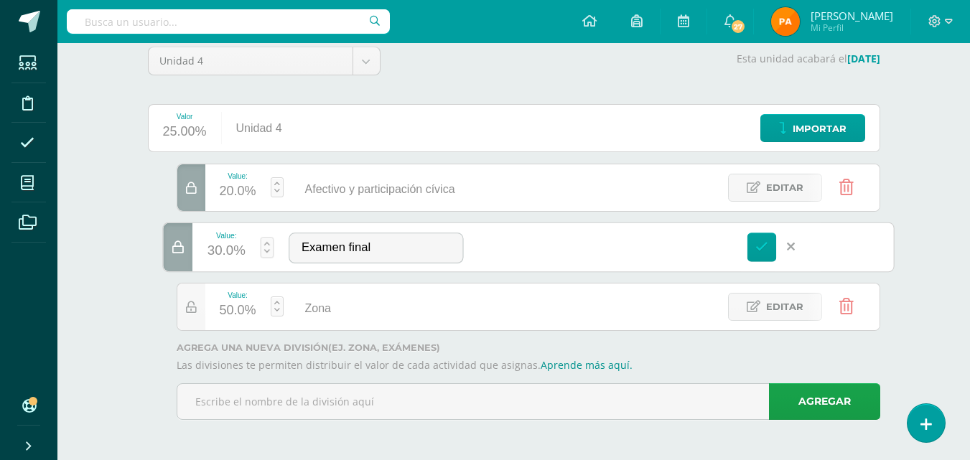
click at [892, 356] on div "Unidad 4 Unidad 1 Unidad 2 Unidad 3 Unidad 4 Esta unidad acabará el 20/10/2025 …" at bounding box center [514, 239] width 790 height 442
click at [765, 247] on icon at bounding box center [762, 247] width 13 height 13
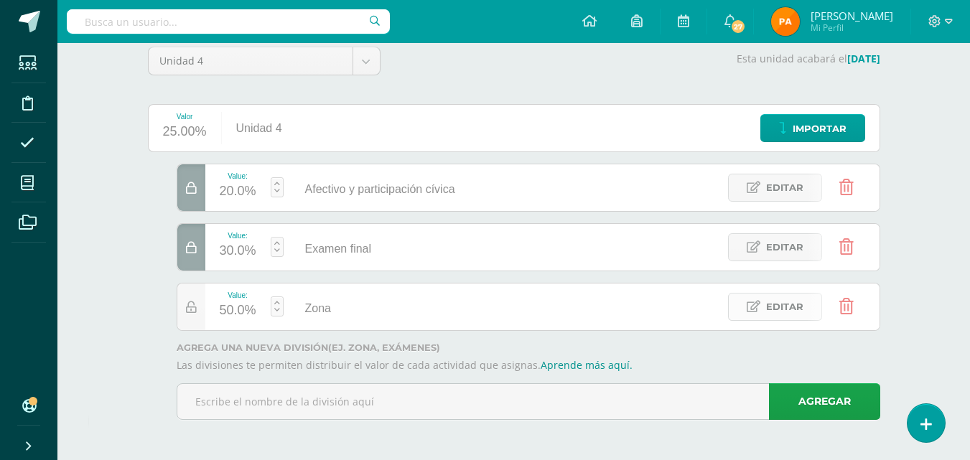
click at [791, 308] on span "Editar" at bounding box center [784, 307] width 37 height 27
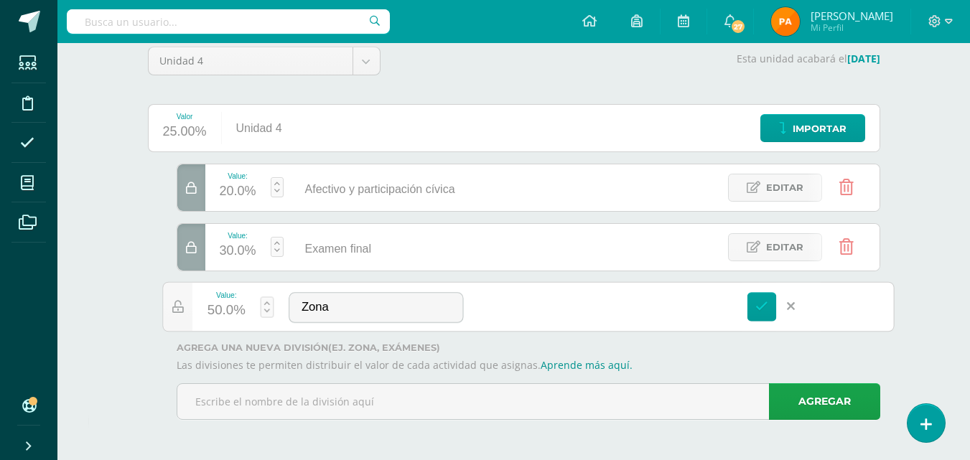
click at [597, 365] on link "Aprende más aquí." at bounding box center [587, 365] width 92 height 14
click at [724, 345] on label "Agrega una nueva división (ej. Zona, Exámenes)" at bounding box center [529, 348] width 704 height 11
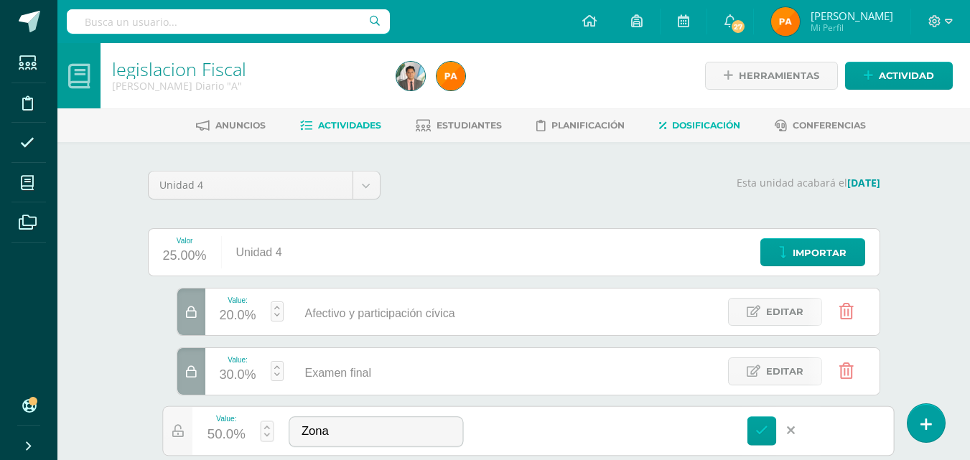
click at [354, 124] on span "Actividades" at bounding box center [349, 125] width 63 height 11
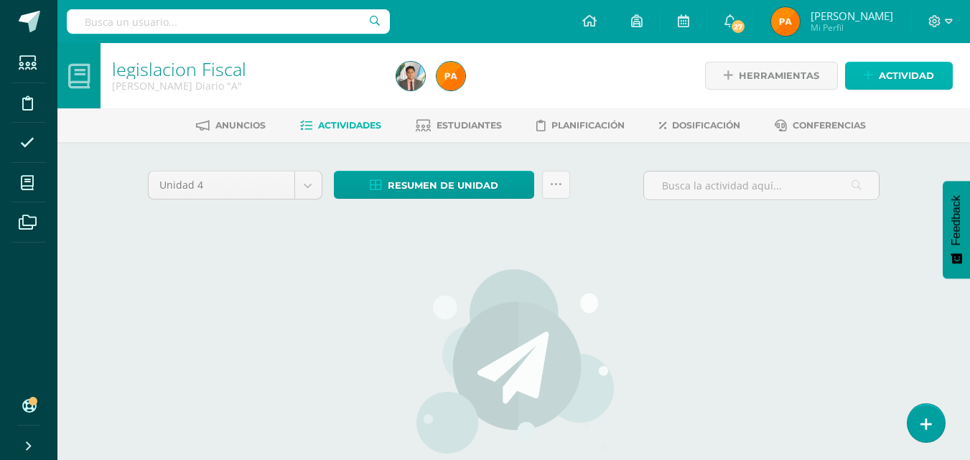
click at [897, 76] on span "Actividad" at bounding box center [906, 75] width 55 height 27
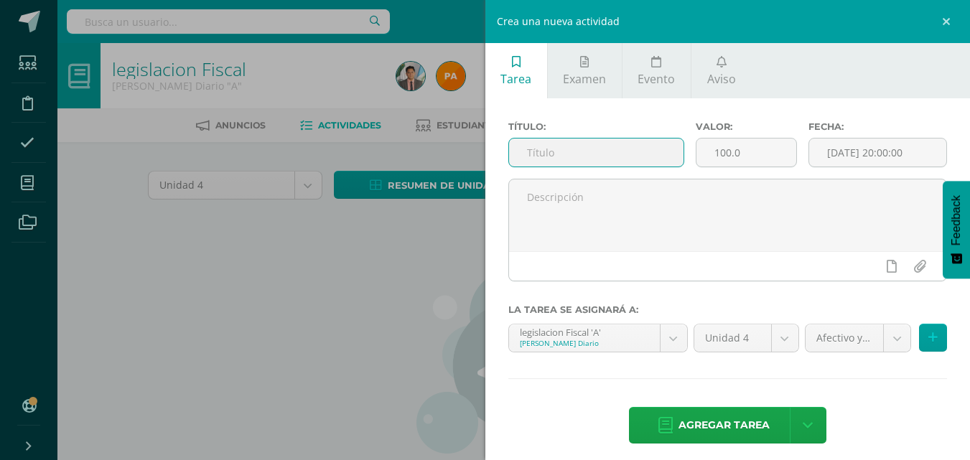
click at [594, 144] on input "text" at bounding box center [596, 153] width 175 height 28
type input "Caratula"
click at [752, 157] on input "100.0" at bounding box center [747, 153] width 100 height 28
type input "1"
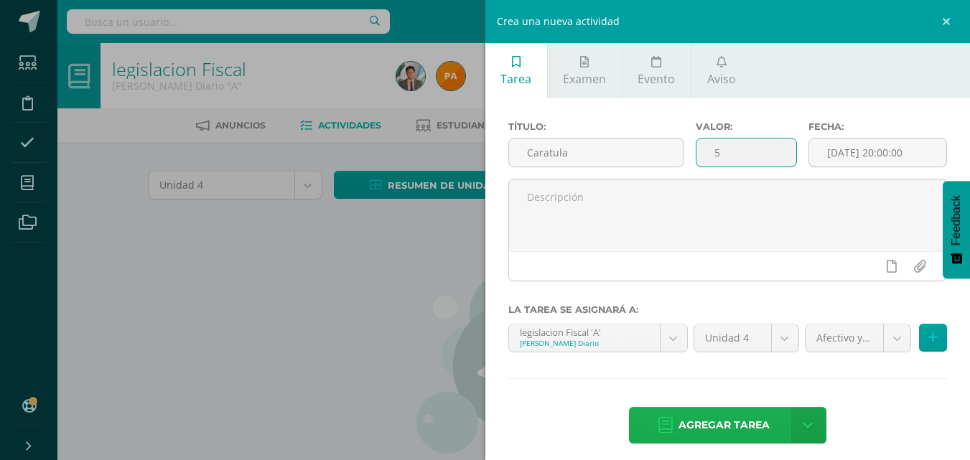
type input "5"
click at [710, 431] on span "Agregar tarea" at bounding box center [724, 425] width 91 height 35
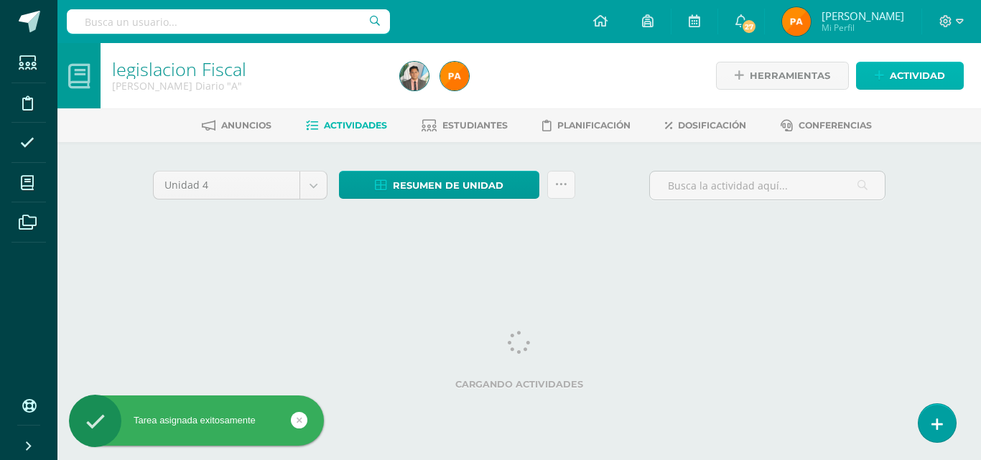
click at [887, 77] on link "Actividad" at bounding box center [910, 76] width 108 height 28
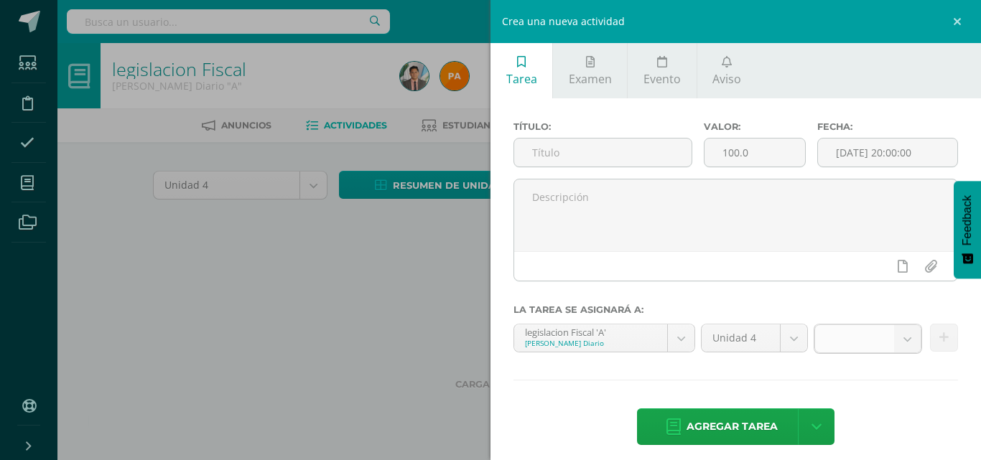
click at [896, 340] on b at bounding box center [907, 338] width 27 height 27
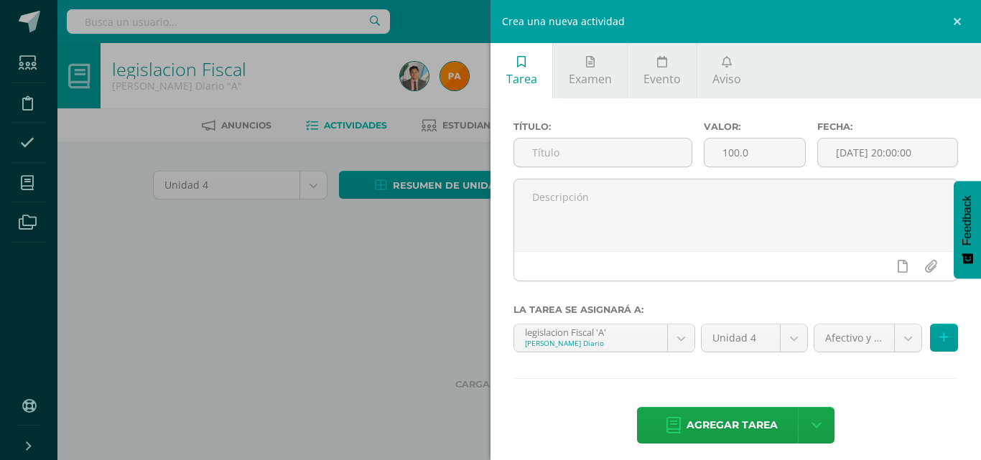
click at [896, 268] on body "Tarea asignada exitosamente Estudiantes Disciplina Asistencia Mis cursos Archiv…" at bounding box center [490, 134] width 981 height 268
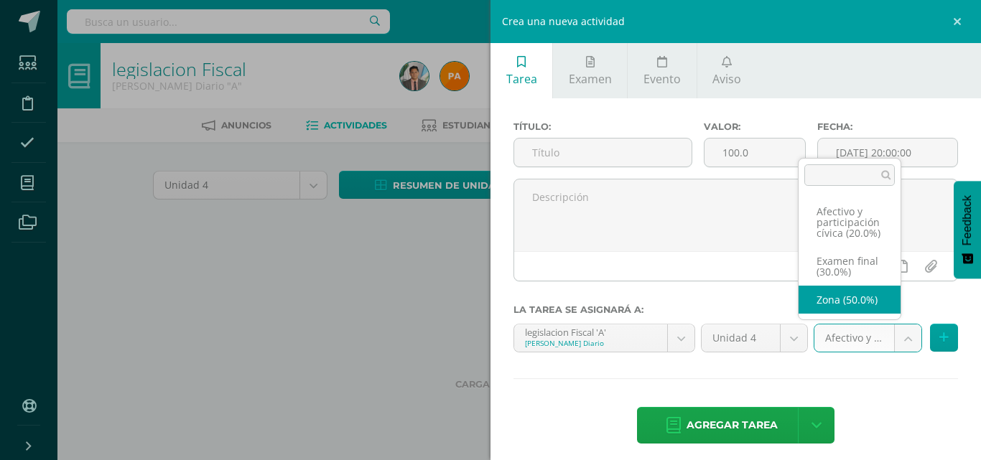
select select "85699"
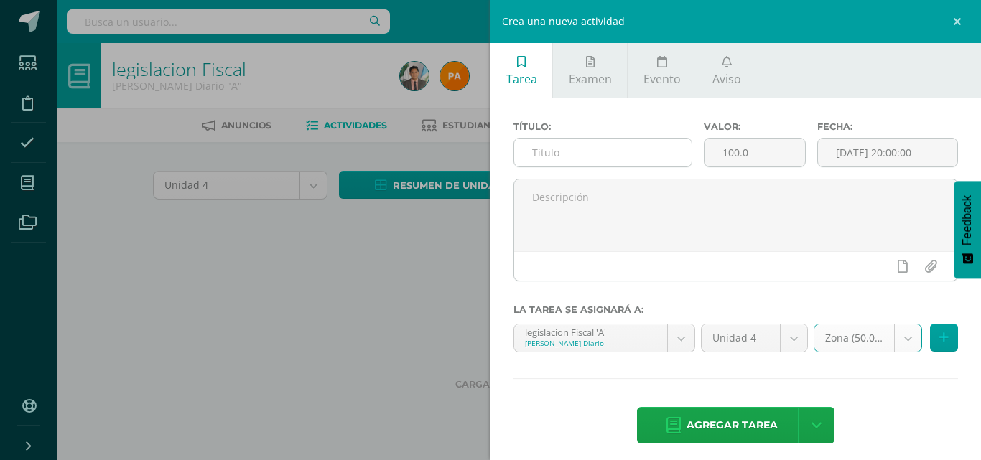
click at [604, 139] on input "text" at bounding box center [602, 153] width 177 height 28
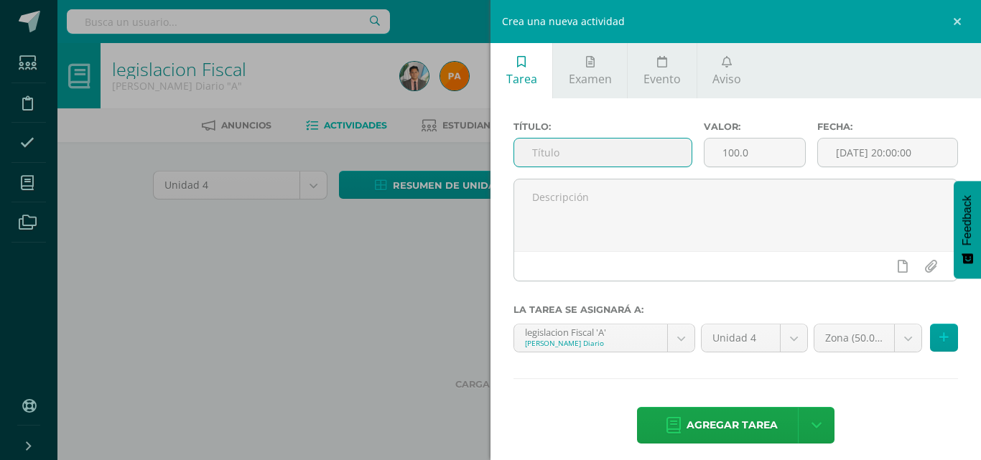
click at [610, 154] on input "text" at bounding box center [602, 153] width 177 height 28
paste input "DECRETO 2450 CONTADORES"
type input "DECRETO 2450 CONTADORES"
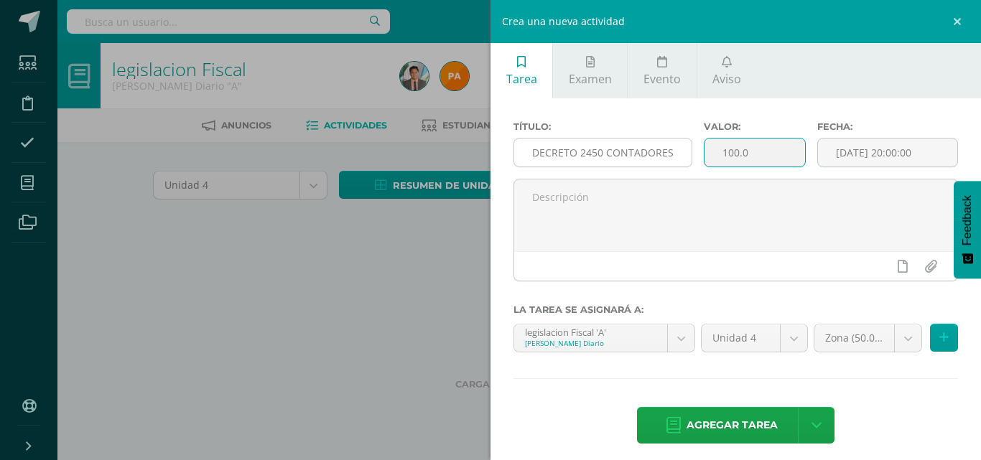
scroll to position [0, 0]
drag, startPoint x: 748, startPoint y: 152, endPoint x: 614, endPoint y: 147, distance: 134.4
click at [614, 147] on div "Título: DECRETO 2450 CONTADORES Valor: 100.0 Fecha: [DATE] 20:00:00" at bounding box center [736, 149] width 456 height 57
type input "10"
click at [690, 431] on span "Agregar tarea" at bounding box center [732, 425] width 91 height 35
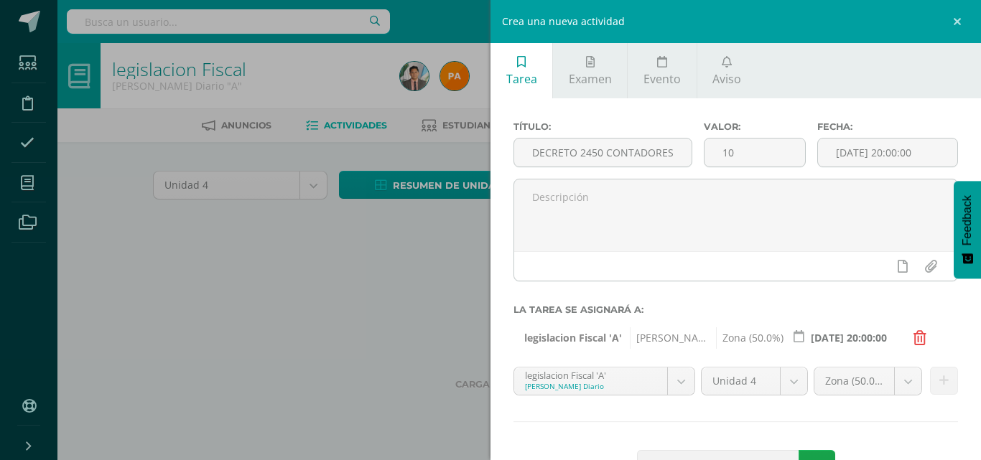
click at [407, 313] on div "Crea una nueva actividad Tarea Examen Evento Aviso Título: DECRETO 2450 CONTADO…" at bounding box center [490, 230] width 981 height 460
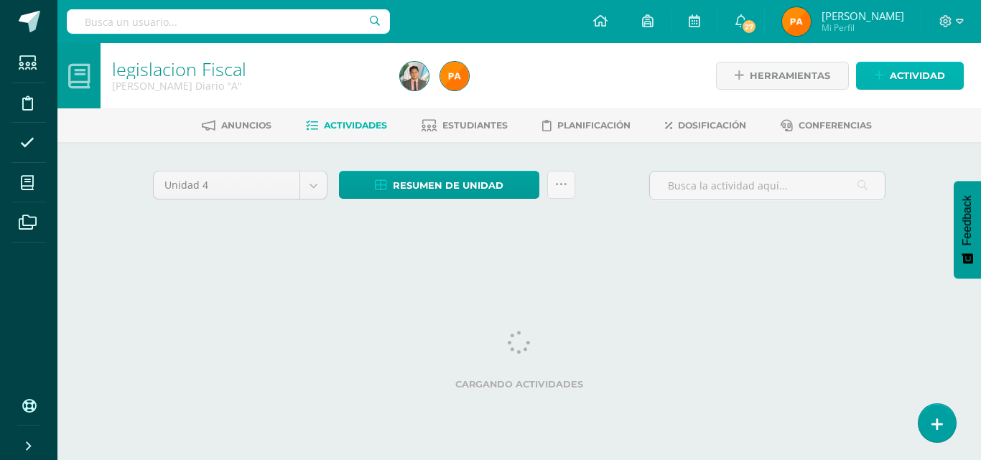
click at [911, 78] on span "Actividad" at bounding box center [917, 75] width 55 height 27
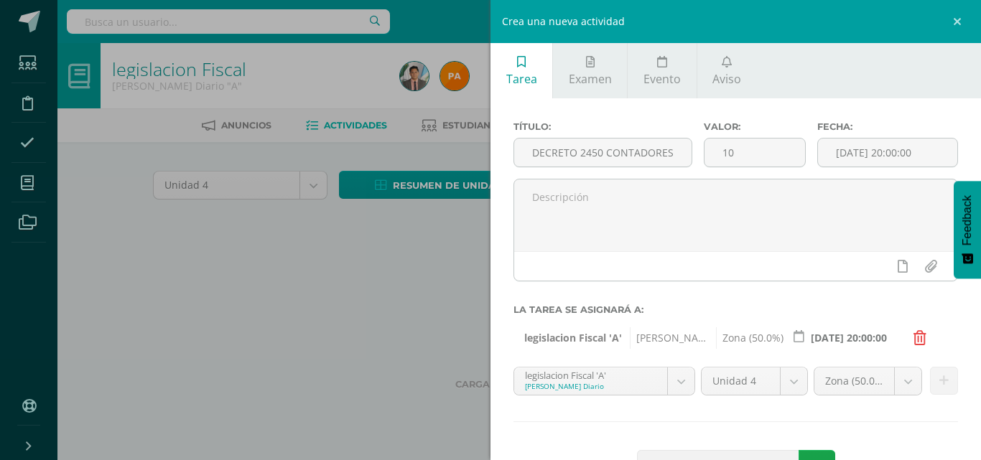
click at [389, 276] on div "Crea una nueva actividad Tarea Examen Evento Aviso Título: DECRETO 2450 CONTADO…" at bounding box center [490, 230] width 981 height 460
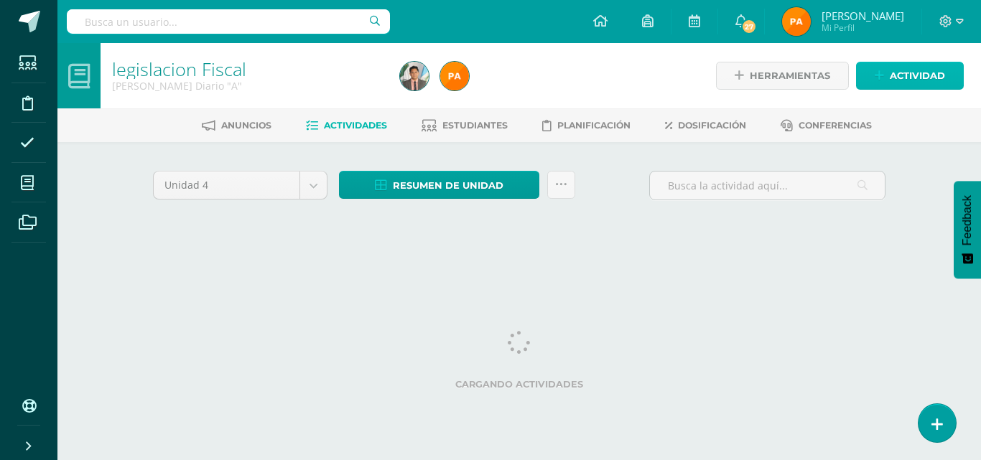
click at [904, 73] on span "Actividad" at bounding box center [917, 75] width 55 height 27
click at [888, 76] on link "Actividad" at bounding box center [910, 76] width 108 height 28
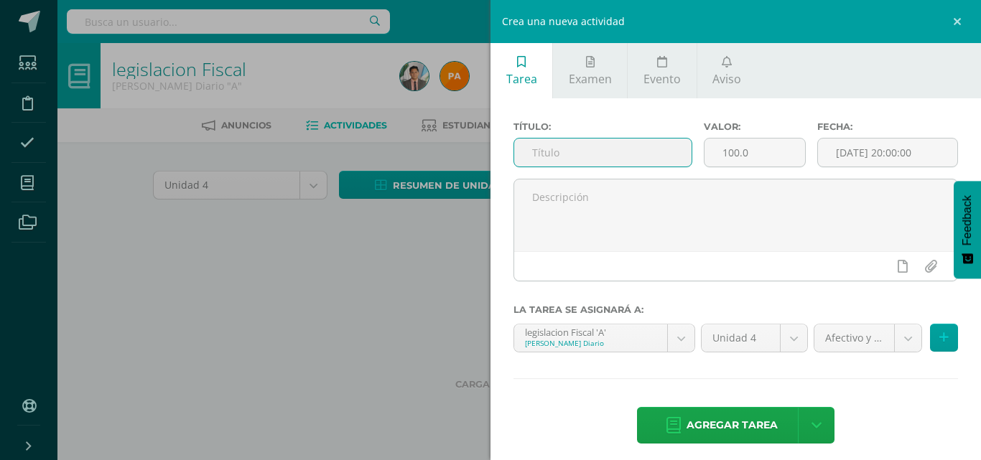
drag, startPoint x: 634, startPoint y: 157, endPoint x: 585, endPoint y: 151, distance: 49.3
click at [608, 156] on input "text" at bounding box center [602, 153] width 177 height 28
paste input "DECRETO 6-91 CODIGO TRIBUTARIO"
type input "DECRETO 6-91 CODIGO TRIBUTARIO"
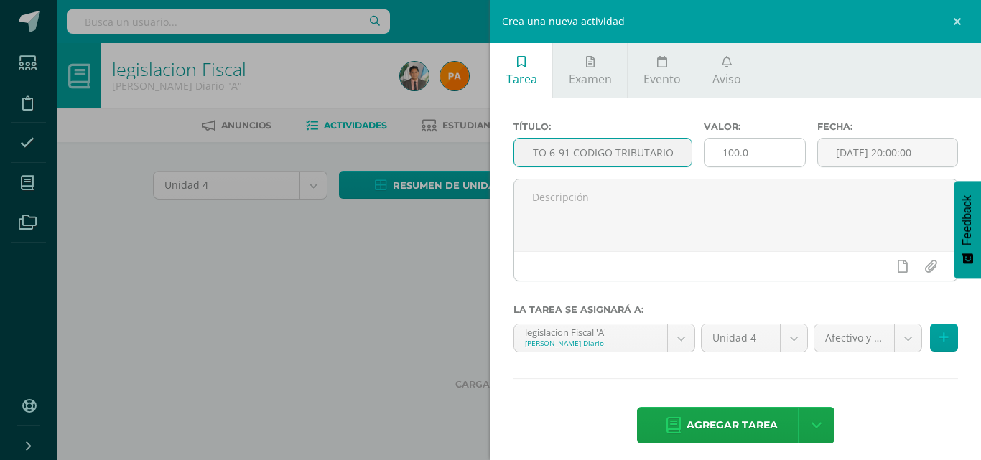
click at [748, 145] on input "100.0" at bounding box center [755, 153] width 101 height 28
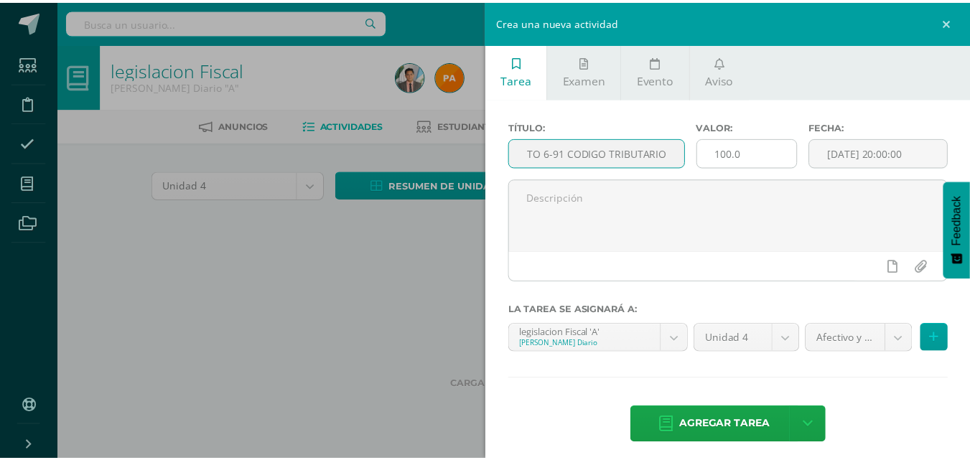
scroll to position [0, 0]
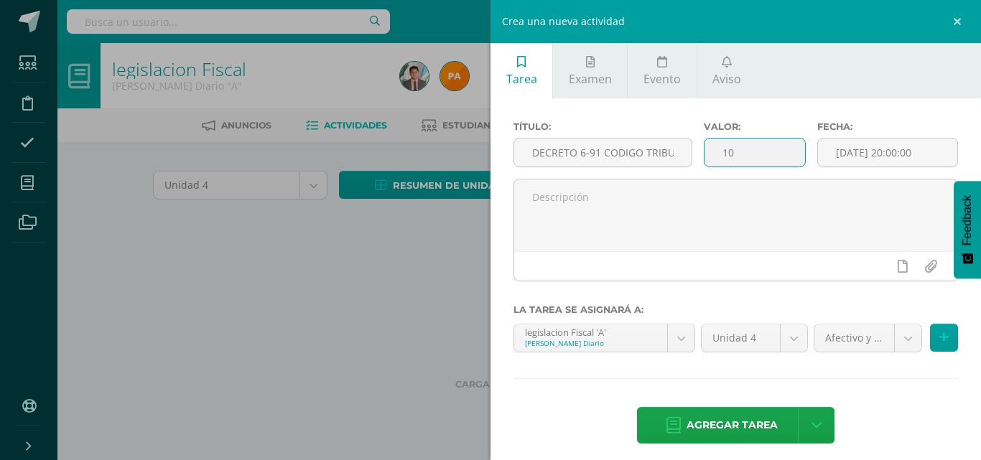
type input "1"
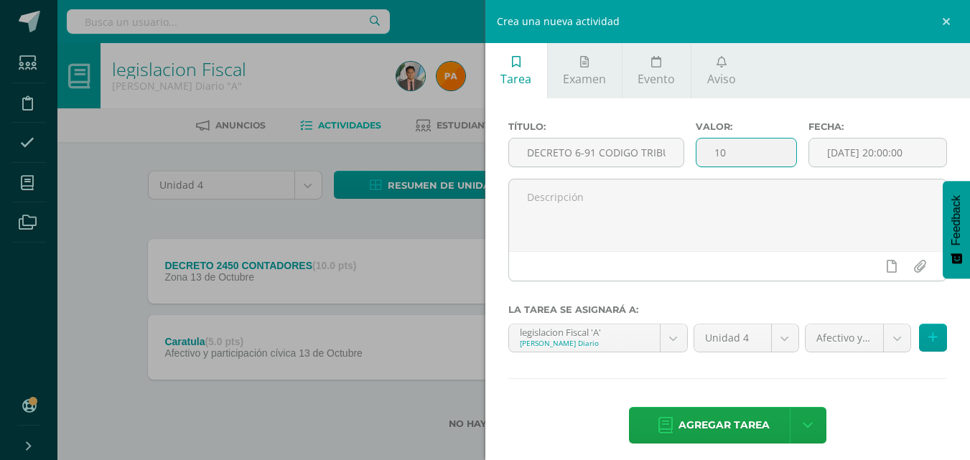
type input "10"
click at [884, 340] on body "Tarea asignada exitosamente Estudiantes Disciplina Asistencia Mis cursos Archiv…" at bounding box center [485, 237] width 970 height 475
click at [883, 342] on body "Tarea asignada exitosamente Estudiantes Disciplina Asistencia Mis cursos Archiv…" at bounding box center [485, 237] width 970 height 475
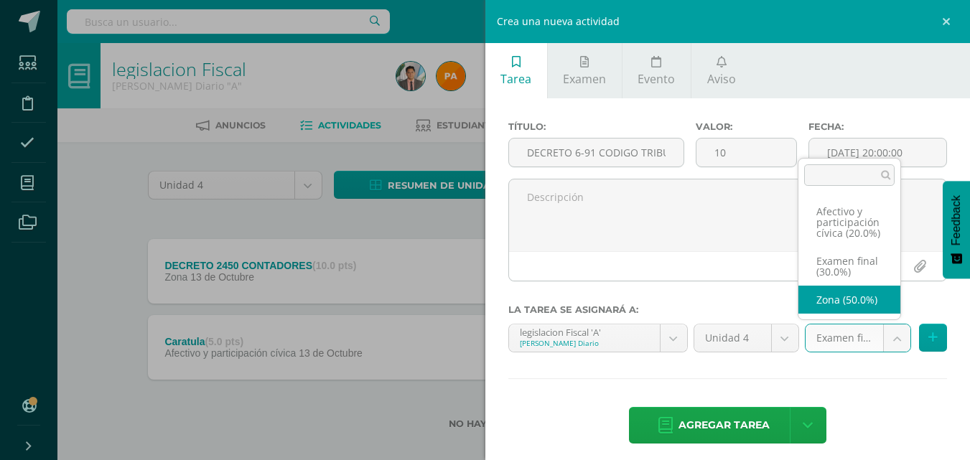
select select "85699"
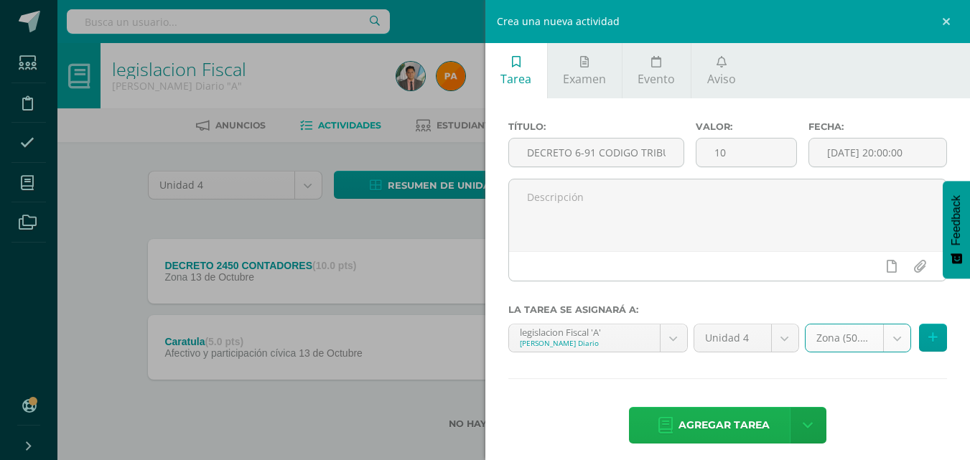
click at [708, 427] on span "Agregar tarea" at bounding box center [724, 425] width 91 height 35
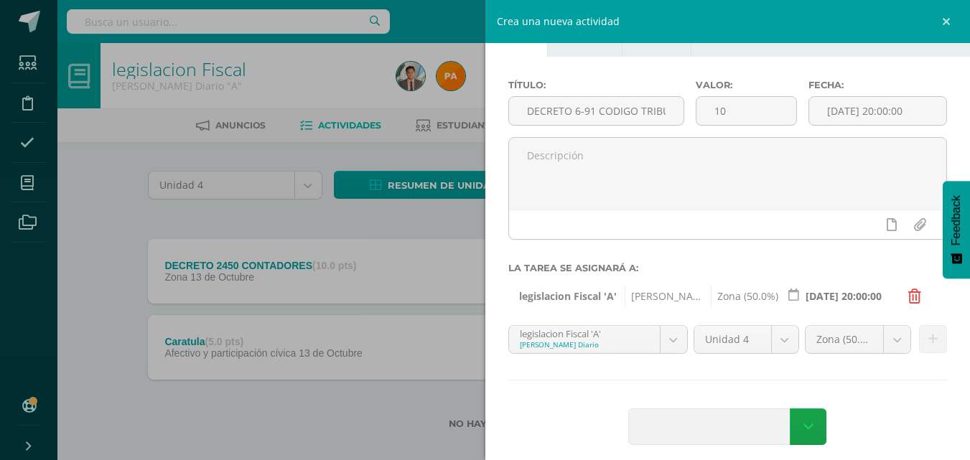
scroll to position [52, 0]
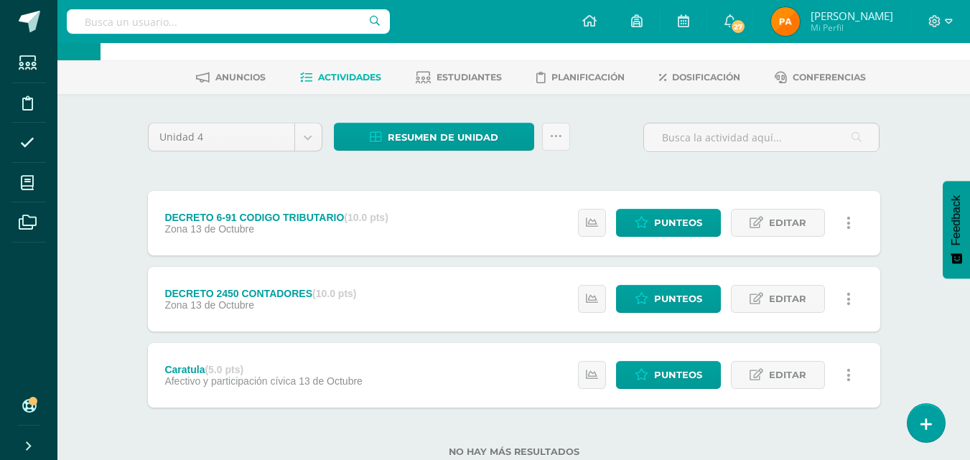
scroll to position [72, 0]
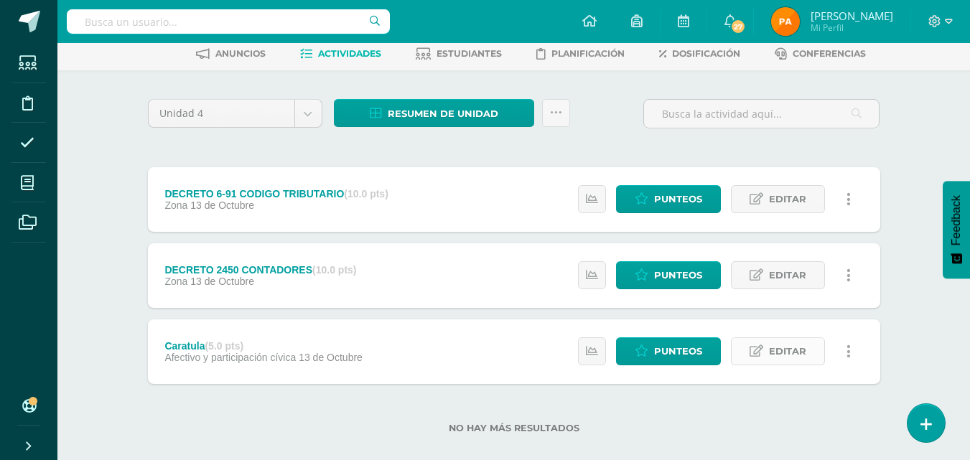
click at [784, 354] on span "Editar" at bounding box center [787, 351] width 37 height 27
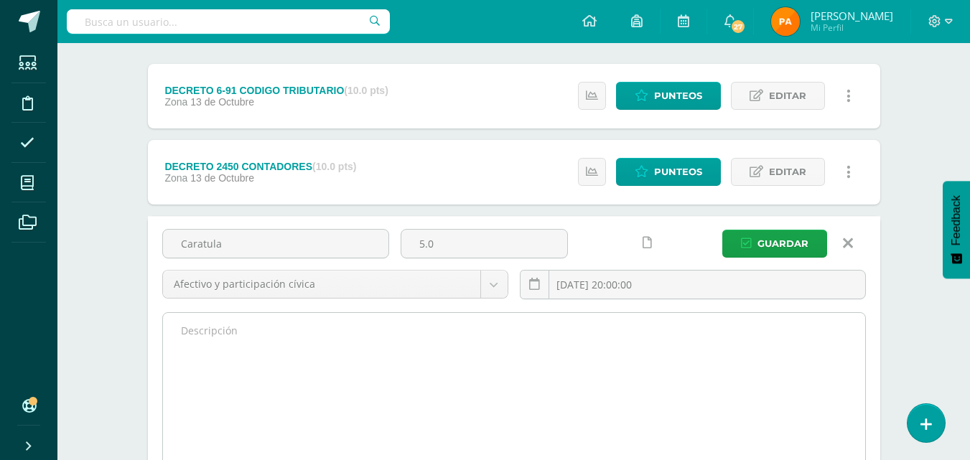
scroll to position [287, 0]
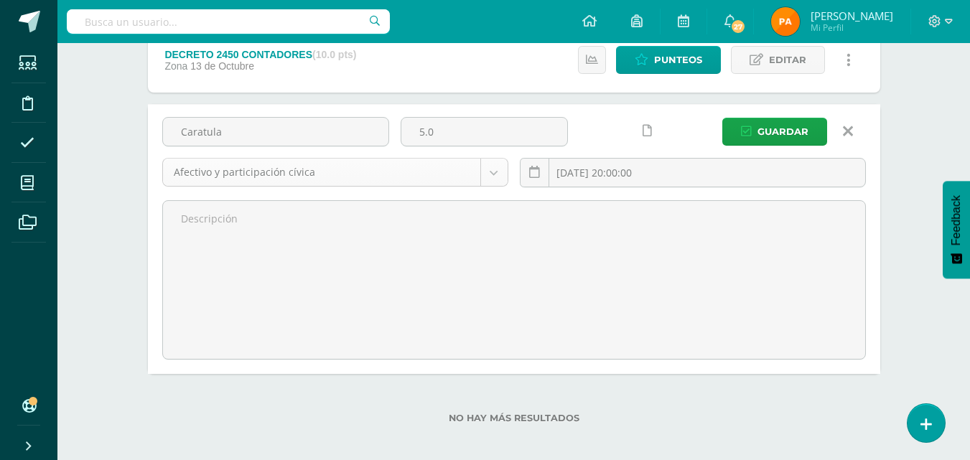
click at [493, 172] on body "Tarea asignada exitosamente Estudiantes Disciplina Asistencia Mis cursos Archiv…" at bounding box center [485, 91] width 970 height 757
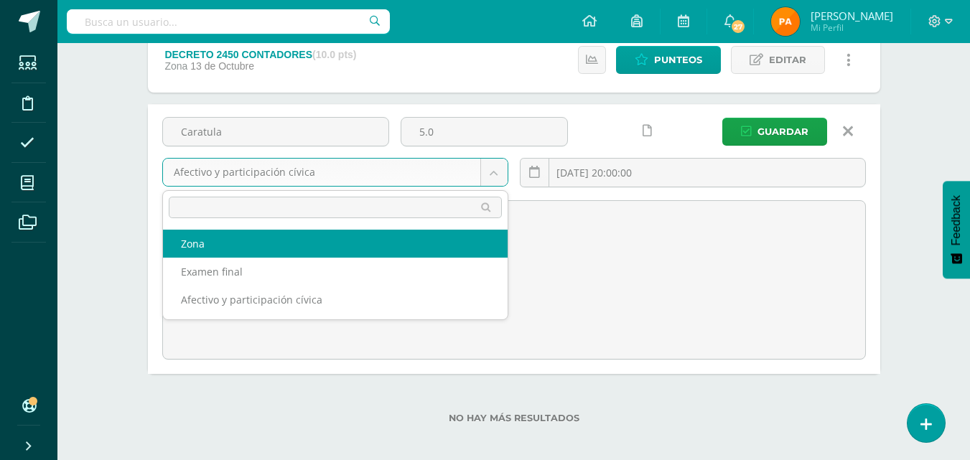
select select "85699"
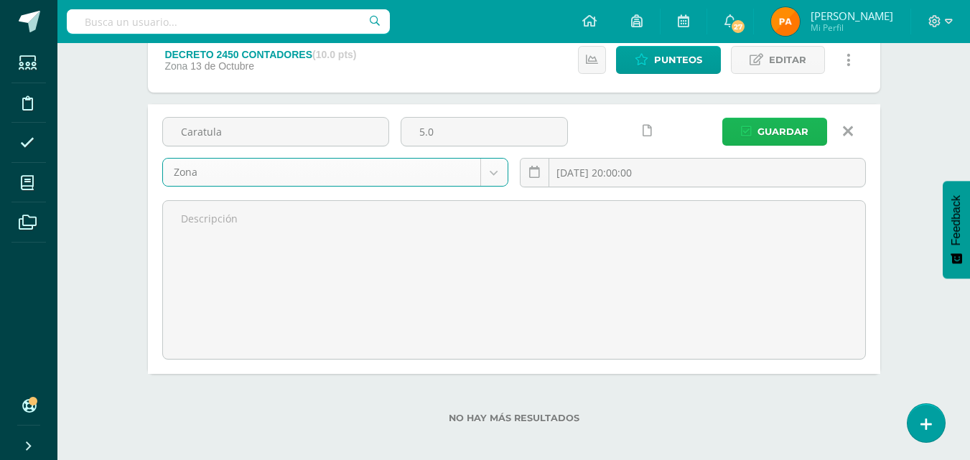
click at [749, 135] on icon "submit" at bounding box center [746, 132] width 11 height 12
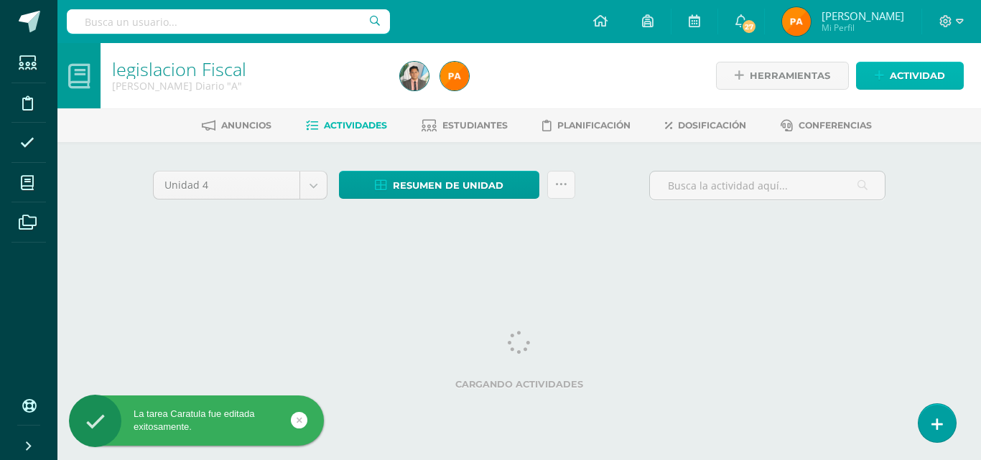
click at [915, 73] on span "Actividad" at bounding box center [917, 75] width 55 height 27
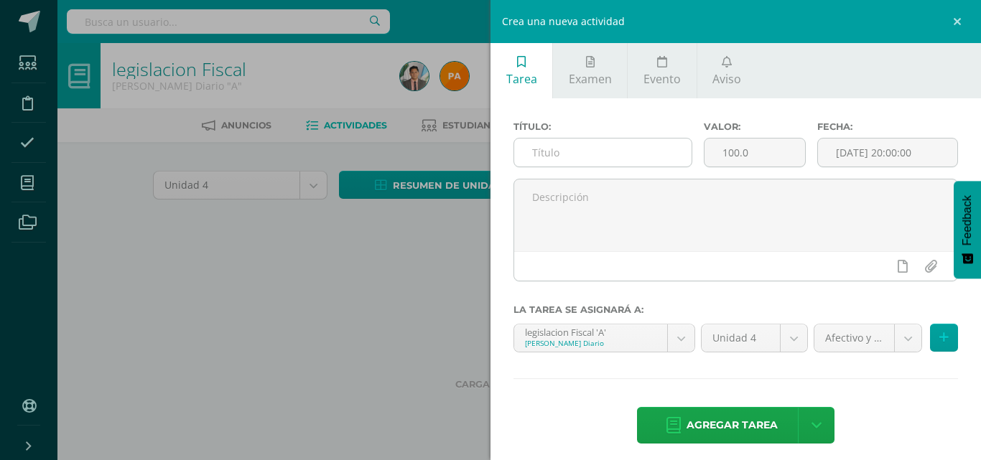
click at [623, 157] on input "text" at bounding box center [602, 153] width 177 height 28
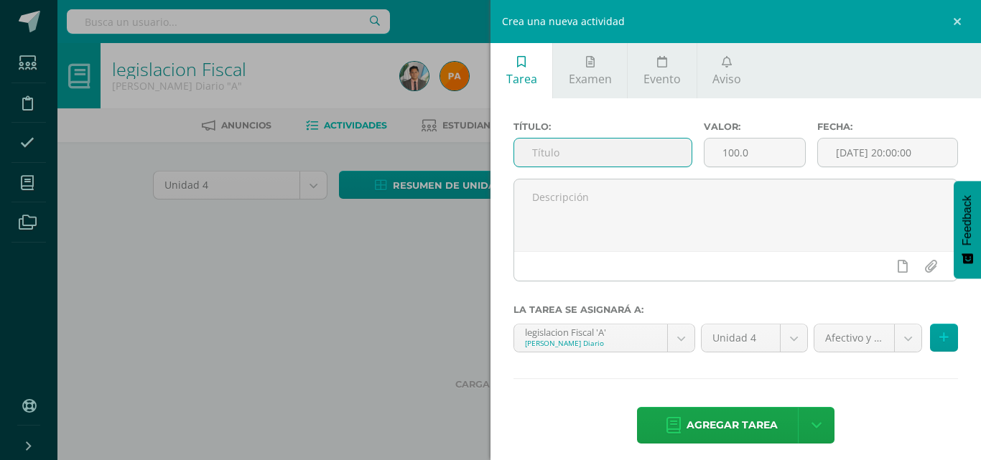
paste input "LEY NACIONAL DE ADUANAS"
type input "LEY NACIONAL DE ADUANAS"
click at [753, 153] on input "100.0" at bounding box center [755, 153] width 101 height 28
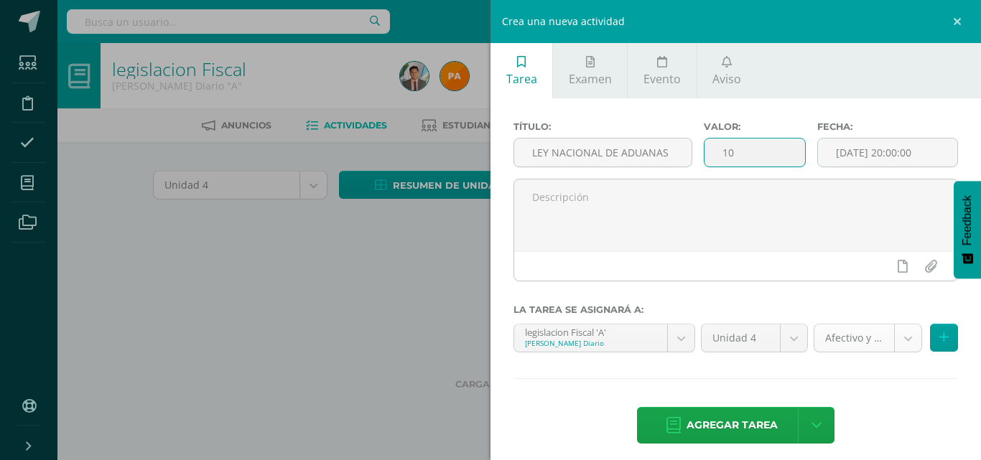
type input "10"
click at [891, 268] on body "La tarea Caratula fue editada exitosamente. Estudiantes Disciplina Asistencia M…" at bounding box center [490, 134] width 981 height 268
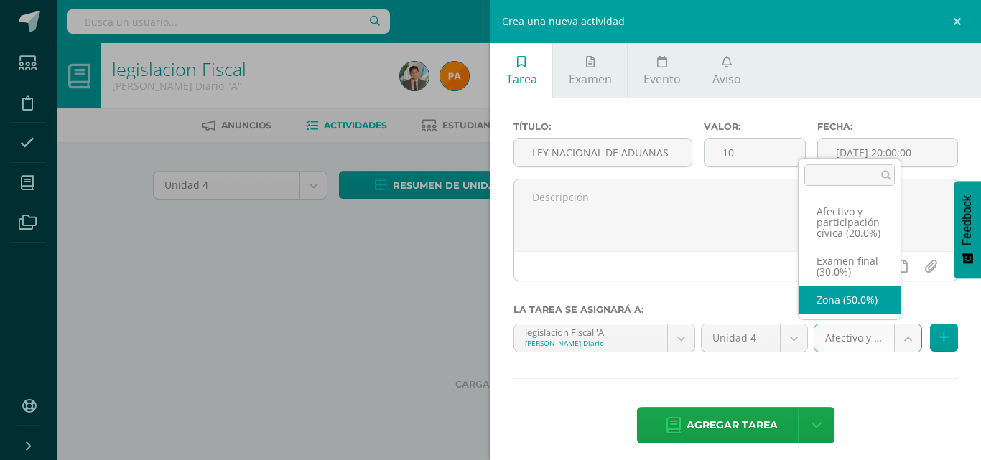
select select "85699"
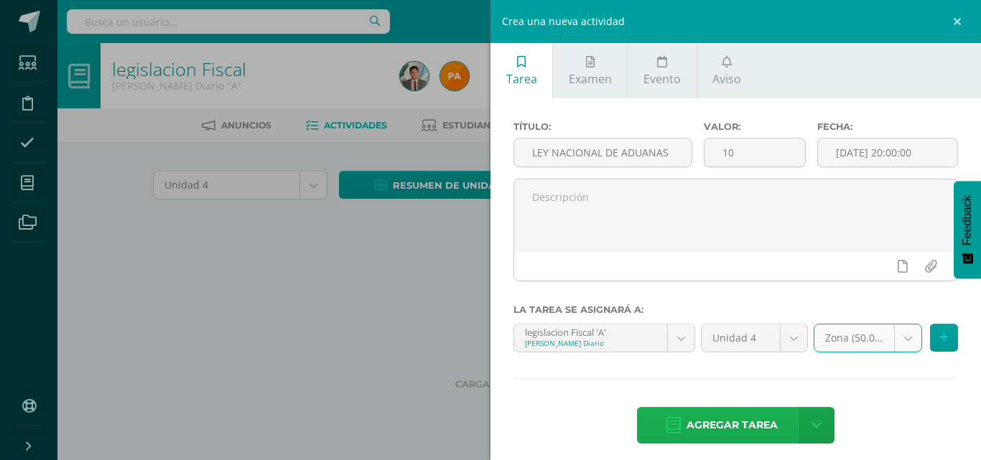
click at [690, 427] on span "Agregar tarea" at bounding box center [732, 425] width 91 height 35
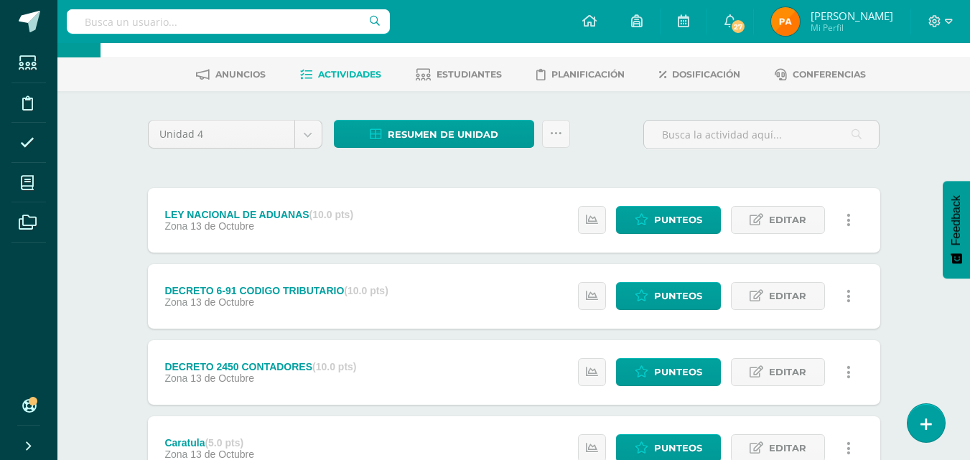
scroll to position [24, 0]
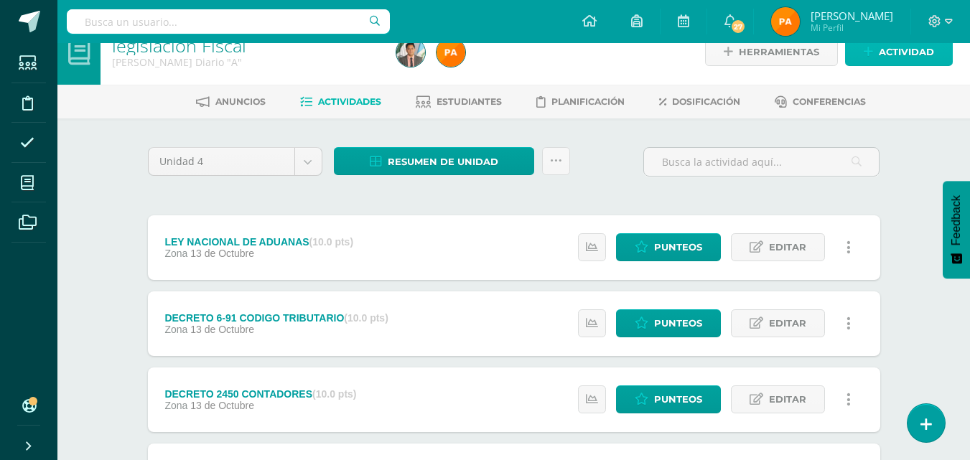
click at [906, 51] on span "Actividad" at bounding box center [906, 52] width 55 height 27
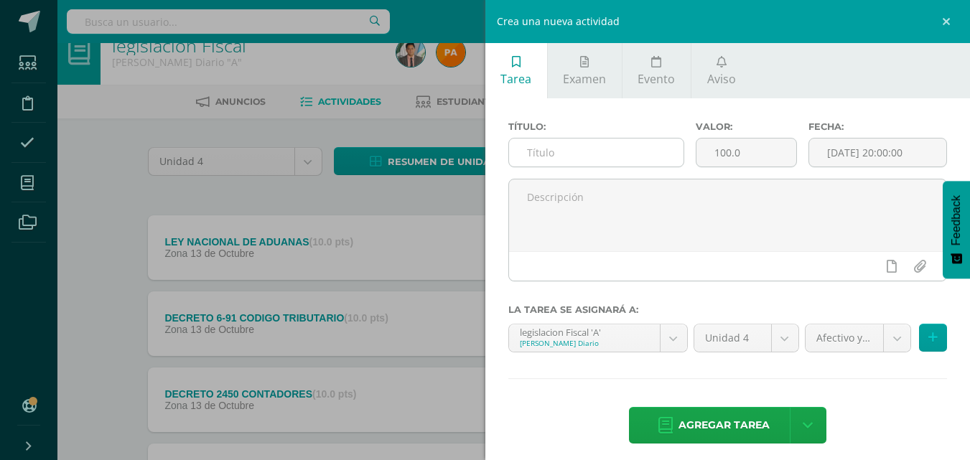
click at [636, 157] on input "text" at bounding box center [596, 153] width 175 height 28
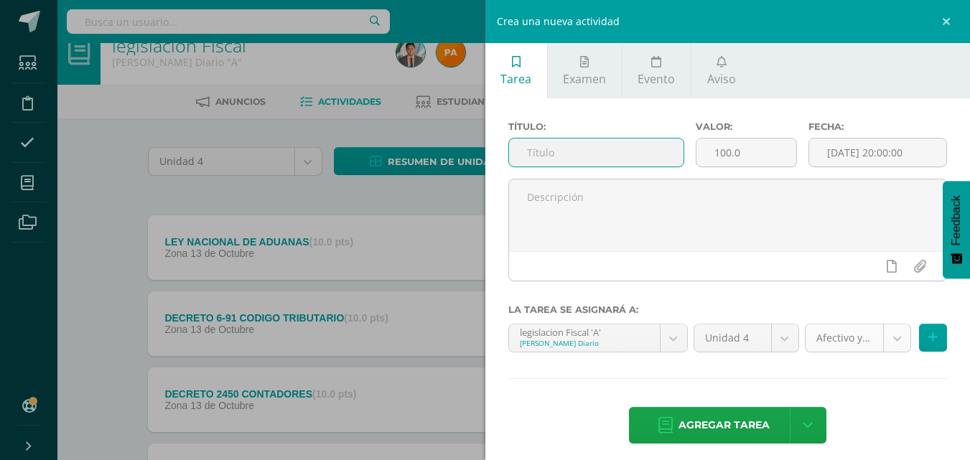
click at [881, 338] on body "Tarea asignada exitosamente Estudiantes Disciplina Asistencia Mis cursos Archiv…" at bounding box center [485, 290] width 970 height 628
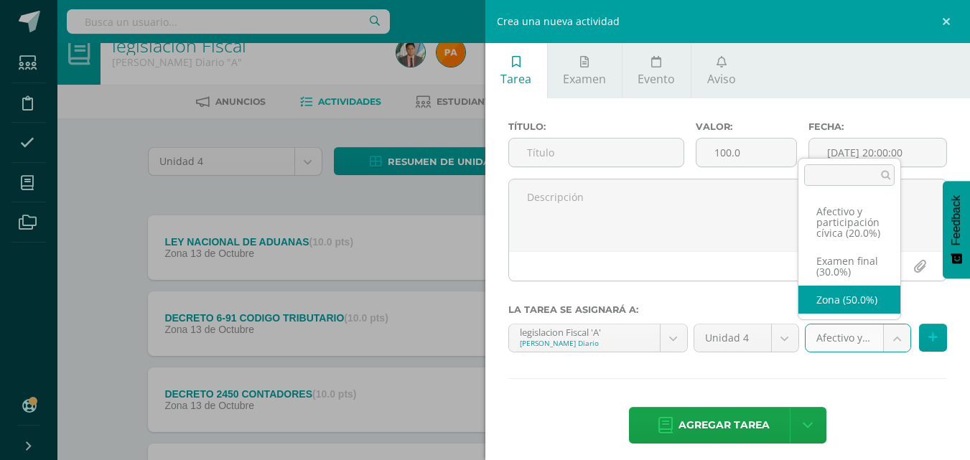
select select "85699"
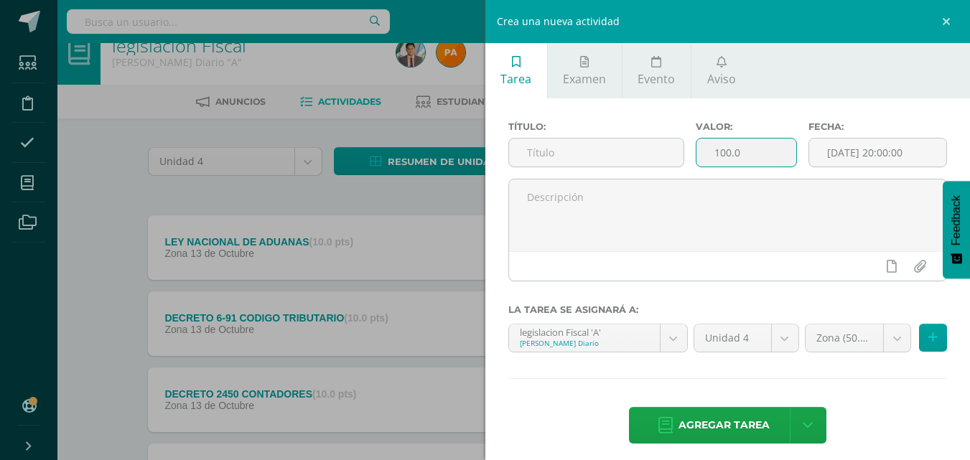
drag, startPoint x: 760, startPoint y: 148, endPoint x: 613, endPoint y: 132, distance: 148.1
click at [613, 132] on div "Título: Valor: 100.0 Fecha: 2025-10-13 20:00:00" at bounding box center [728, 149] width 451 height 57
type input "5"
click at [609, 145] on input "text" at bounding box center [596, 153] width 175 height 28
click at [556, 154] on input "text" at bounding box center [596, 153] width 175 height 28
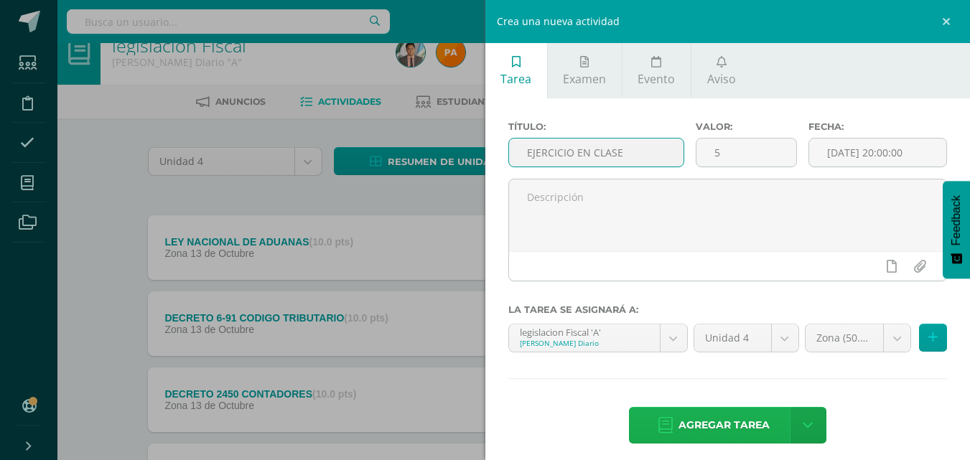
type input "EJERCICIO EN CLASE"
click at [712, 424] on span "Agregar tarea" at bounding box center [724, 425] width 91 height 35
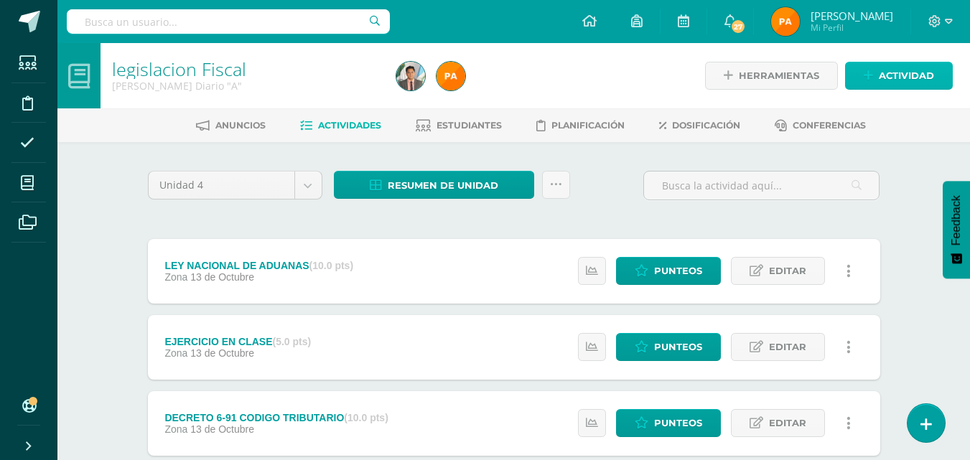
click at [873, 75] on icon at bounding box center [868, 76] width 9 height 12
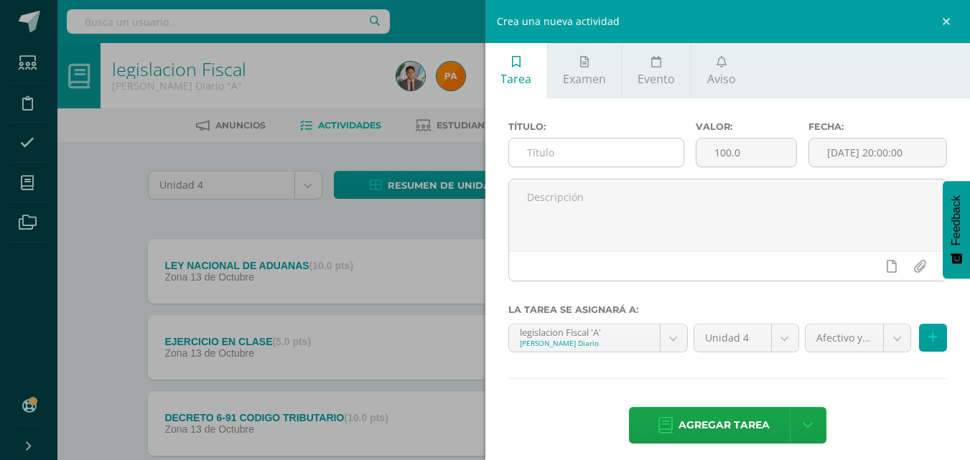
click at [571, 147] on input "text" at bounding box center [596, 153] width 175 height 28
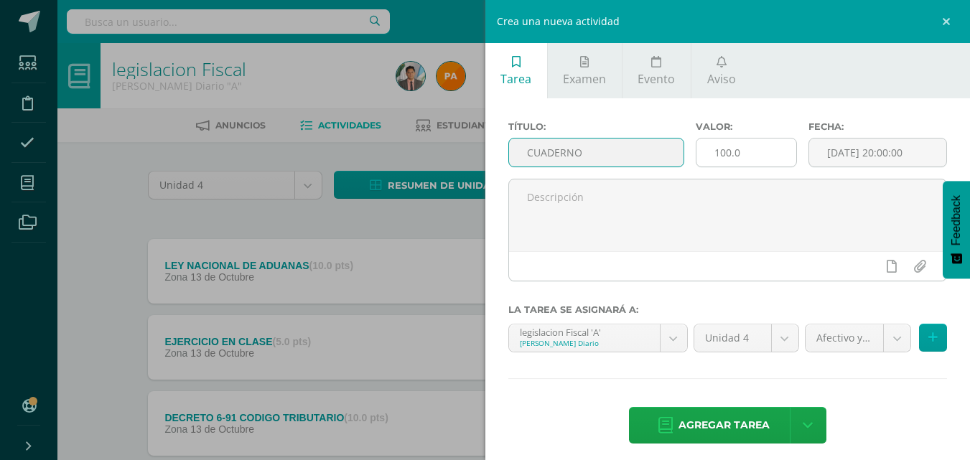
type input "CUADERNO"
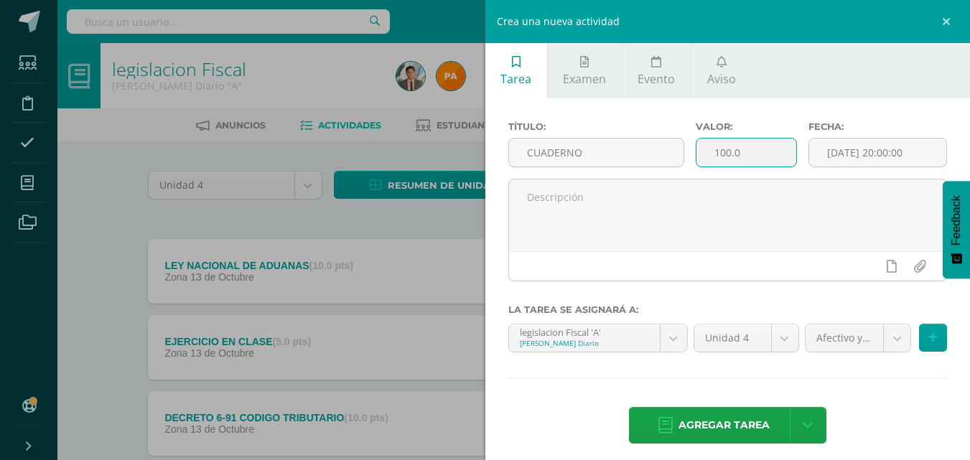
click at [758, 154] on input "100.0" at bounding box center [747, 153] width 100 height 28
type input "1"
type input "10"
click at [889, 335] on body "Tarea asignada exitosamente Estudiantes Disciplina Asistencia Mis cursos Archiv…" at bounding box center [485, 352] width 970 height 704
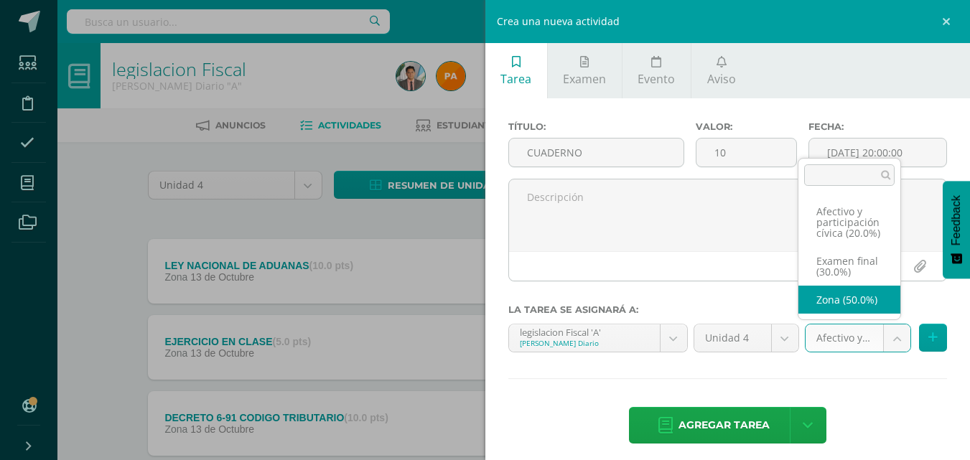
select select "85699"
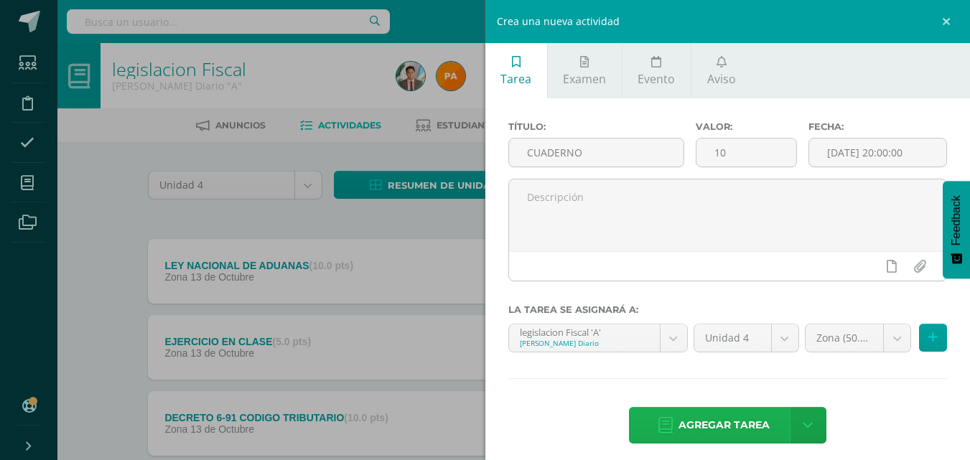
click at [684, 427] on span "Agregar tarea" at bounding box center [724, 425] width 91 height 35
